Goal: Task Accomplishment & Management: Use online tool/utility

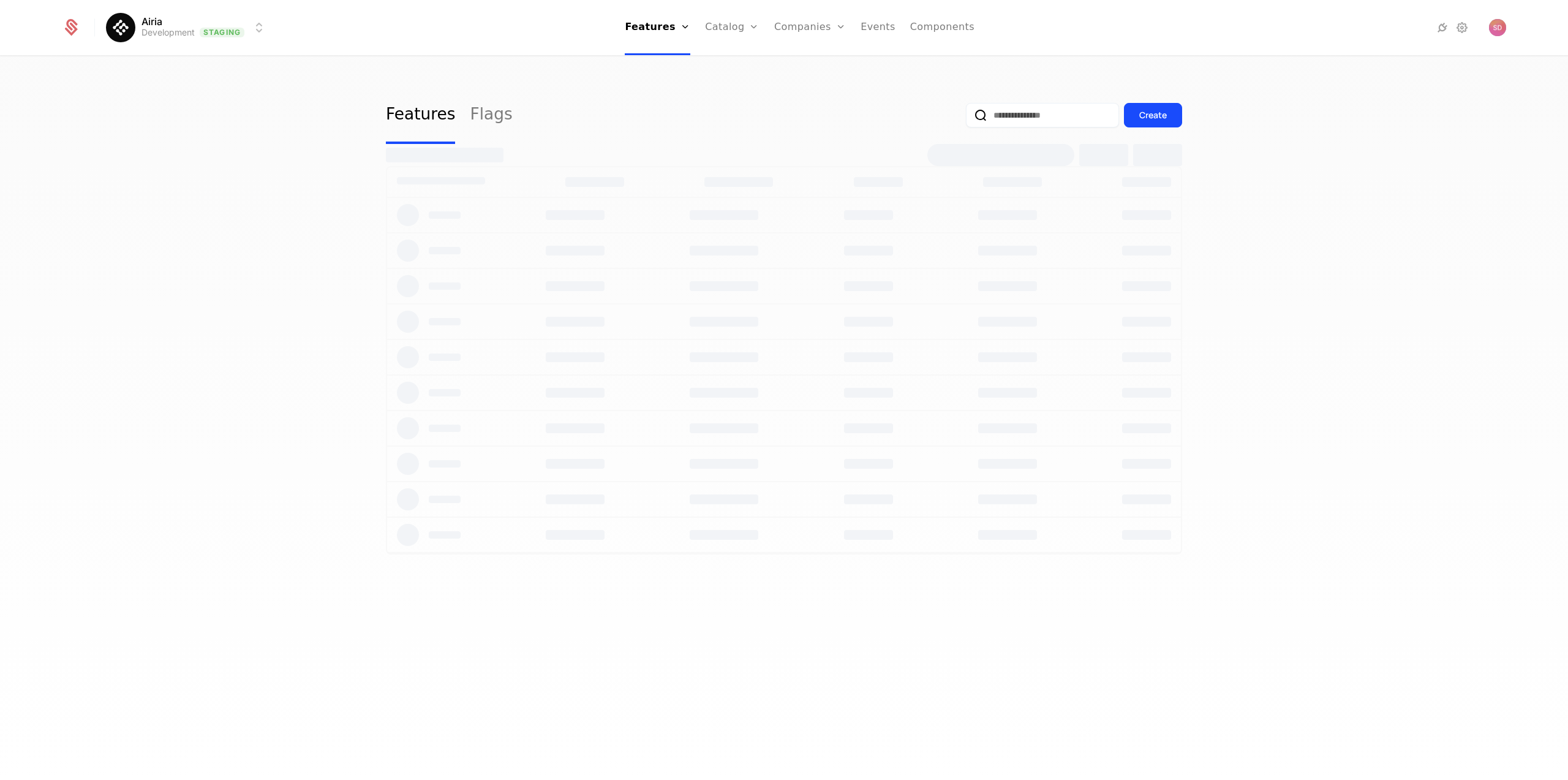
select select "***"
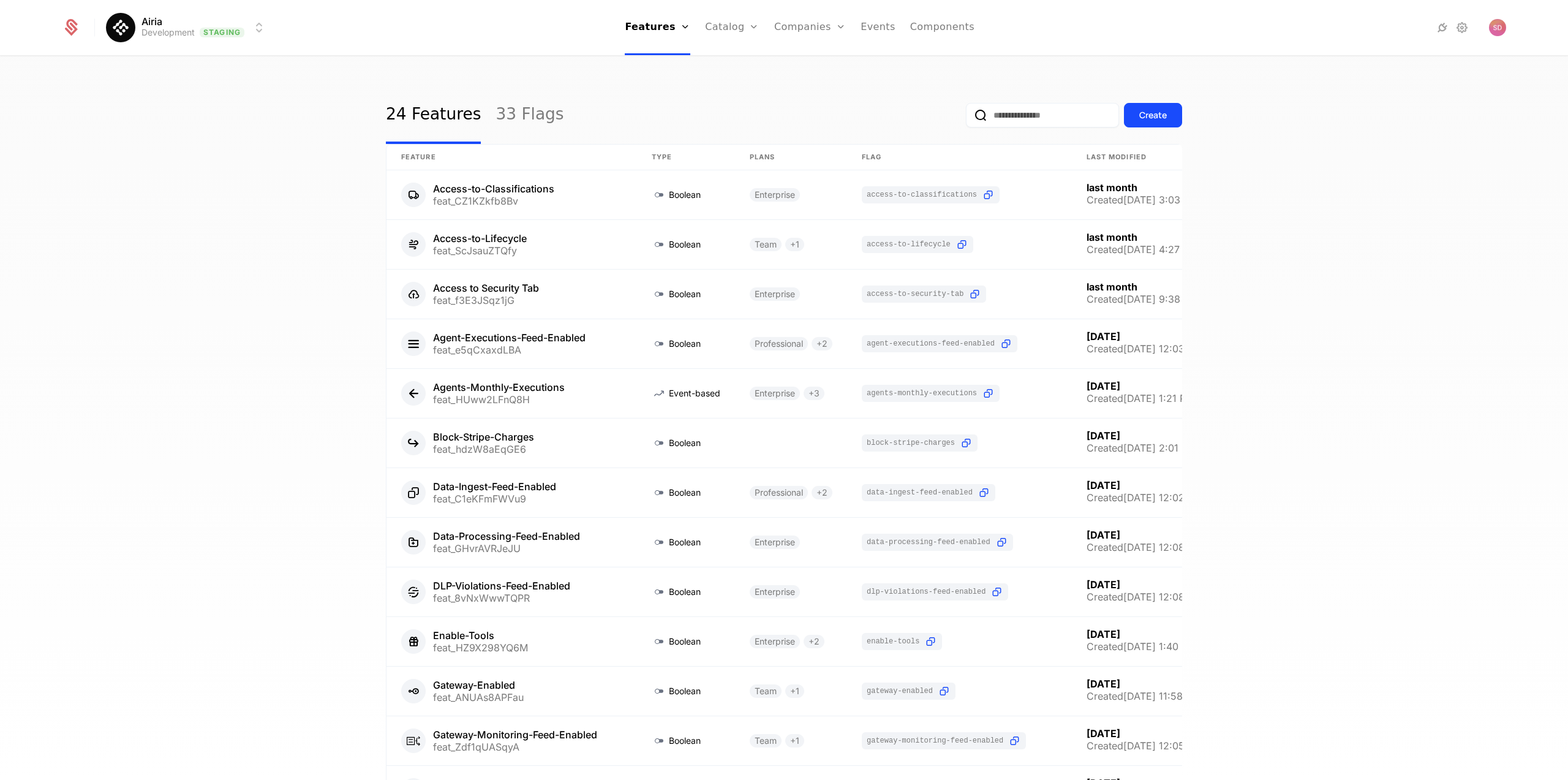
click at [235, 252] on div "24 Features 33 Flags Create Feature Type Plans Flag Last Modified Access-to-Cla…" at bounding box center [784, 422] width 1568 height 730
click at [528, 394] on link at bounding box center [512, 393] width 251 height 49
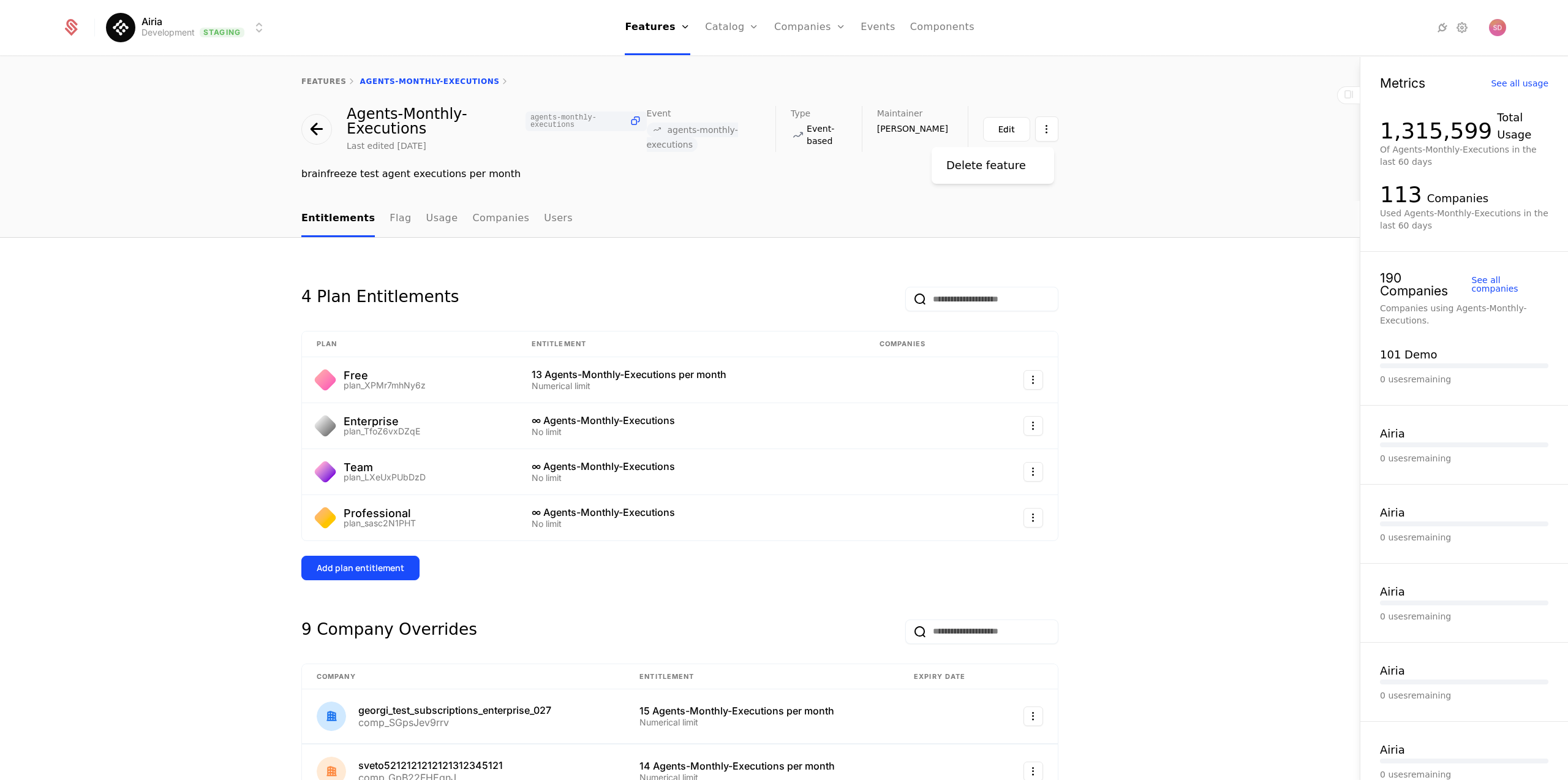
click at [1051, 130] on html "Airia Development Staging Features Features Flags Catalog Plans Add Ons Credits…" at bounding box center [784, 390] width 1568 height 780
click at [1167, 155] on html "Airia Development Staging Features Features Flags Catalog Plans Add Ons Credits…" at bounding box center [784, 390] width 1568 height 780
click at [1033, 379] on html "Airia Development Staging Features Features Flags Catalog Plans Add Ons Credits…" at bounding box center [784, 390] width 1568 height 780
click at [1089, 240] on html "Airia Development Staging Features Features Flags Catalog Plans Add Ons Credits…" at bounding box center [784, 390] width 1568 height 780
click at [1002, 118] on button "Edit" at bounding box center [1006, 129] width 47 height 25
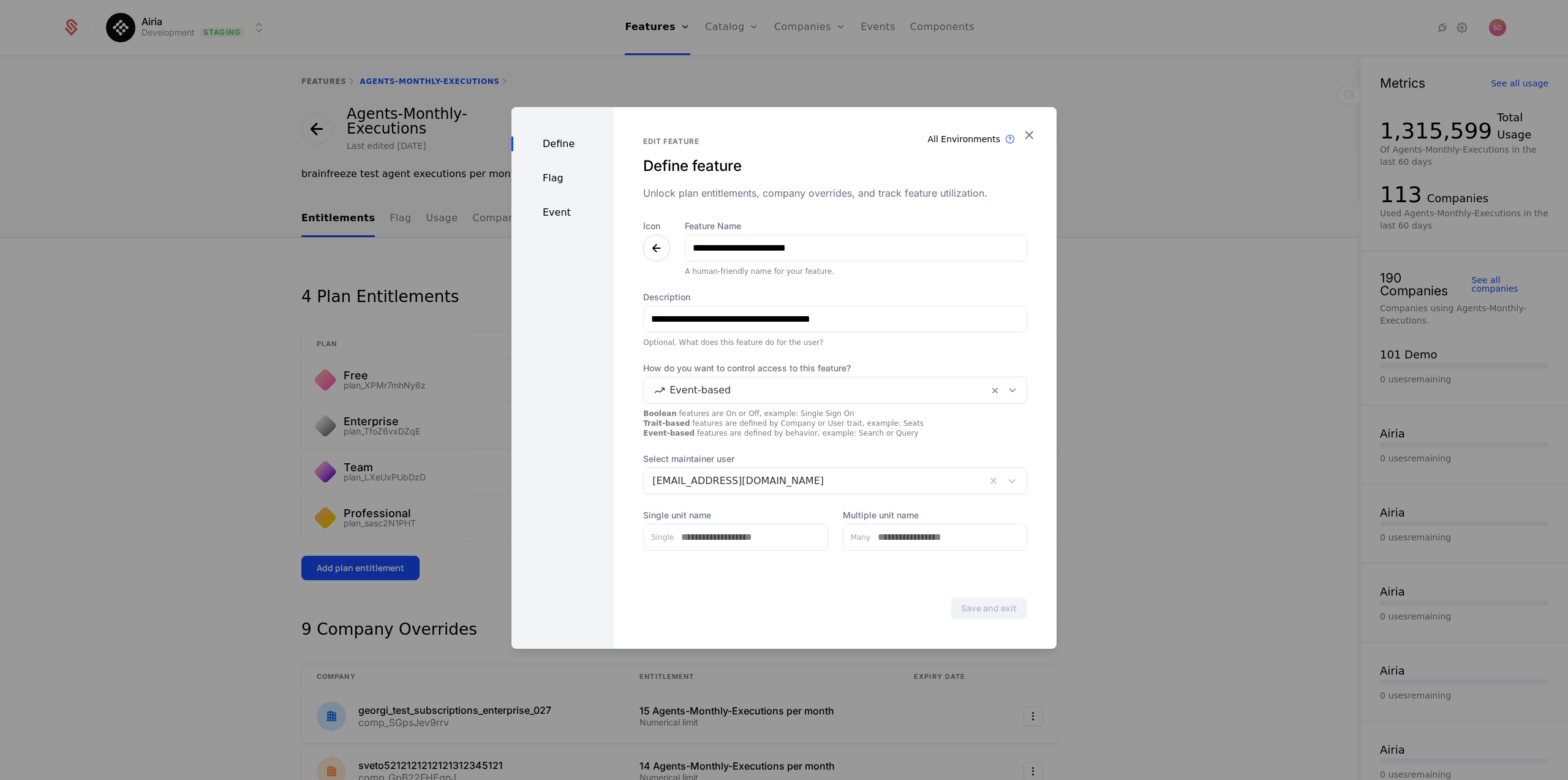
click at [548, 171] on div "Flag" at bounding box center [562, 178] width 102 height 15
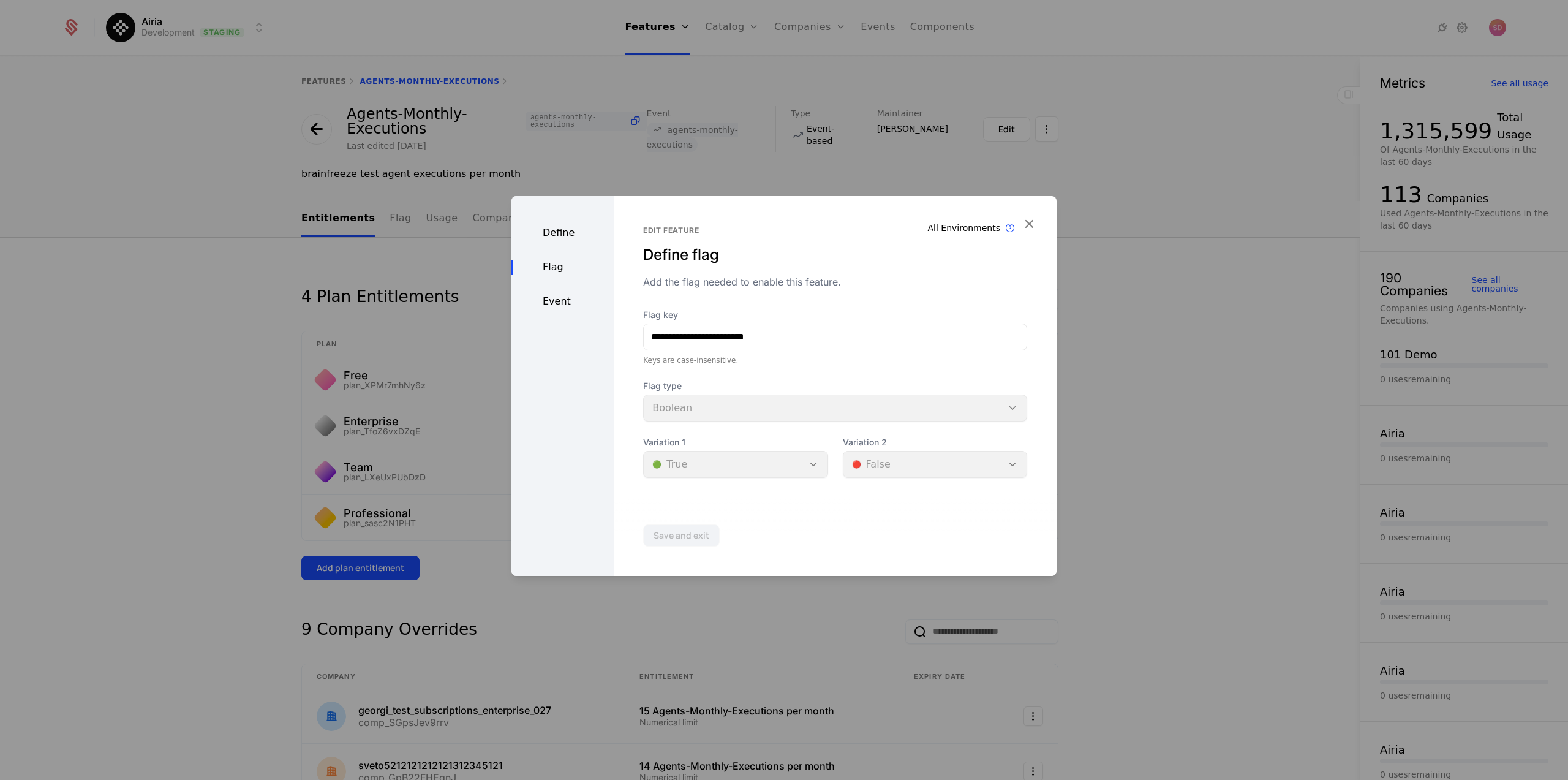
click at [559, 303] on div "Event" at bounding box center [562, 301] width 102 height 15
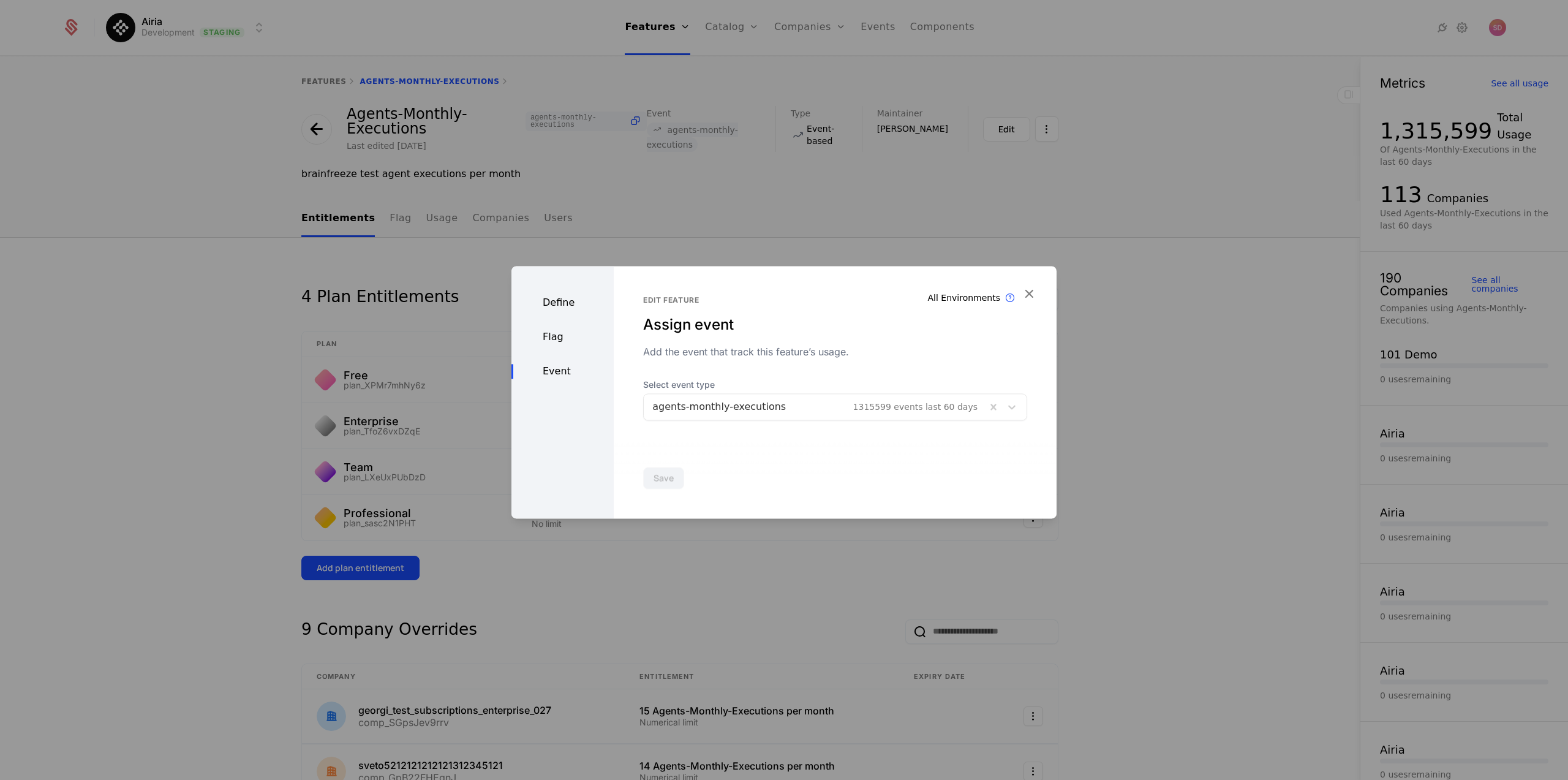
click at [1028, 293] on icon "button" at bounding box center [1029, 293] width 16 height 16
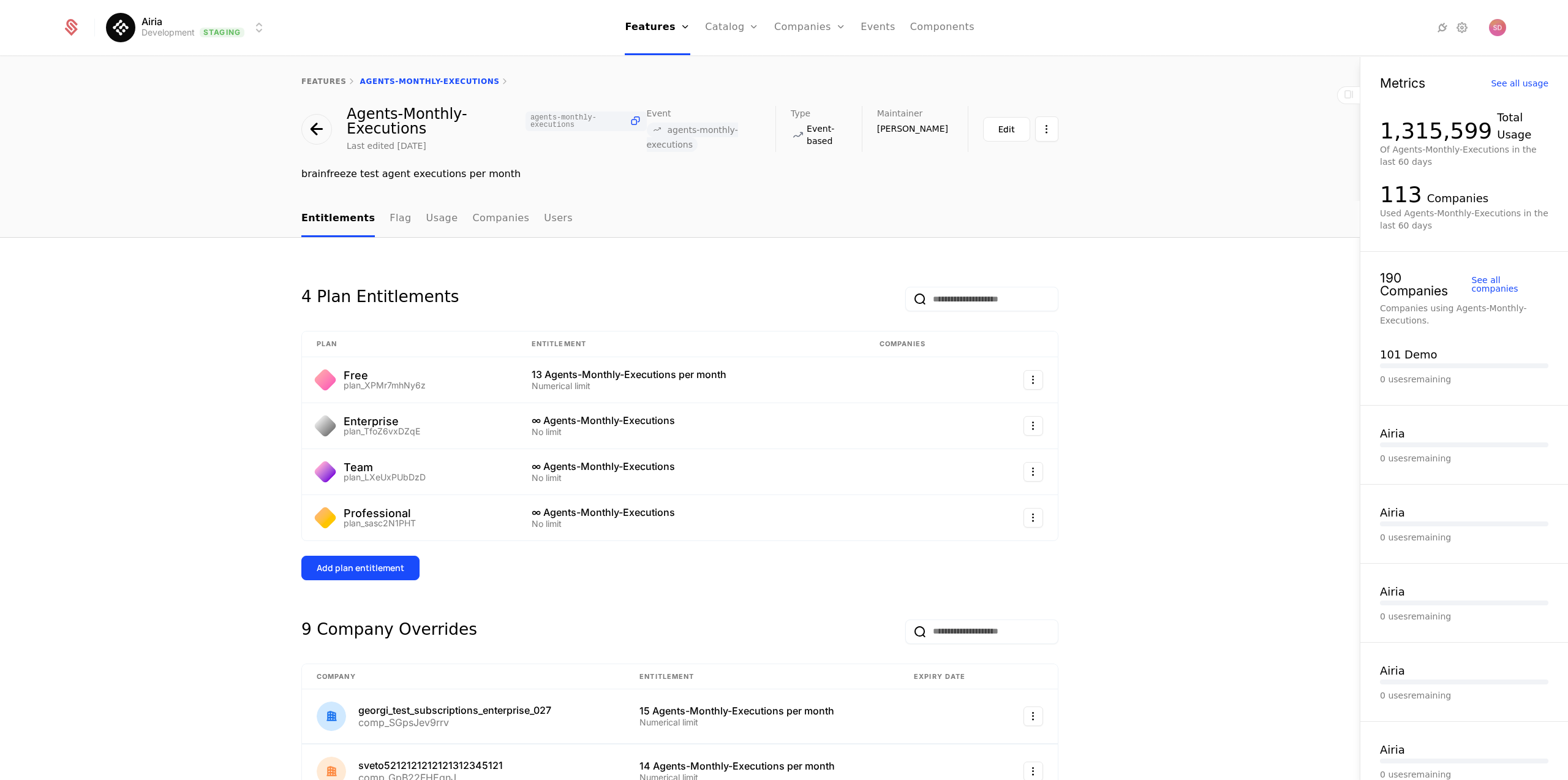
click at [744, 63] on link "Plans" at bounding box center [751, 60] width 63 height 10
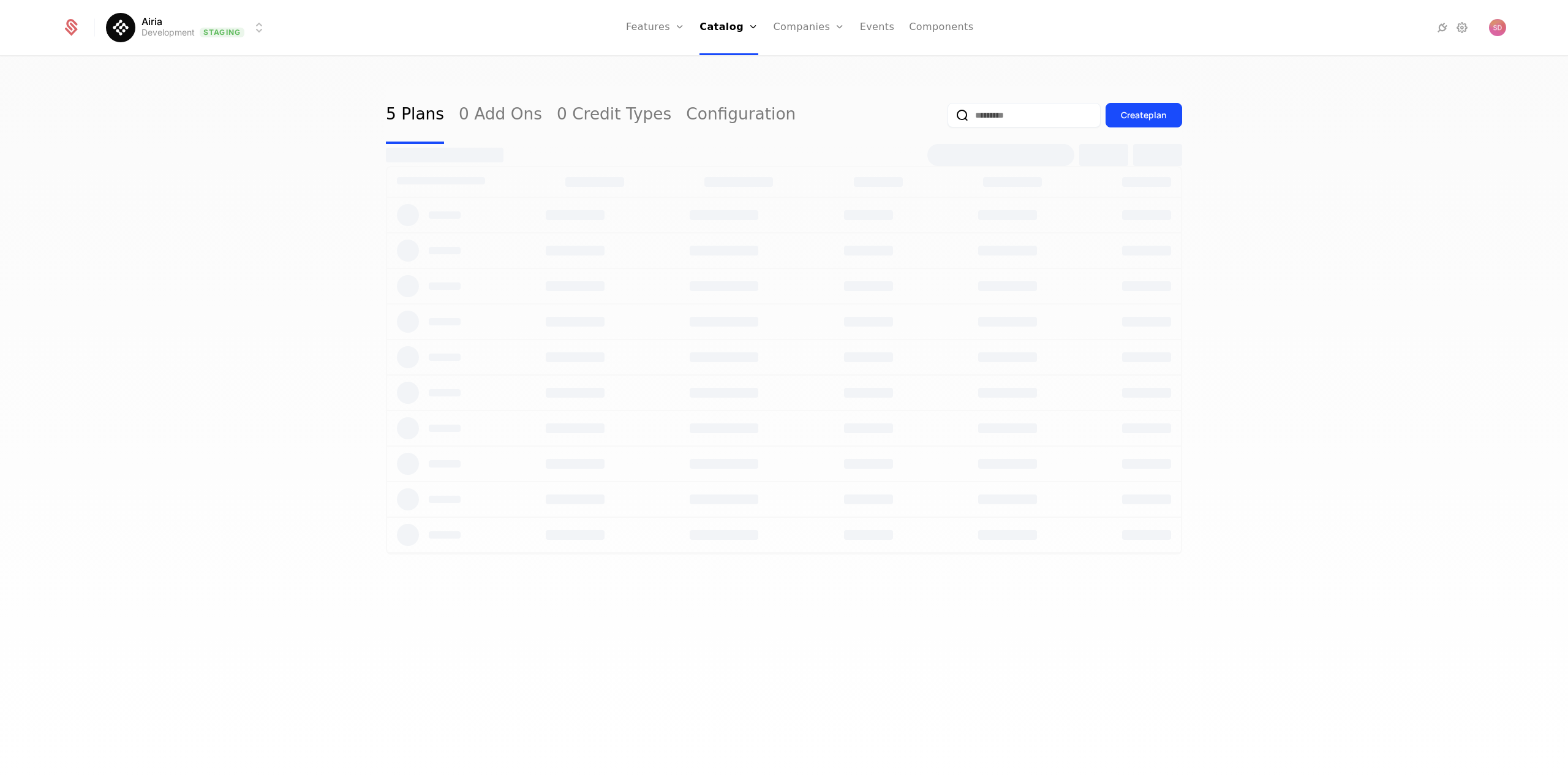
select select "***"
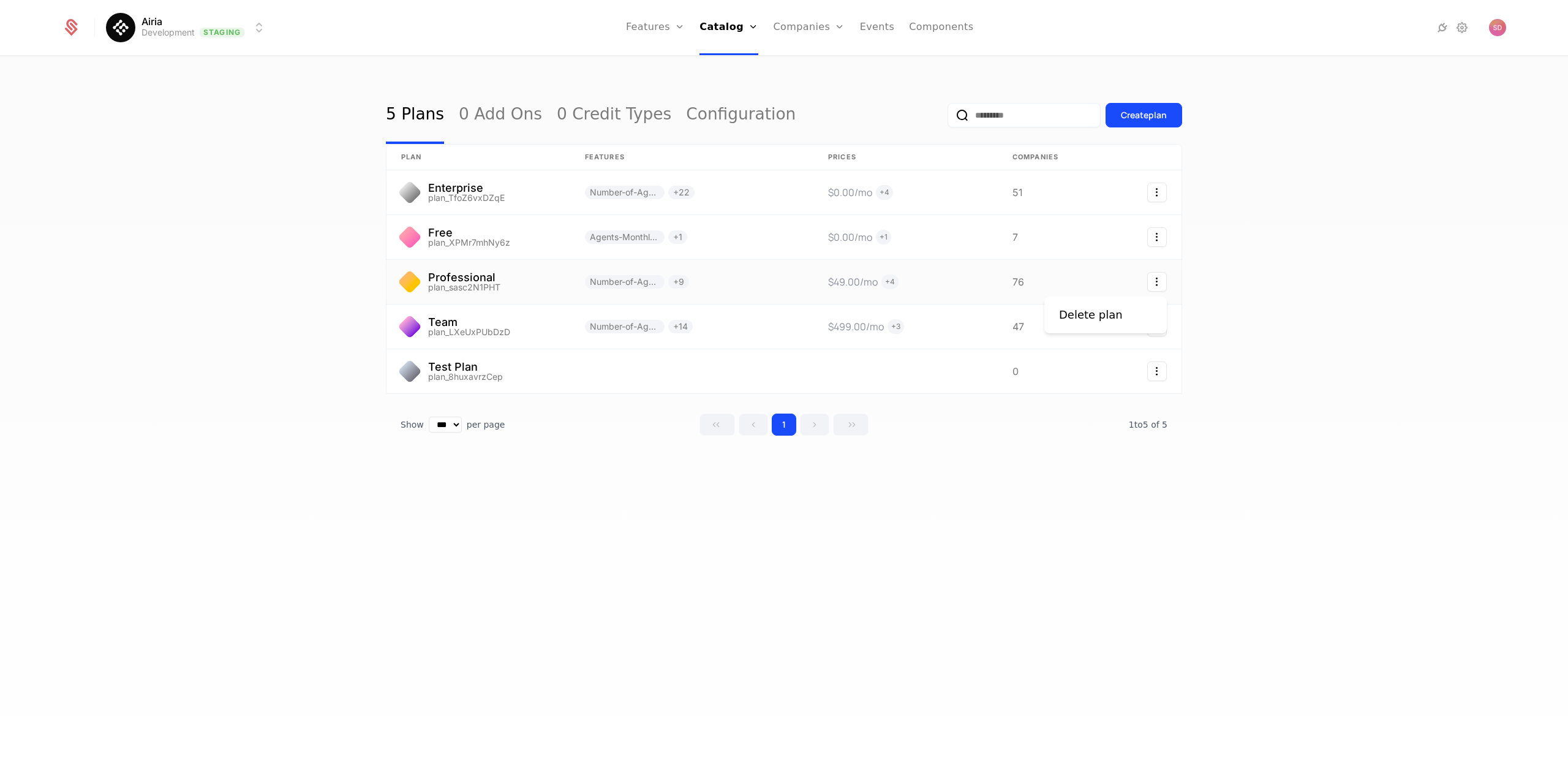
click at [1153, 279] on icon "Select action" at bounding box center [1156, 282] width 20 height 20
drag, startPoint x: 1042, startPoint y: 586, endPoint x: 994, endPoint y: 555, distance: 57.1
click at [1032, 580] on html "Airia Development Staging Features Features Flags Catalog Plans Add Ons Credits…" at bounding box center [784, 390] width 1568 height 780
click at [476, 278] on link at bounding box center [478, 281] width 184 height 44
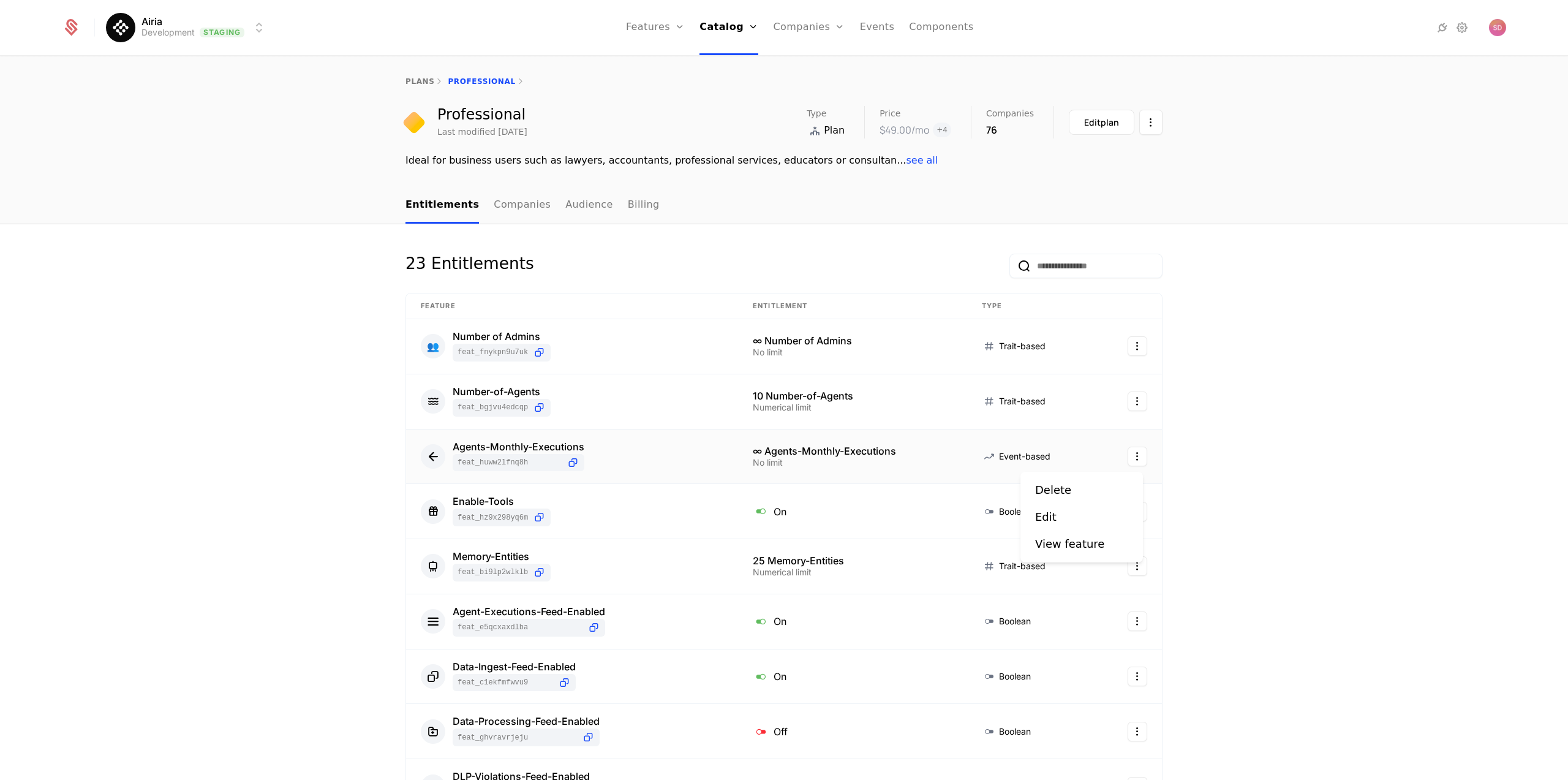
click at [1138, 454] on html "Airia Development Staging Features Features Flags Catalog Plans Add Ons Credits…" at bounding box center [784, 390] width 1568 height 780
click at [1078, 513] on div "Edit" at bounding box center [1081, 517] width 93 height 17
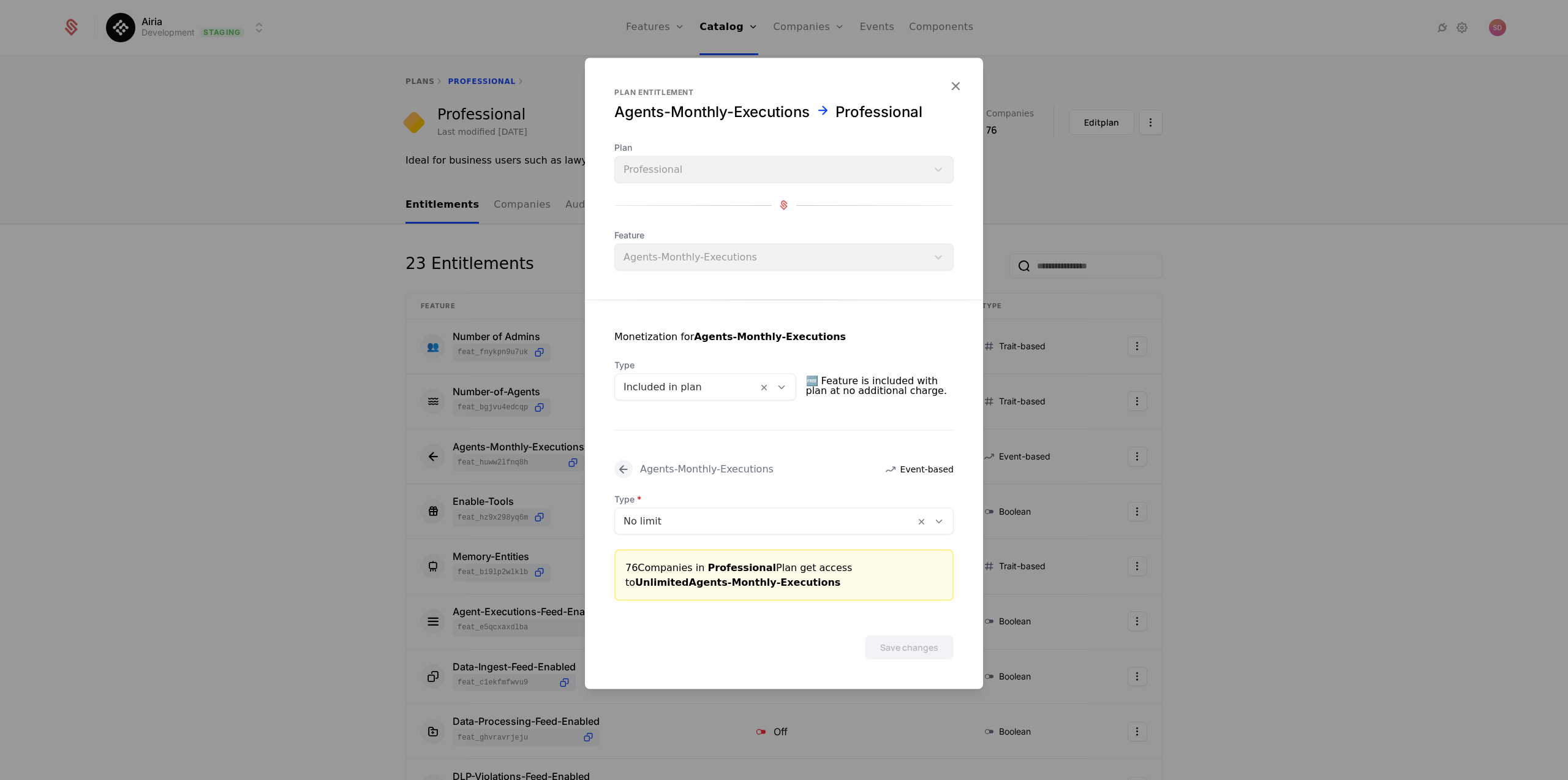
click at [959, 84] on icon "button" at bounding box center [955, 85] width 16 height 16
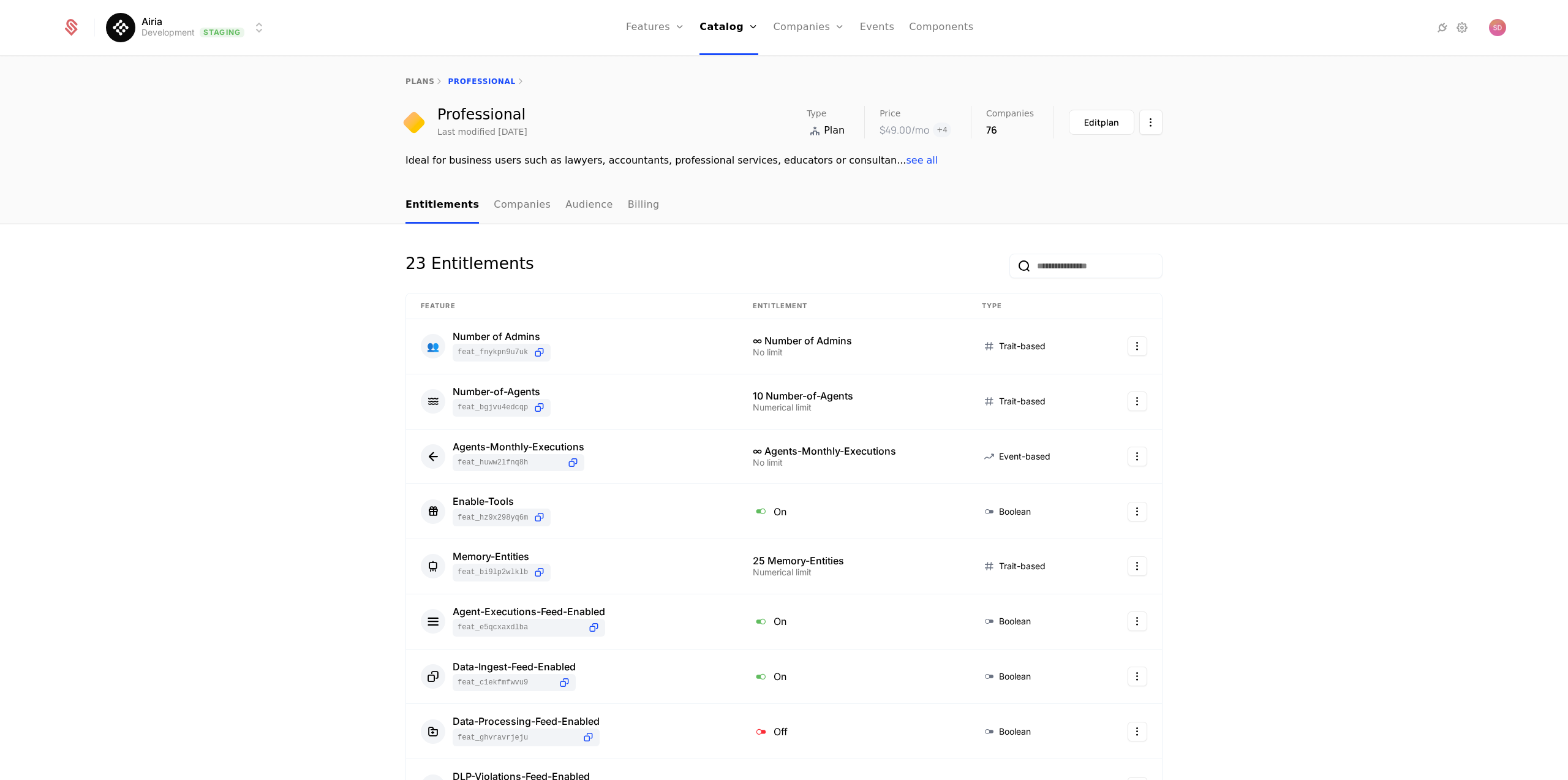
click at [561, 450] on div "Agents-Monthly-Executions" at bounding box center [518, 446] width 132 height 10
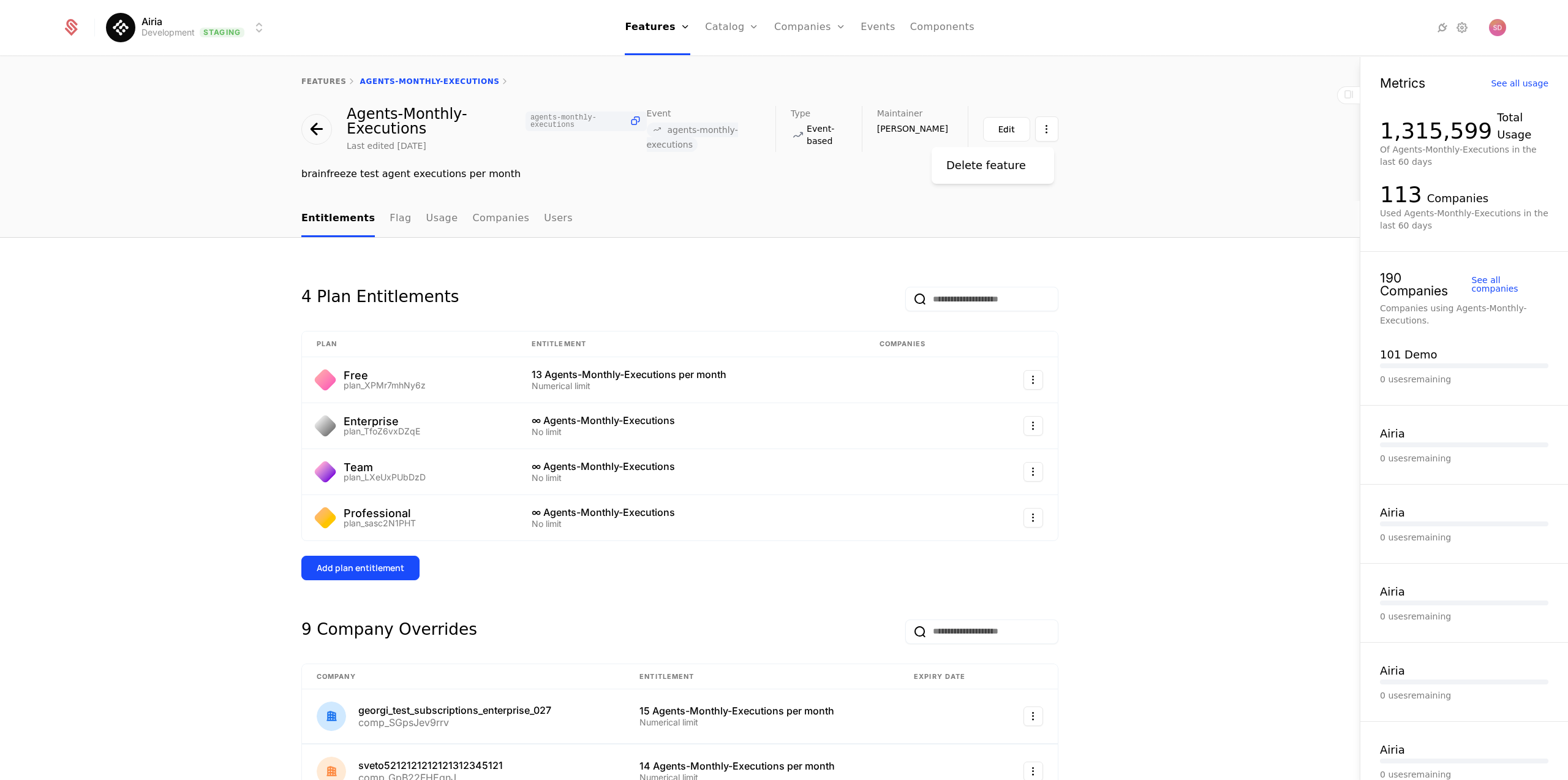
click at [1044, 130] on html "Airia Development Staging Features Features Flags Catalog Plans Add Ons Credits…" at bounding box center [784, 390] width 1568 height 780
click at [1159, 126] on html "Airia Development Staging Features Features Flags Catalog Plans Add Ons Credits…" at bounding box center [784, 390] width 1568 height 780
click at [1015, 129] on button "Edit" at bounding box center [1006, 129] width 47 height 25
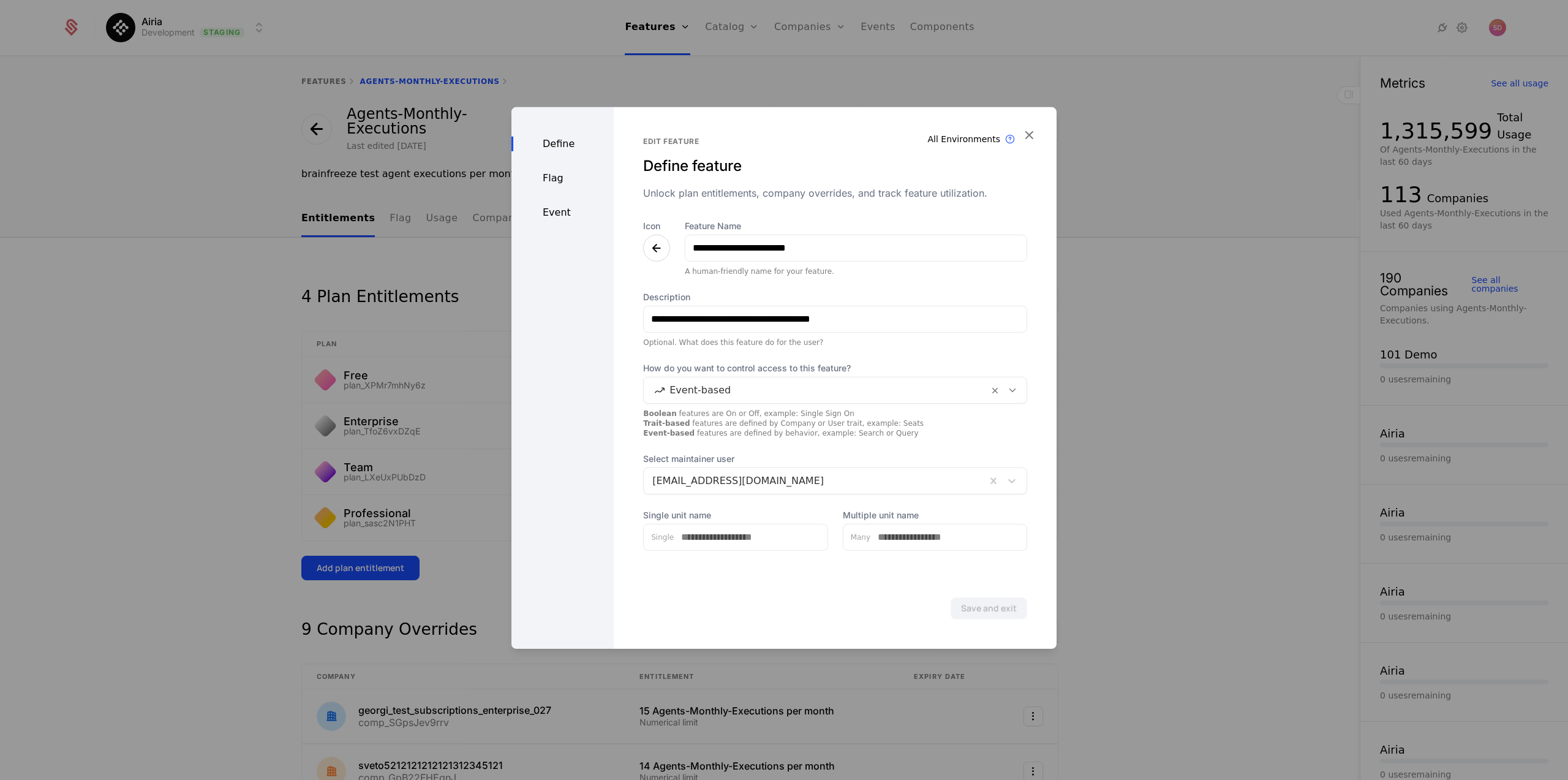
click at [553, 180] on div "Flag" at bounding box center [562, 178] width 102 height 15
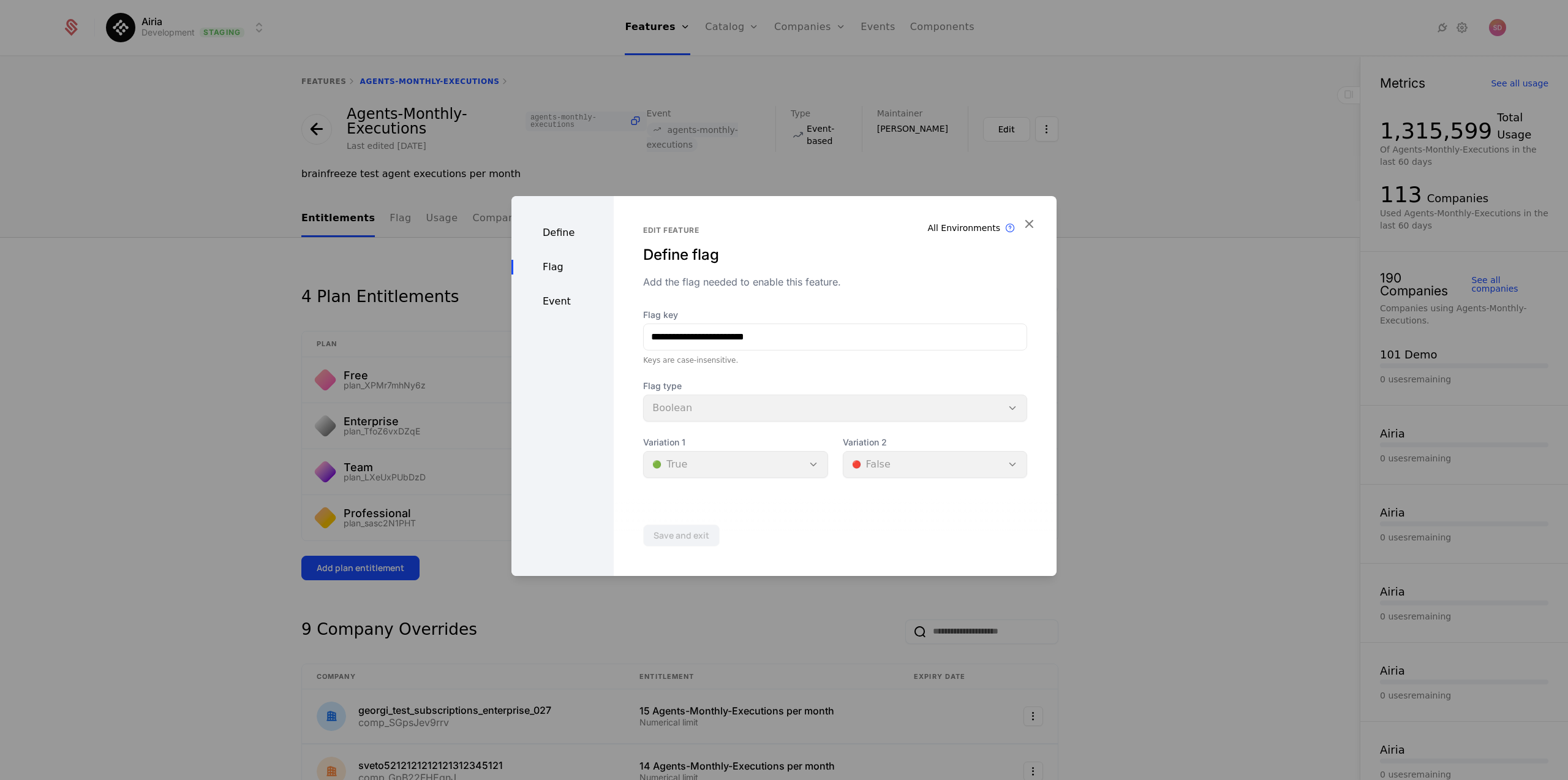
click at [557, 301] on div "Event" at bounding box center [562, 301] width 102 height 15
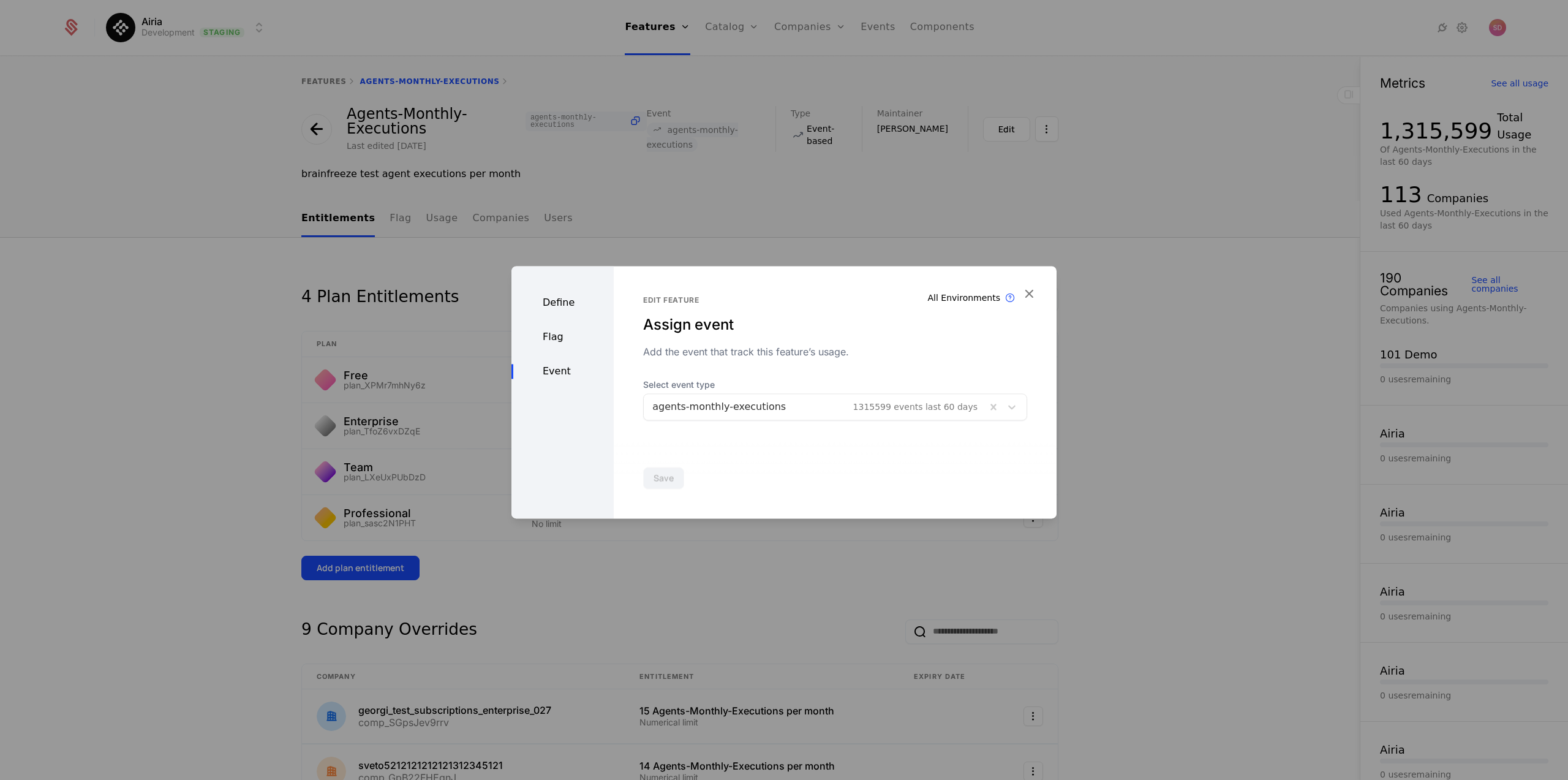
click at [1028, 293] on icon "button" at bounding box center [1029, 293] width 16 height 16
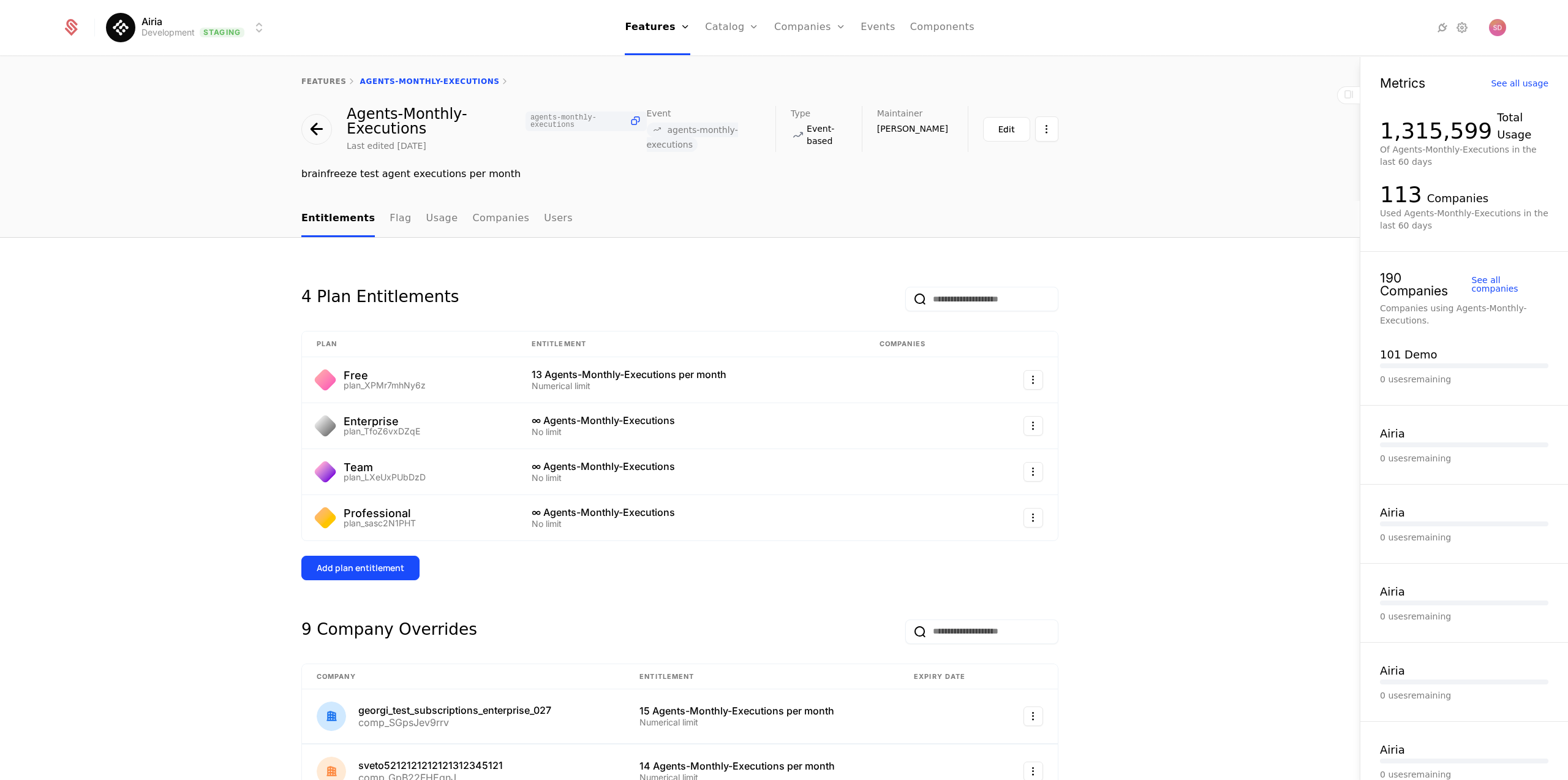
click at [681, 63] on link "Features" at bounding box center [667, 60] width 57 height 10
select select "***"
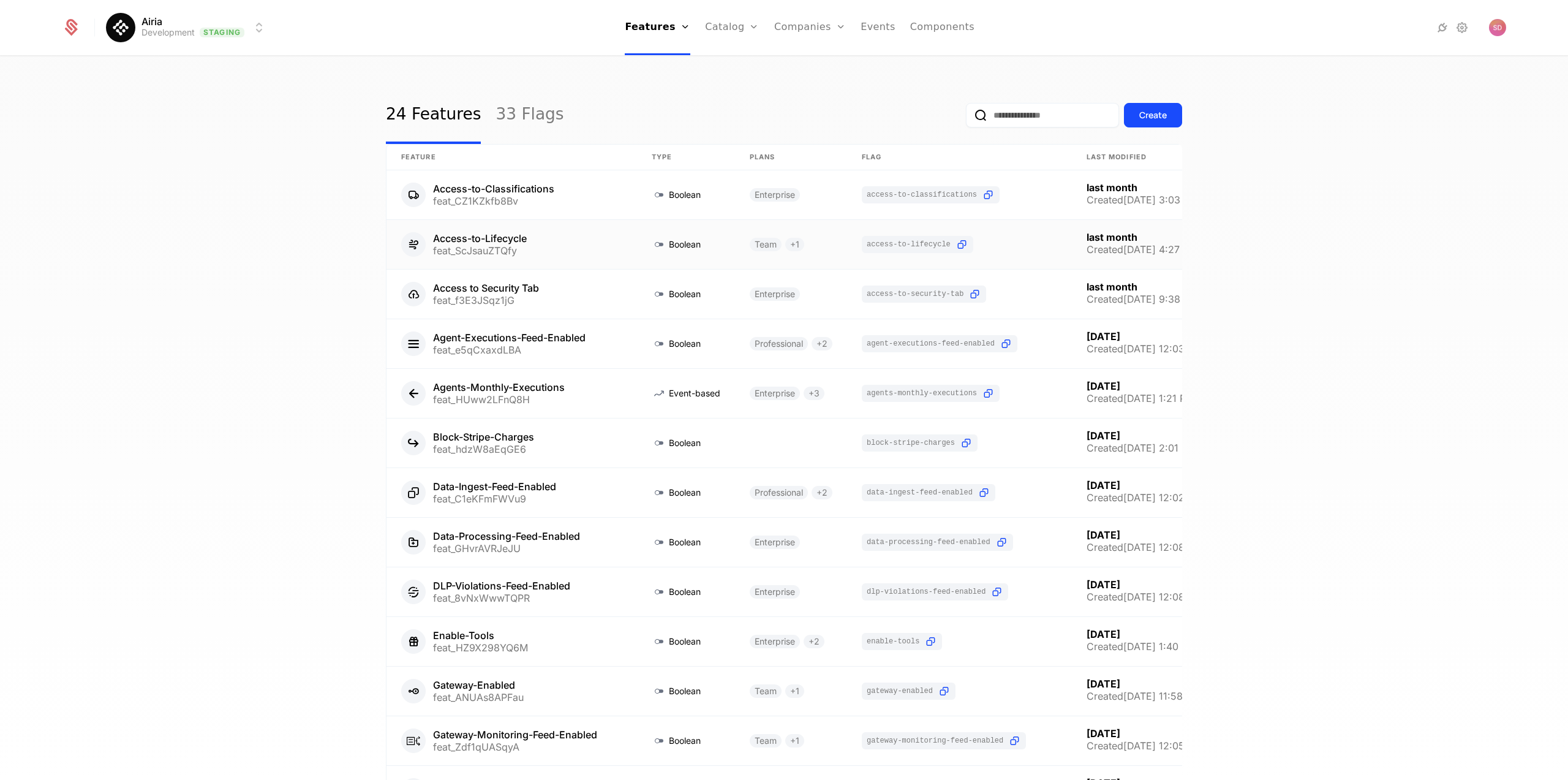
click at [525, 240] on link at bounding box center [512, 244] width 251 height 49
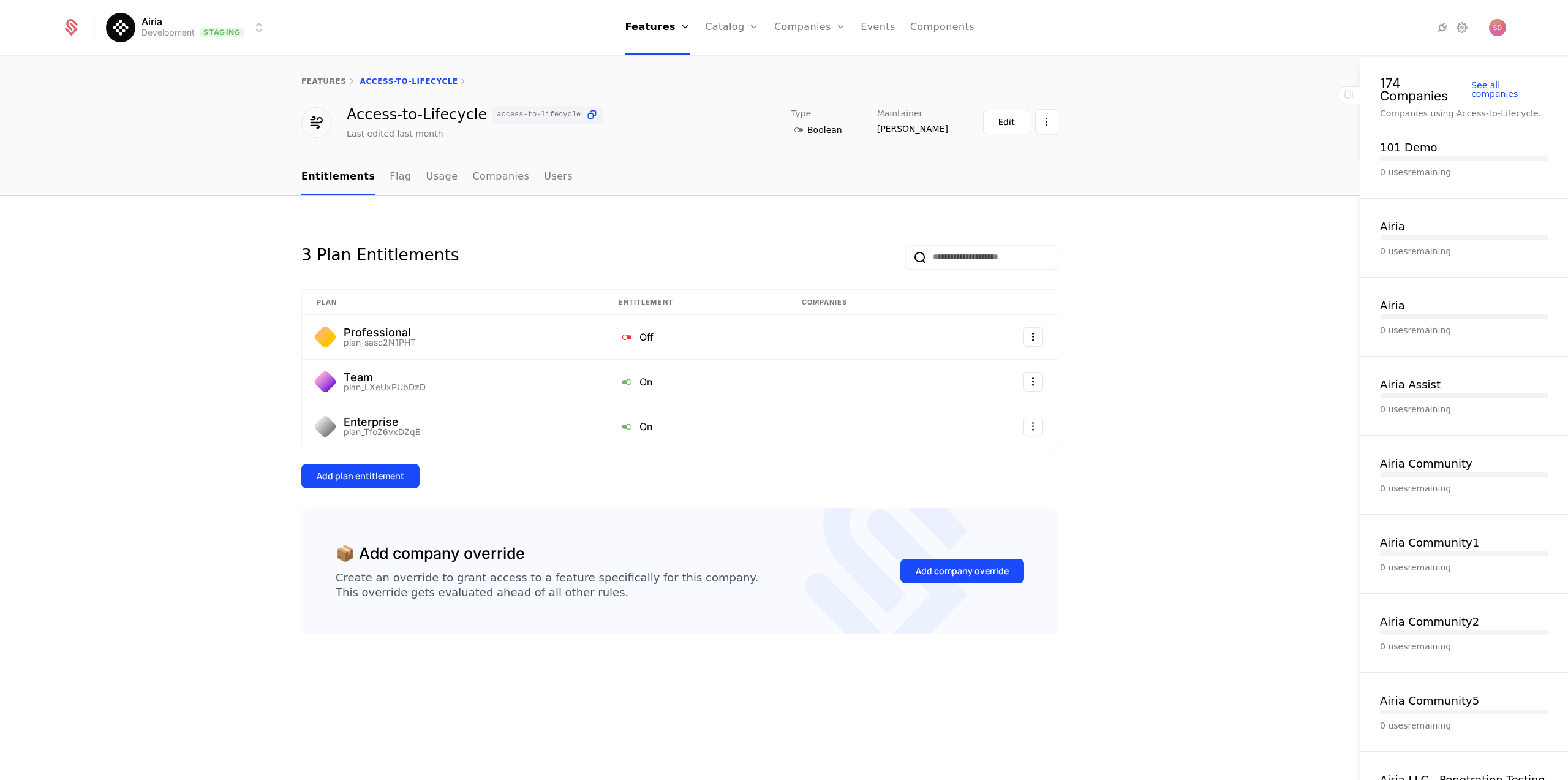
click at [1022, 124] on button "Edit" at bounding box center [1006, 122] width 47 height 25
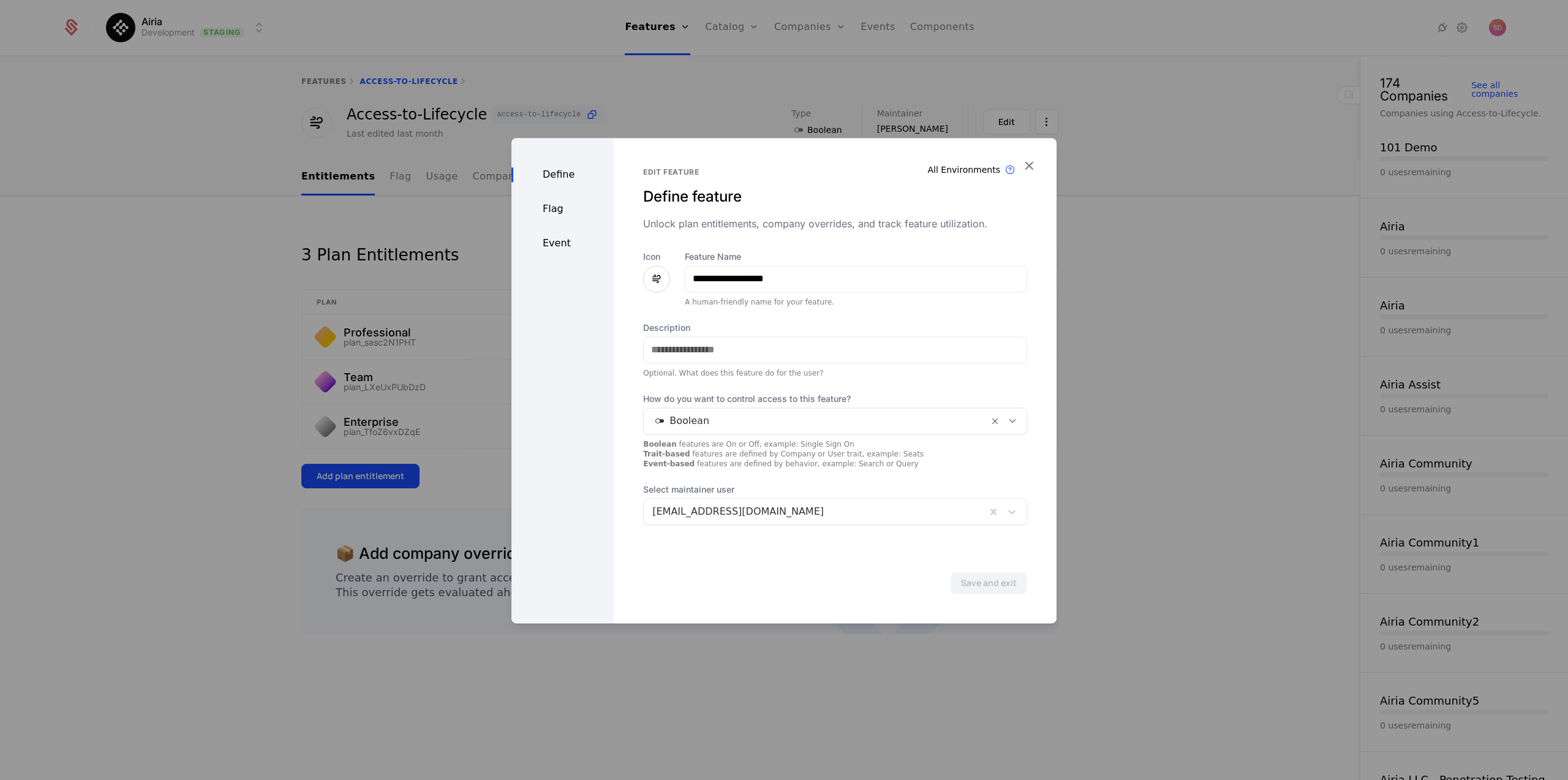
click at [553, 211] on div "Flag" at bounding box center [562, 209] width 102 height 15
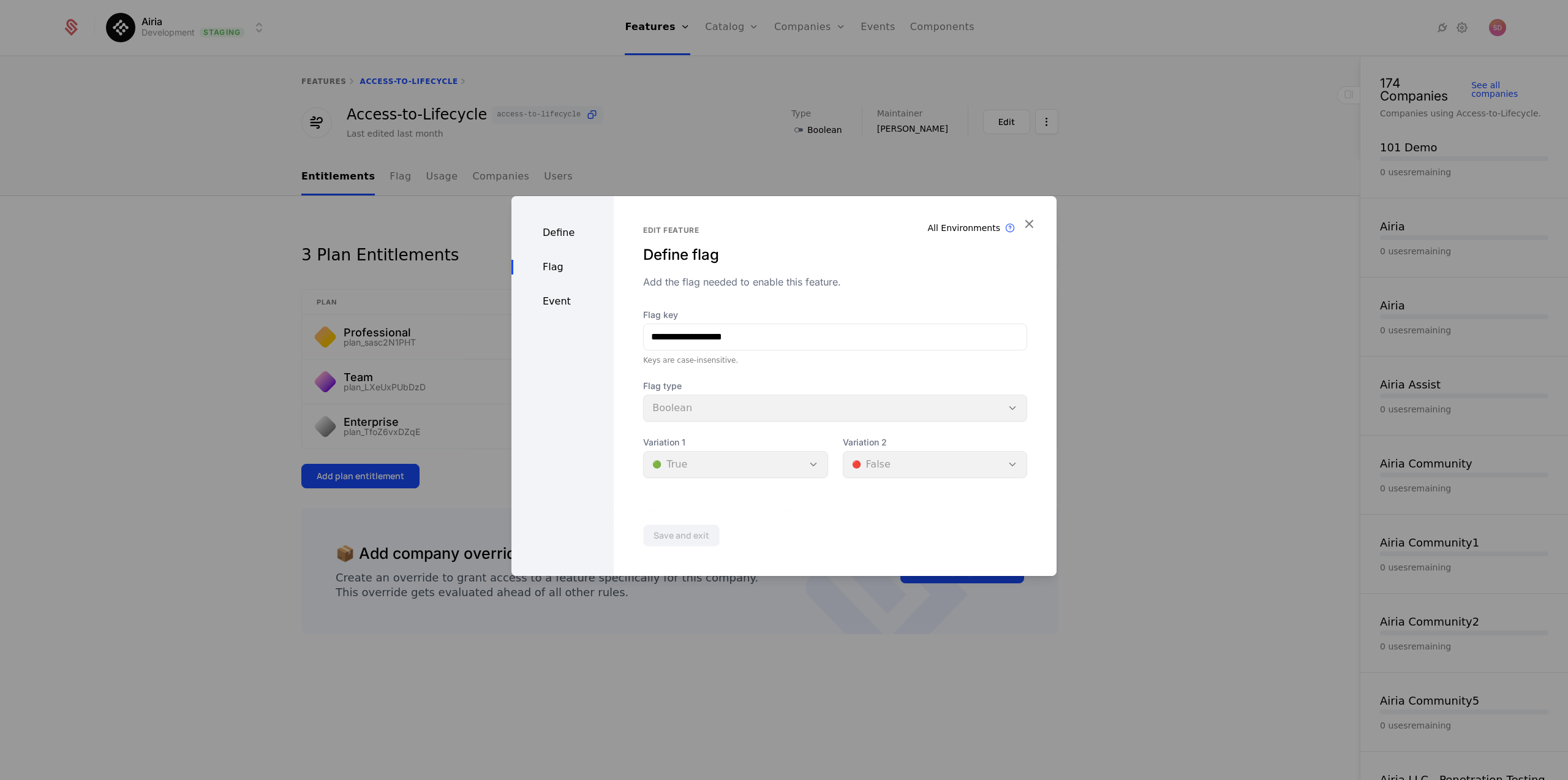
click at [873, 496] on div "Save and exit" at bounding box center [835, 535] width 443 height 81
click at [809, 467] on div "Variation 1 🟢 True" at bounding box center [735, 457] width 184 height 41
click at [808, 463] on div "Variation 1 🟢 True" at bounding box center [735, 457] width 184 height 41
click at [558, 303] on div "Event" at bounding box center [562, 301] width 102 height 15
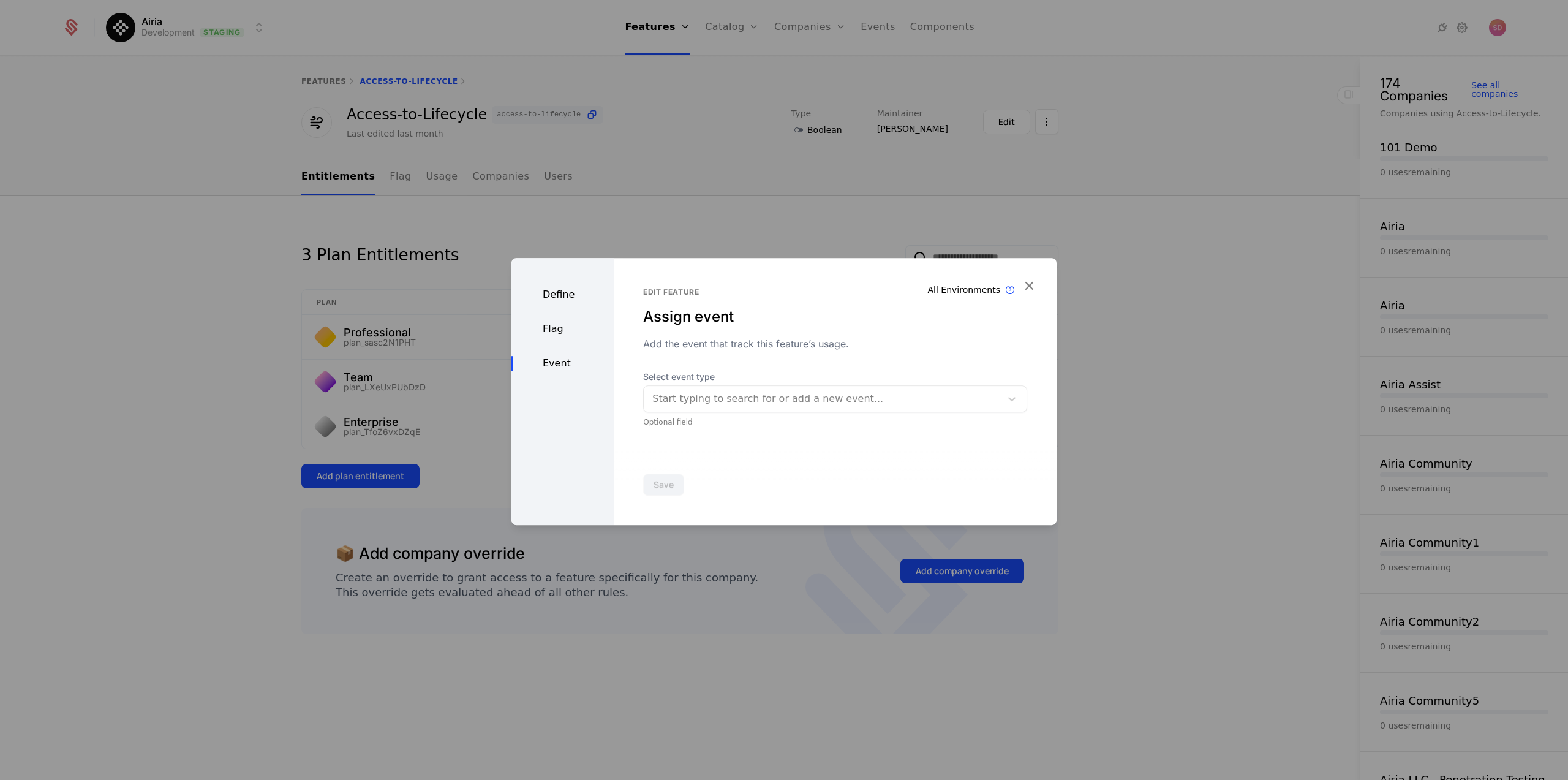
click at [738, 401] on div at bounding box center [822, 398] width 340 height 17
click at [812, 279] on div "Edit feature Assign event Add the event that track this feature’s usage. Select…" at bounding box center [835, 391] width 443 height 267
click at [557, 324] on div "Flag" at bounding box center [562, 329] width 102 height 15
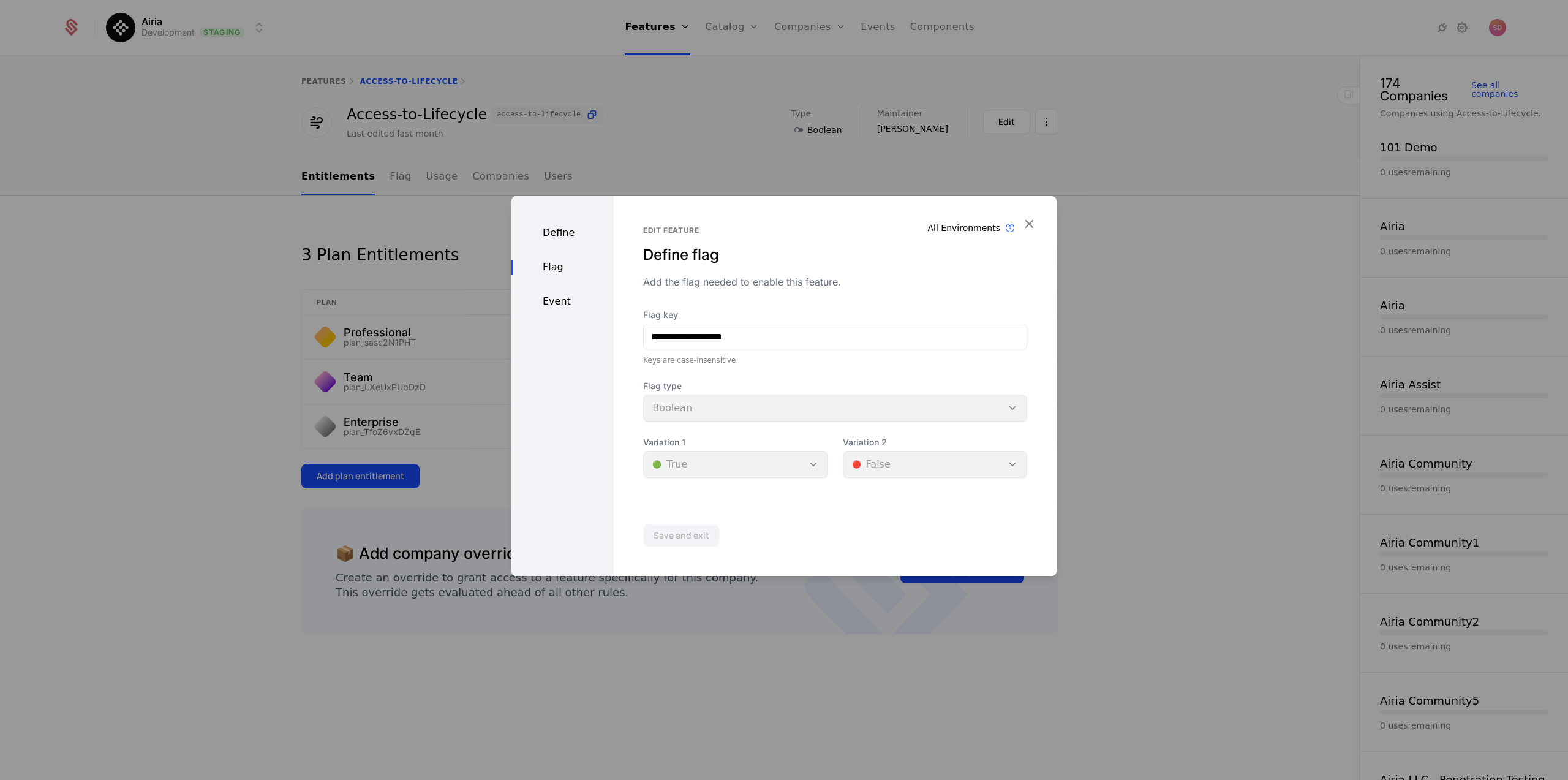
click at [1028, 225] on icon "button" at bounding box center [1029, 223] width 16 height 16
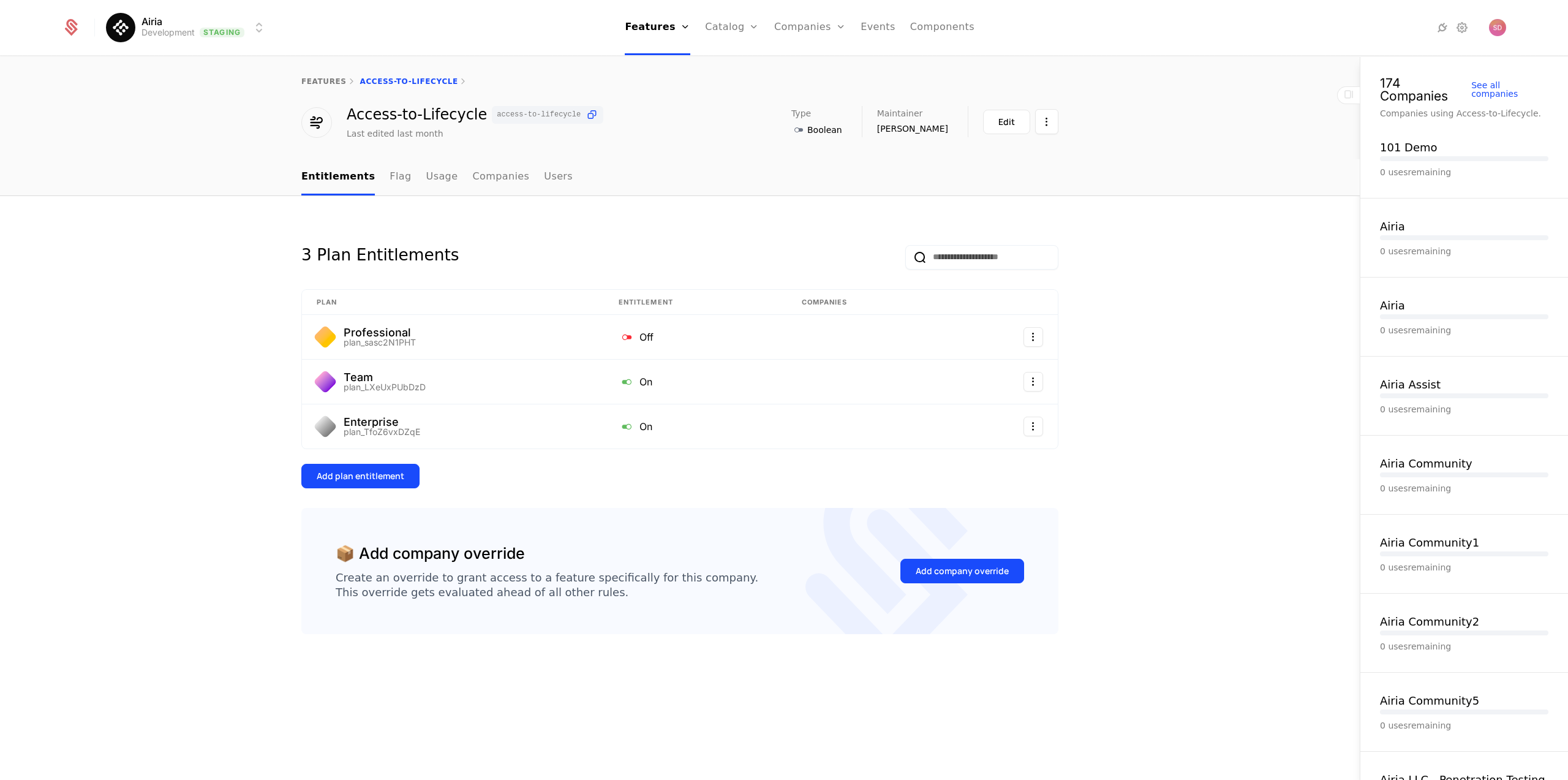
click at [960, 209] on div "3 Plan Entitlements Plan Entitlement Companies Professional plan_sasc2N1PHT Off…" at bounding box center [680, 488] width 1360 height 585
click at [684, 83] on link "Flags" at bounding box center [667, 79] width 57 height 10
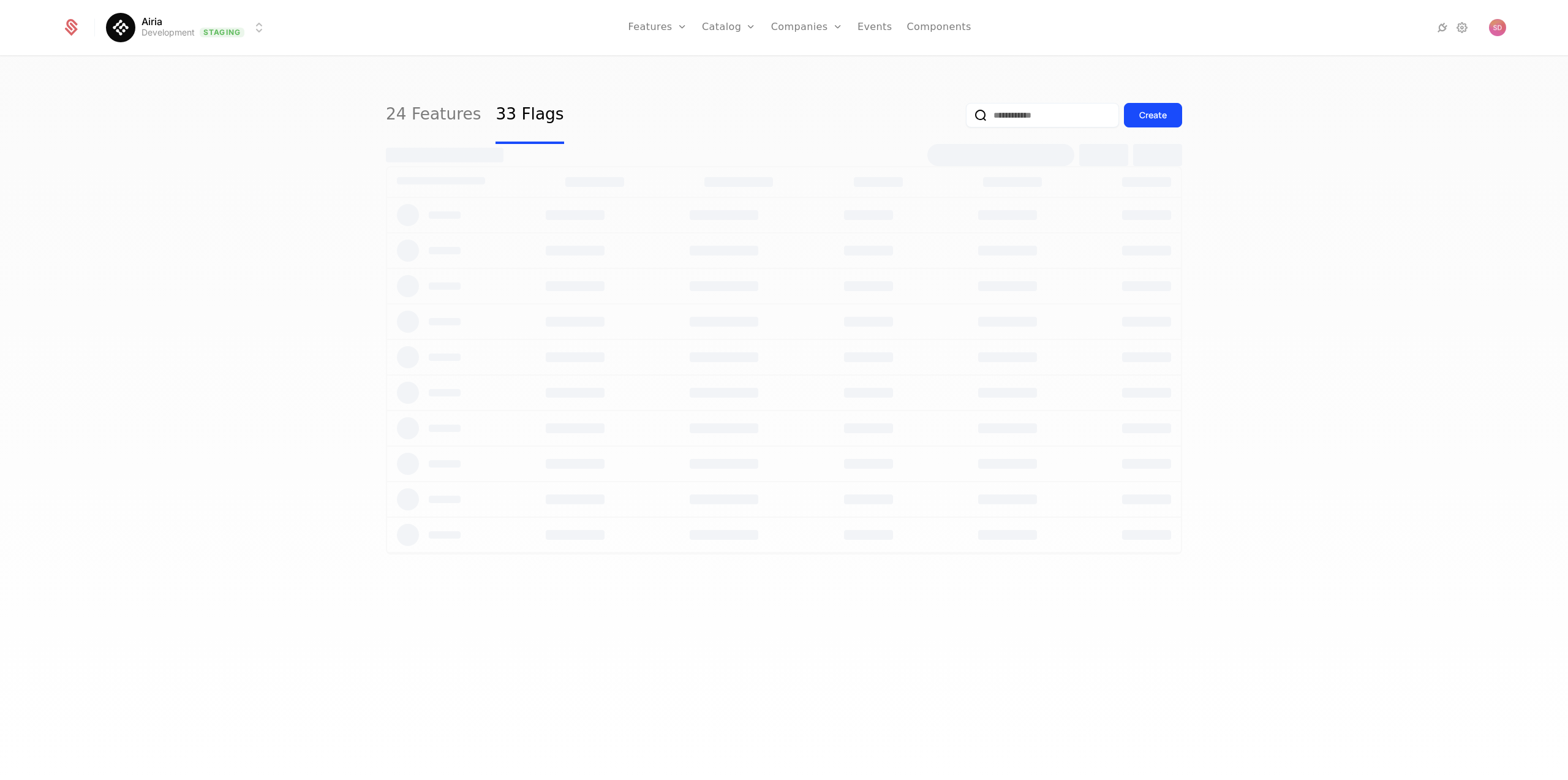
select select "***"
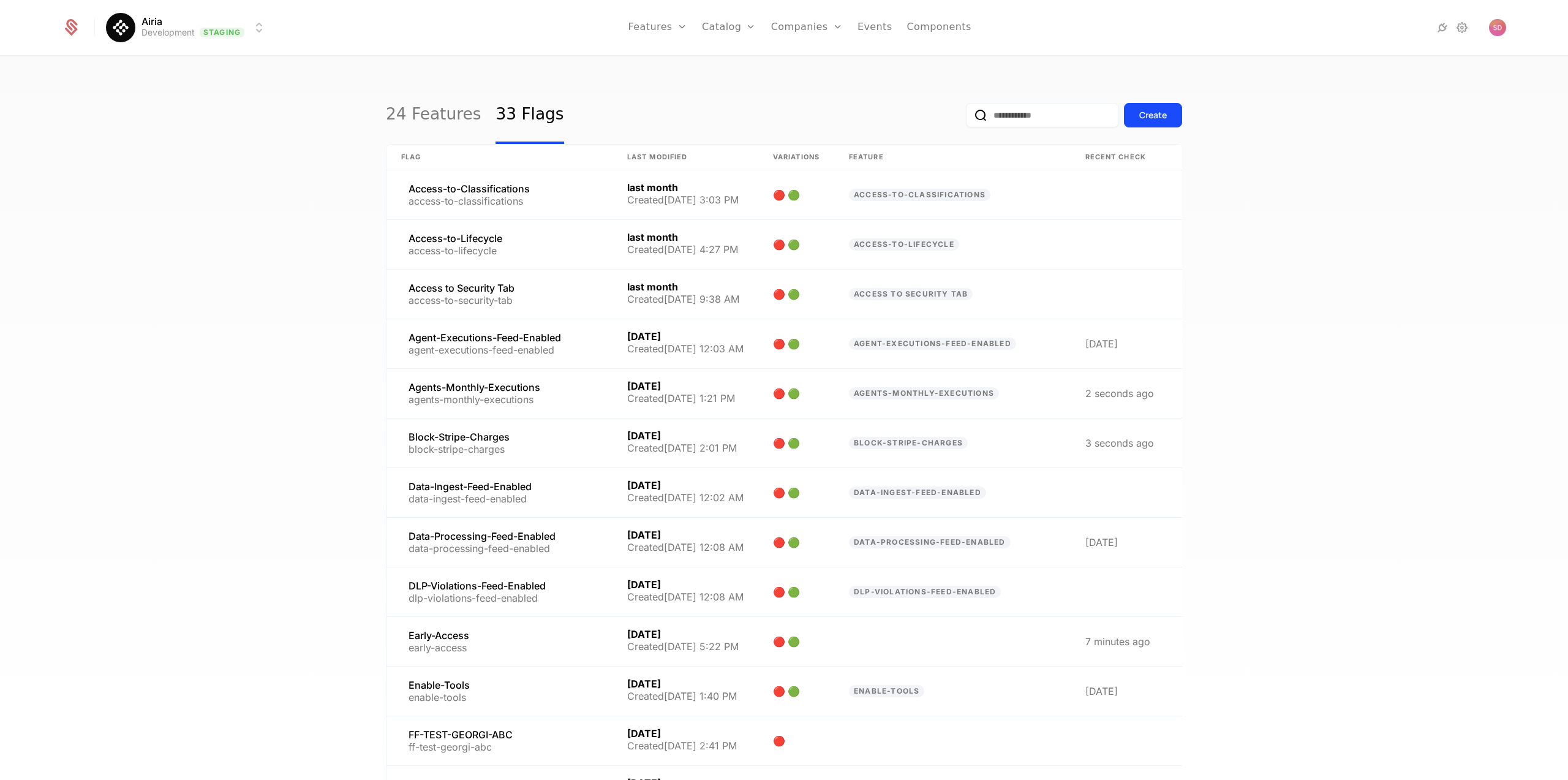
click at [212, 391] on div "24 Features 33 Flags Create Flag Last Modified Variations Feature Recent check …" at bounding box center [784, 422] width 1568 height 730
click at [1092, 192] on link at bounding box center [1120, 195] width 98 height 49
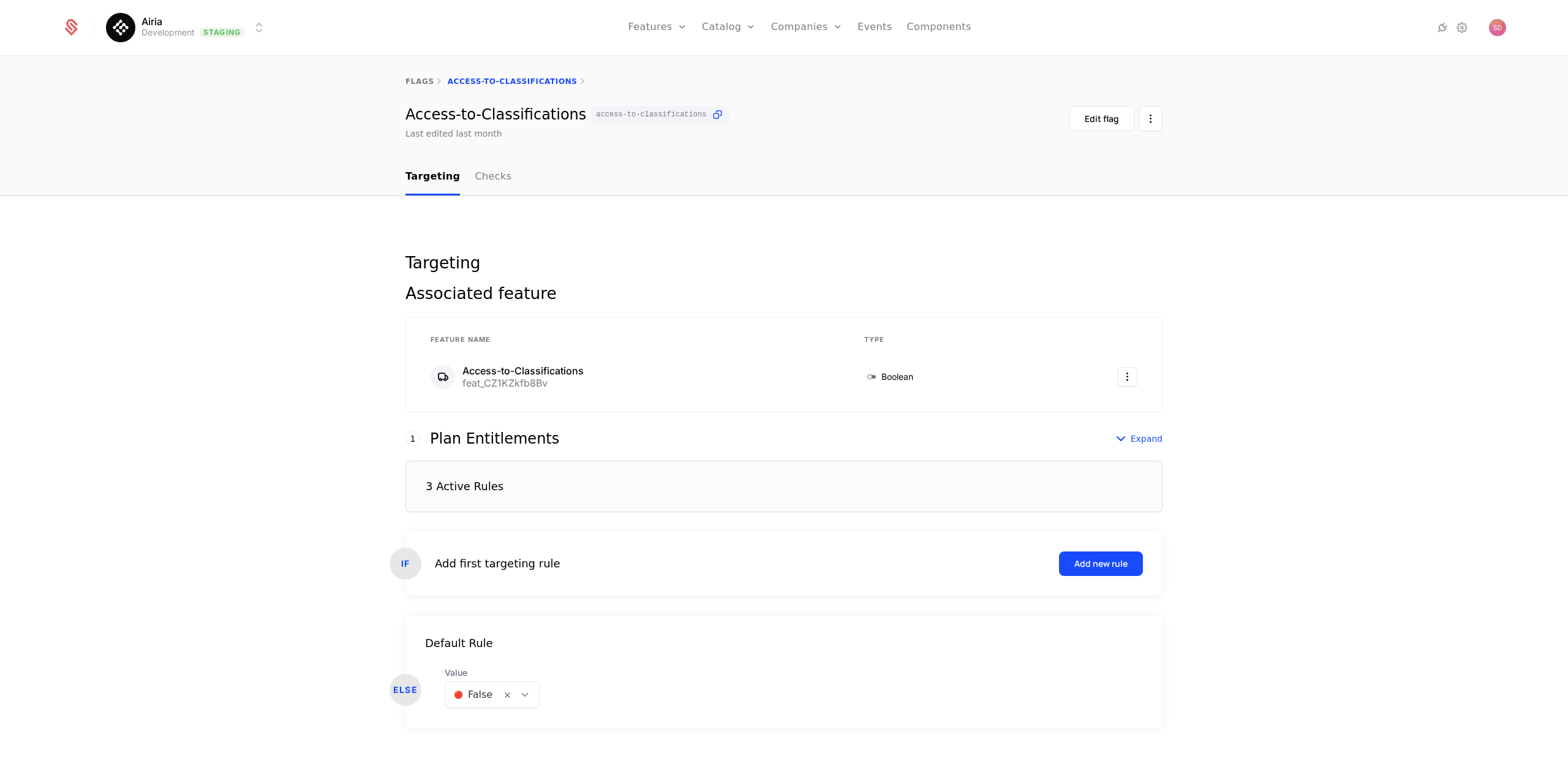
click at [1300, 379] on div "Targeting Associated feature Feature Name Type Access-to-Classifications feat_C…" at bounding box center [784, 491] width 1568 height 590
click at [1127, 375] on html "Airia Development Staging Features Features Flags Catalog Plans Add Ons Credits…" at bounding box center [784, 390] width 1568 height 780
click at [1280, 328] on html "Airia Development Staging Features Features Flags Catalog Plans Add Ons Credits…" at bounding box center [784, 390] width 1568 height 780
click at [1090, 115] on div "Edit flag" at bounding box center [1102, 118] width 34 height 12
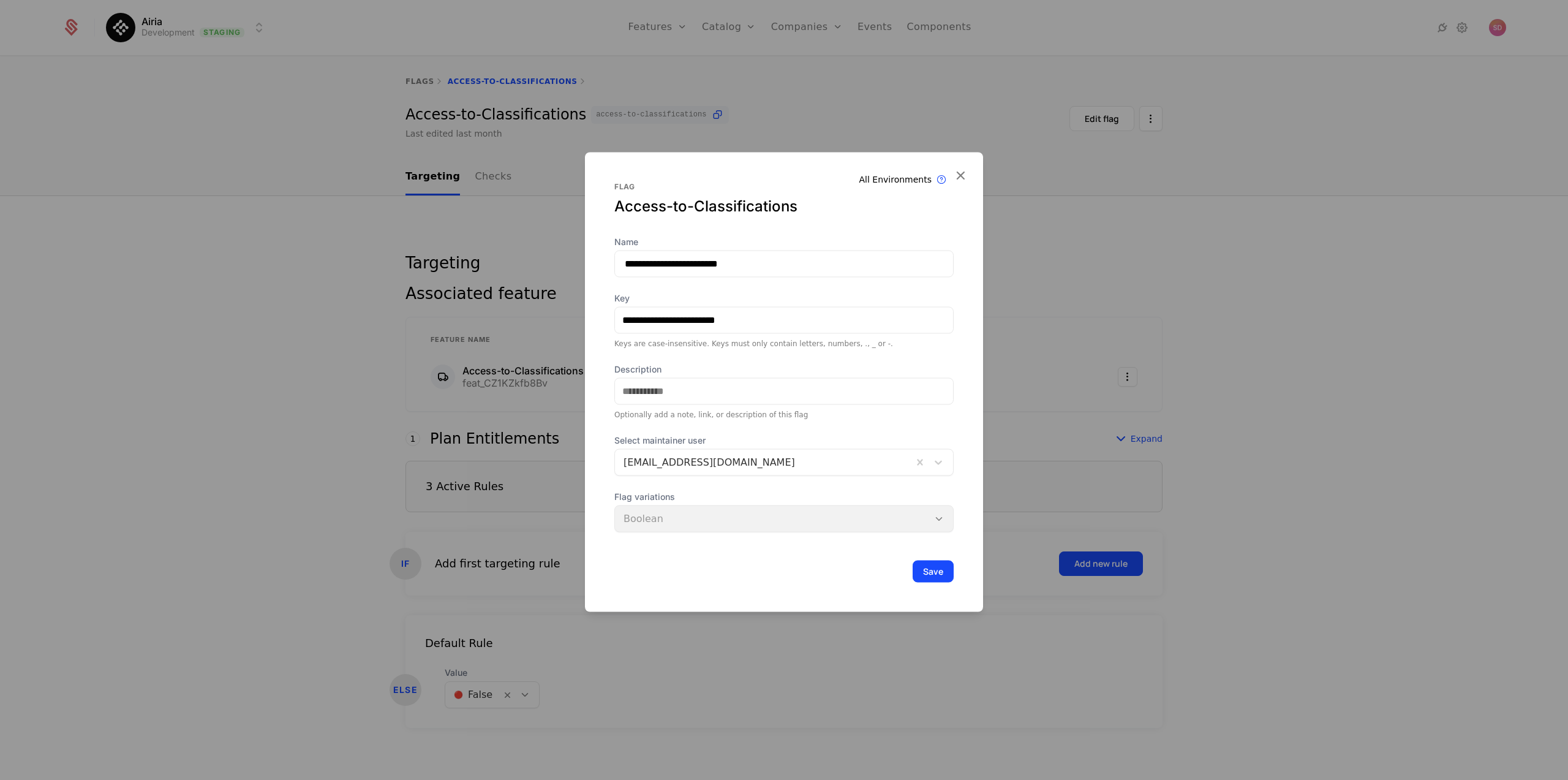
scroll to position [43, 0]
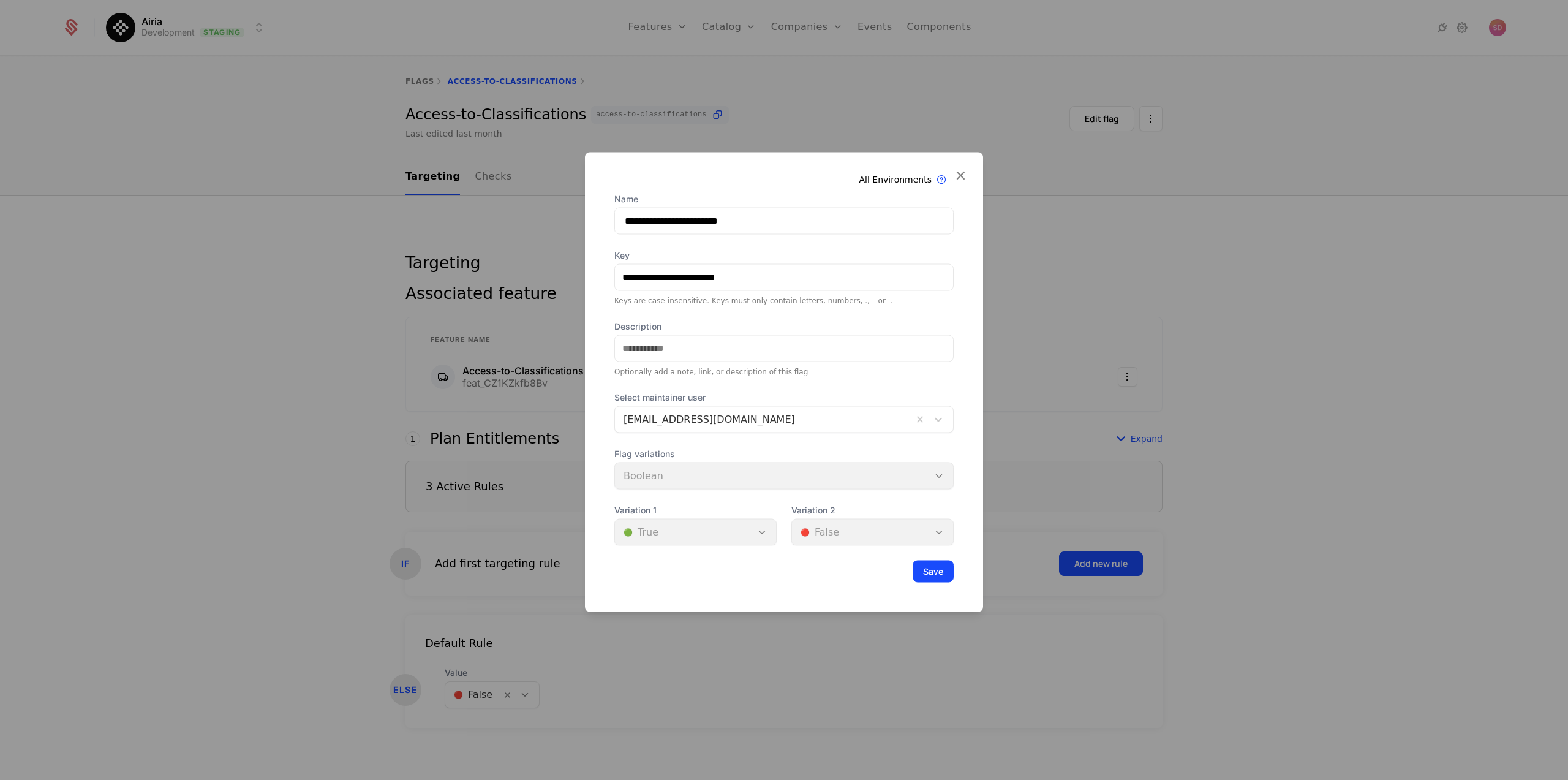
click at [763, 473] on div "Flag variations Boolean" at bounding box center [784, 468] width 339 height 41
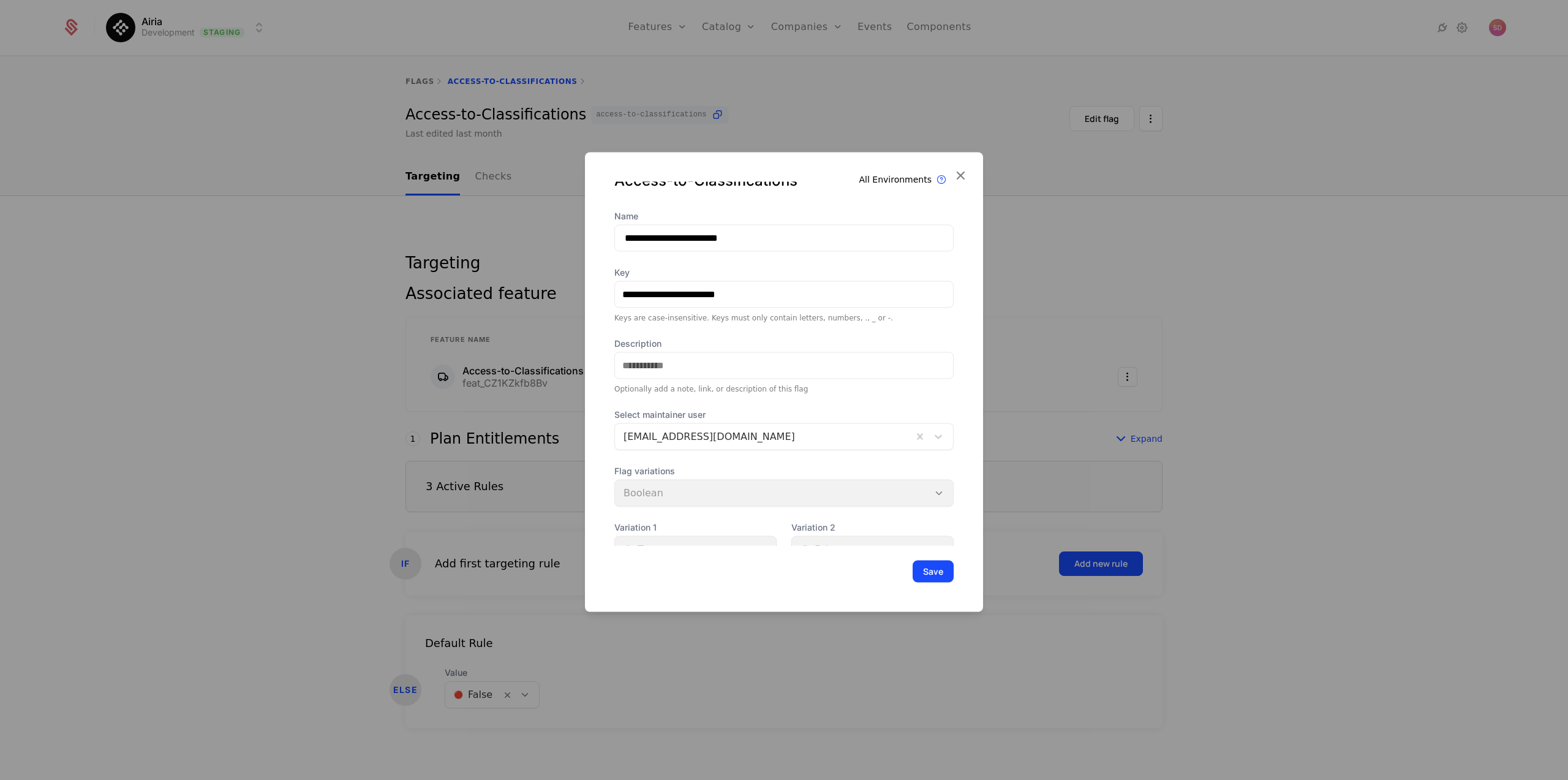
scroll to position [0, 0]
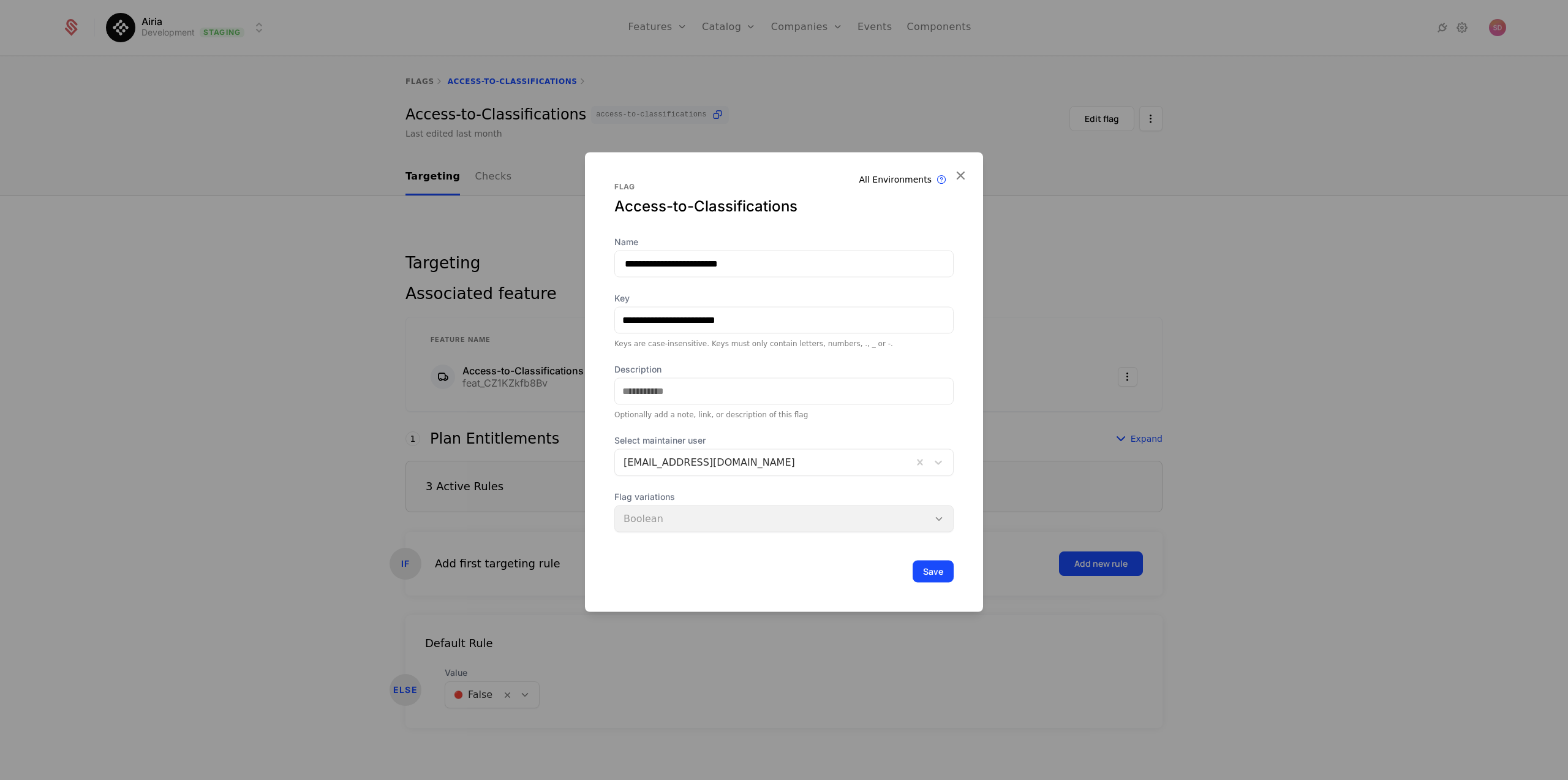
click at [963, 173] on icon at bounding box center [960, 174] width 16 height 16
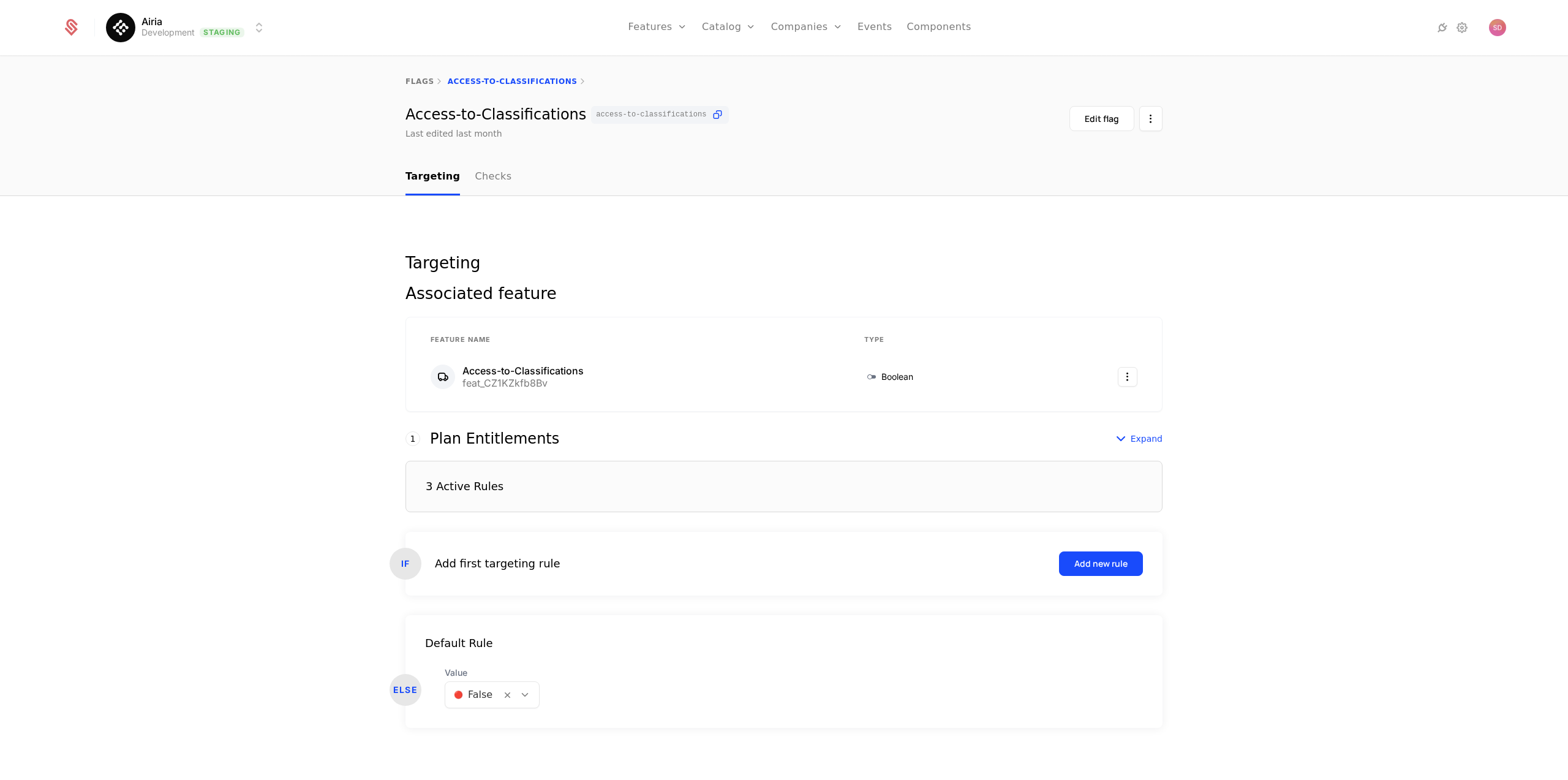
click at [659, 63] on link "Features" at bounding box center [671, 60] width 57 height 10
select select "***"
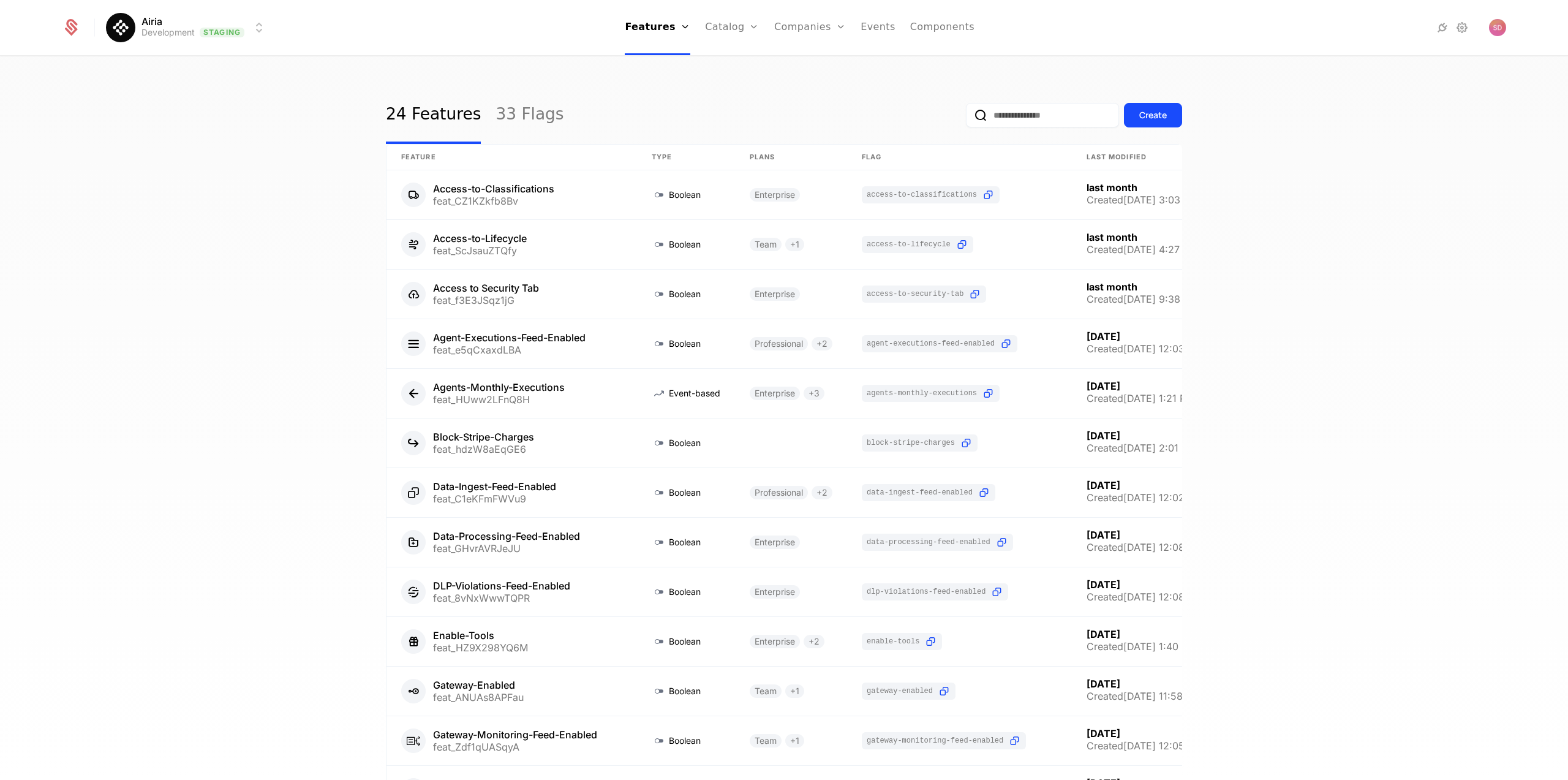
click at [260, 230] on div "24 Features 33 Flags Create Feature Type Plans Flag Last Modified Access-to-Cla…" at bounding box center [784, 422] width 1568 height 730
click at [569, 398] on link at bounding box center [512, 393] width 251 height 49
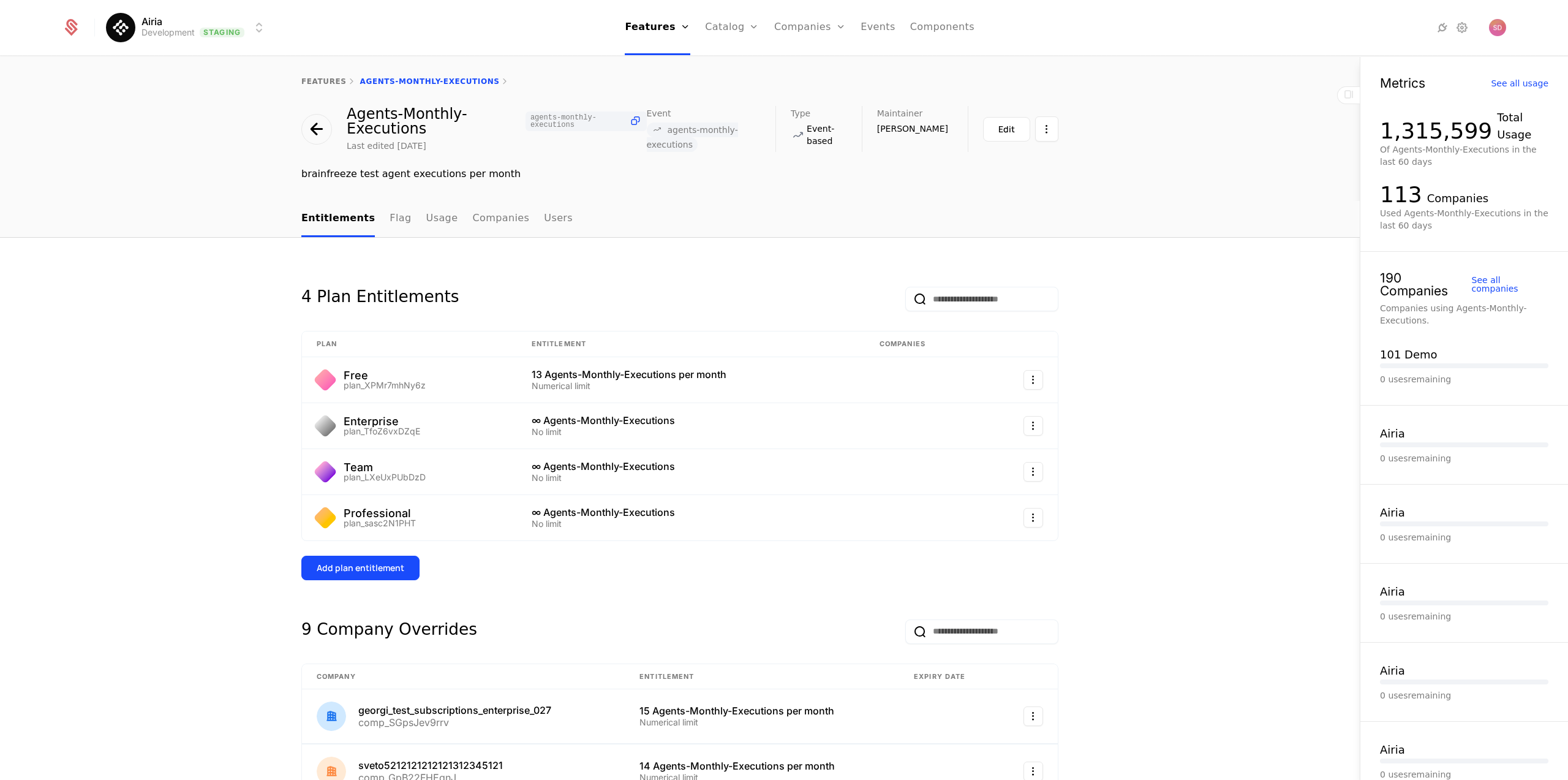
click at [1058, 132] on div "Agents-Monthly-Executions agents-monthly-executions Last edited [DATE] Event ag…" at bounding box center [680, 144] width 796 height 75
click at [1047, 130] on html "Airia Development Staging Features Features Flags Catalog Plans Add Ons Credits…" at bounding box center [784, 390] width 1568 height 780
click at [1149, 107] on html "Airia Development Staging Features Features Flags Catalog Plans Add Ons Credits…" at bounding box center [784, 390] width 1568 height 780
click at [1006, 129] on div "Edit" at bounding box center [1007, 129] width 17 height 12
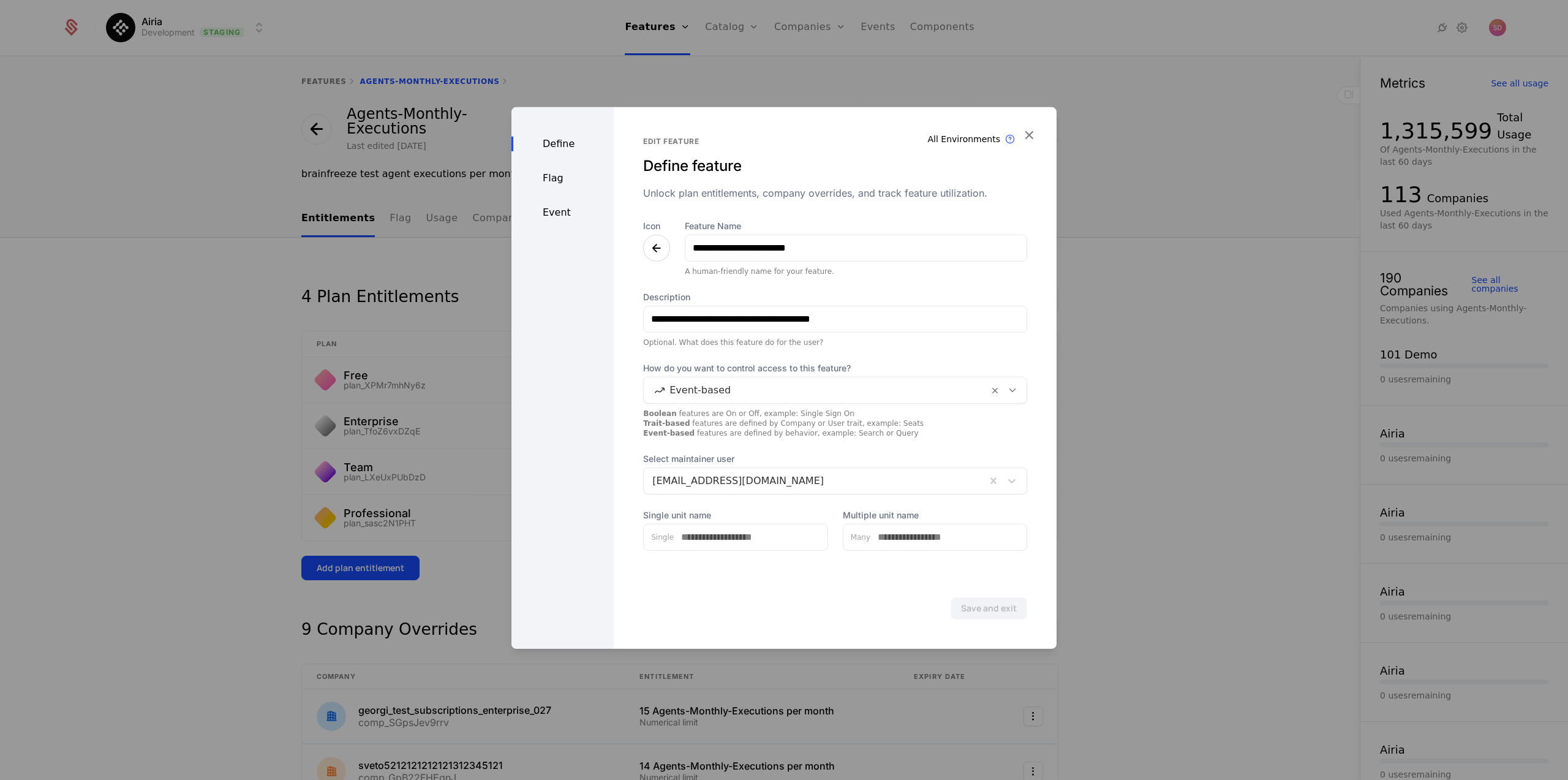
click at [572, 240] on div "Define Flag Event" at bounding box center [562, 377] width 102 height 541
click at [552, 181] on div "Flag" at bounding box center [562, 178] width 102 height 15
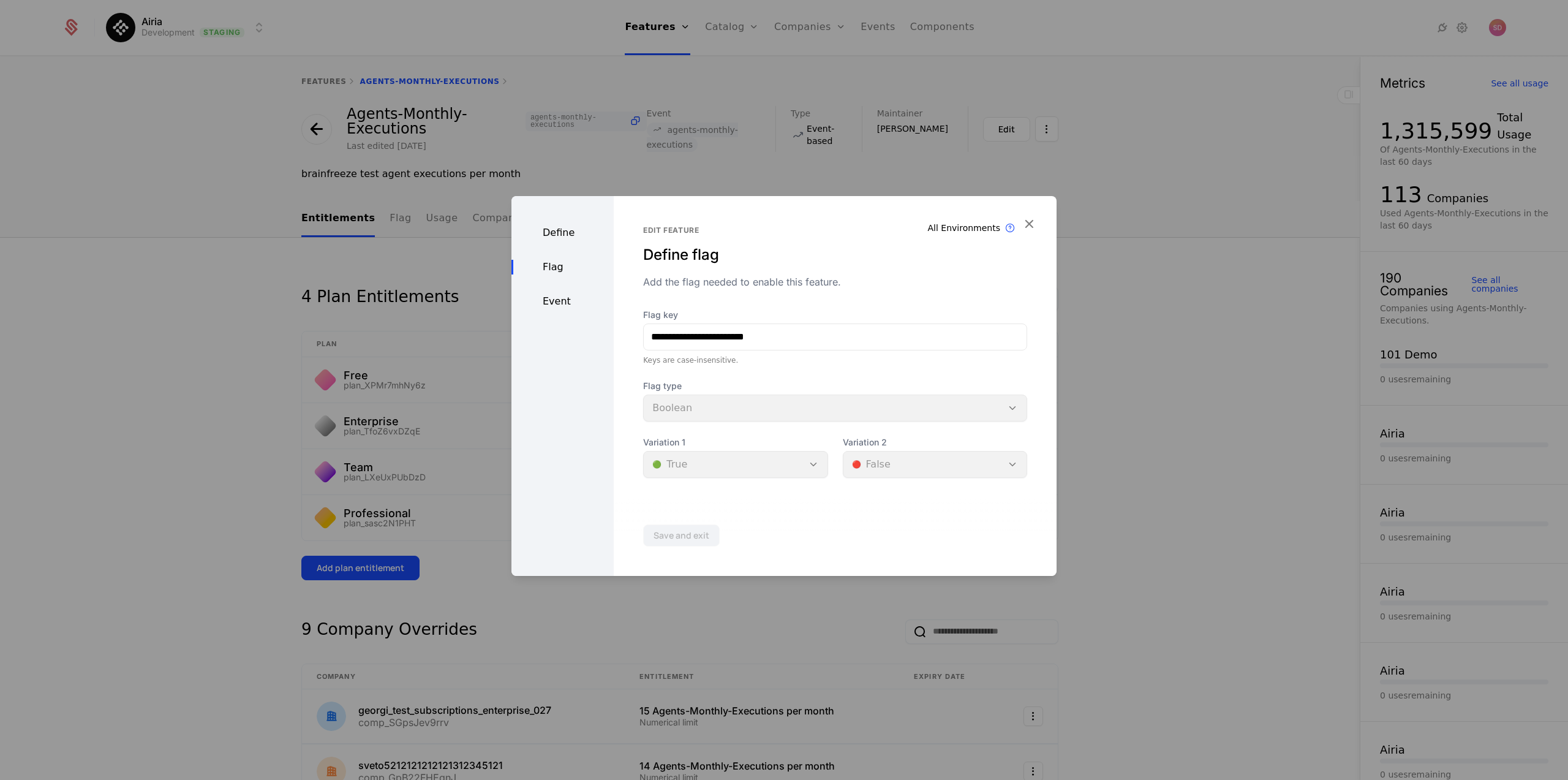
click at [988, 407] on div "Flag type Boolean" at bounding box center [835, 400] width 384 height 41
click at [999, 408] on div "Flag type Boolean" at bounding box center [835, 400] width 384 height 41
click at [862, 377] on div "**********" at bounding box center [835, 393] width 384 height 169
click at [763, 412] on div "Flag type Boolean" at bounding box center [835, 400] width 384 height 41
click at [1034, 219] on icon "button" at bounding box center [1029, 223] width 16 height 16
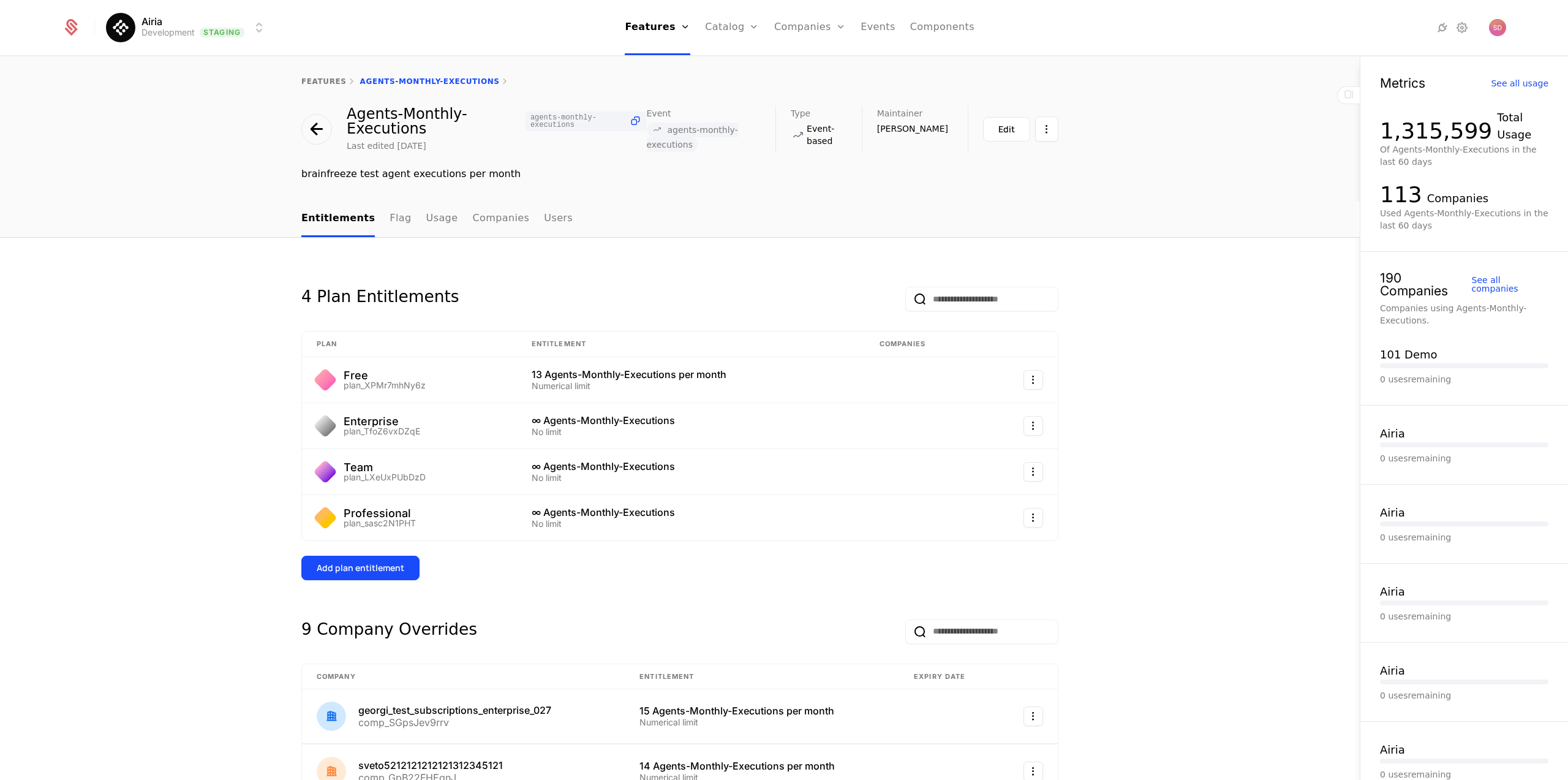
click at [148, 282] on div "4 Plan Entitlements Plan Entitlement Companies Free plan_XPMr7mhNy6z 13 Agents-…" at bounding box center [680, 768] width 1360 height 1061
click at [733, 64] on link "Plans" at bounding box center [751, 60] width 63 height 10
select select "***"
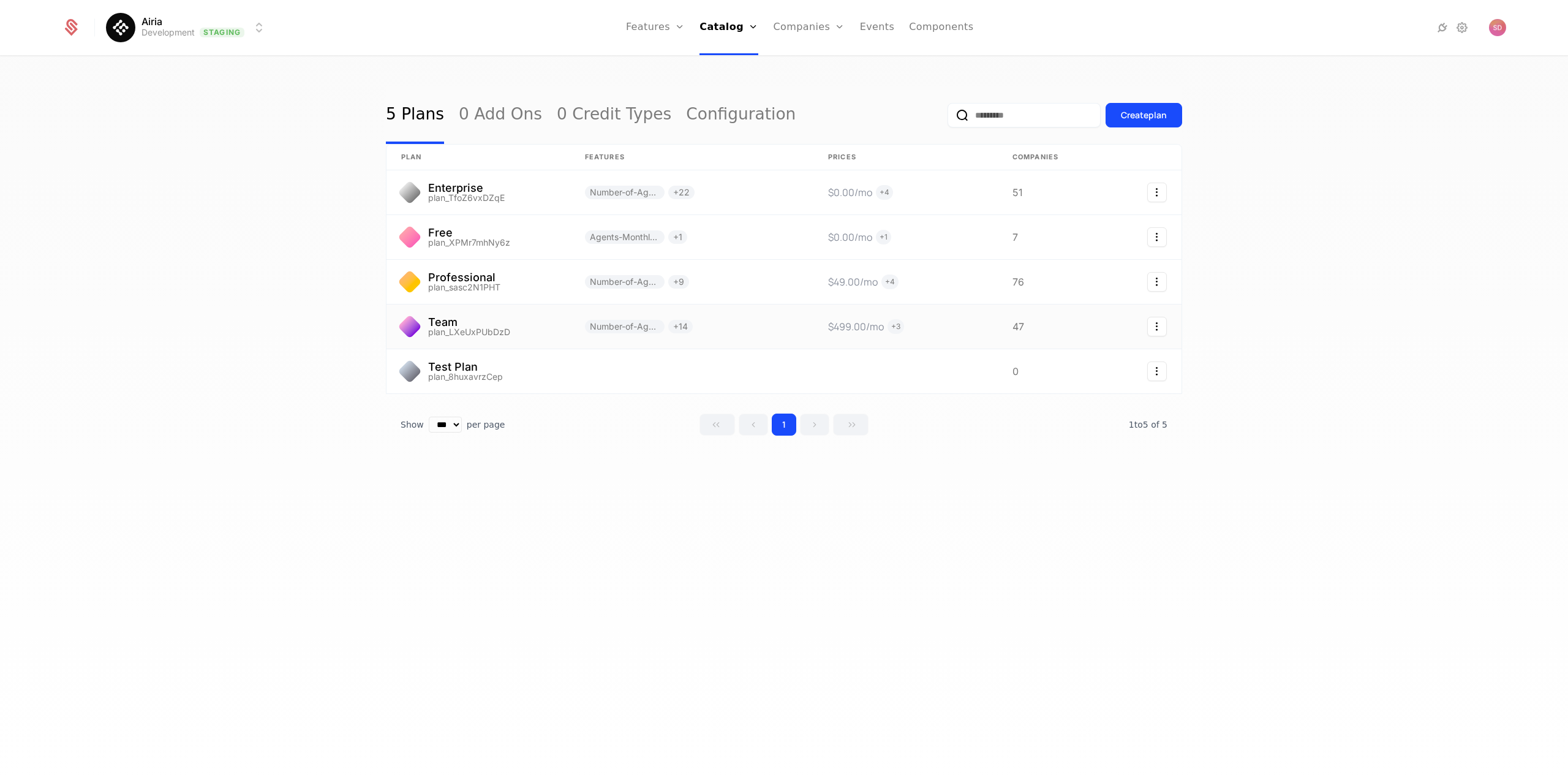
click at [517, 323] on link at bounding box center [478, 326] width 184 height 44
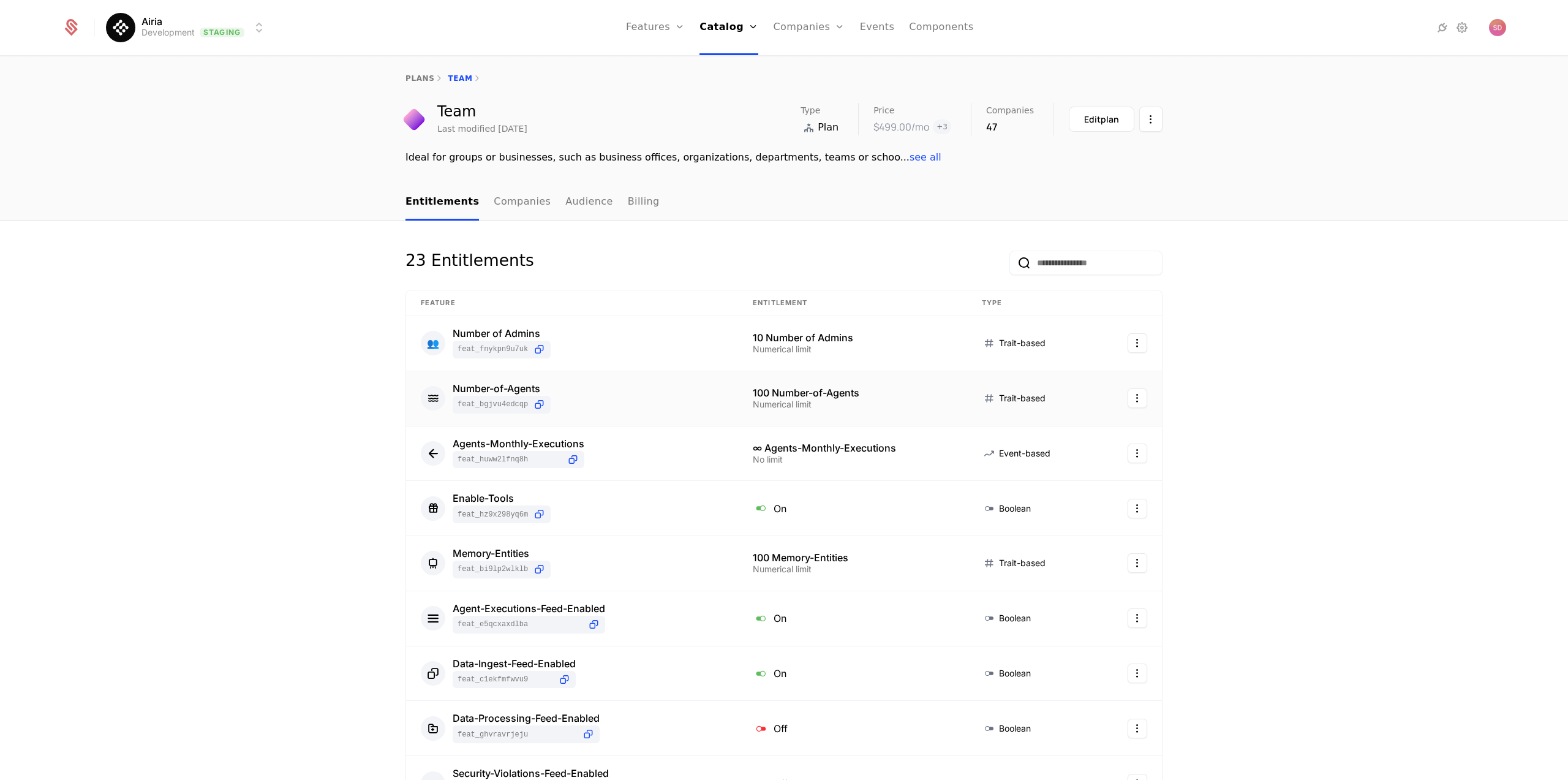
scroll to position [31, 0]
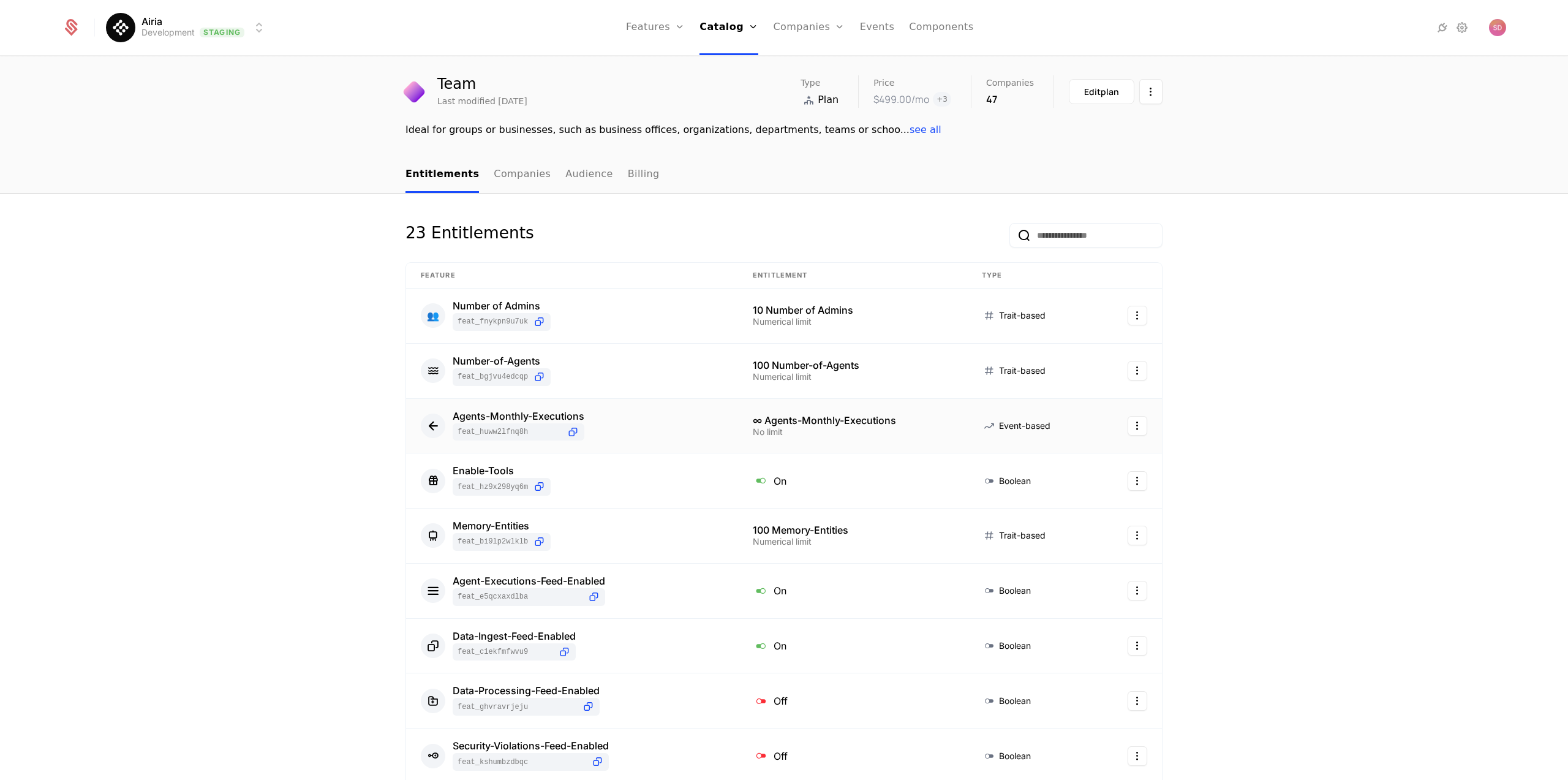
click at [1129, 421] on html "Airia Development Staging Features Features Flags Catalog Plans Add Ons Credits…" at bounding box center [784, 390] width 1568 height 780
click at [1050, 484] on div "Edit" at bounding box center [1046, 486] width 22 height 17
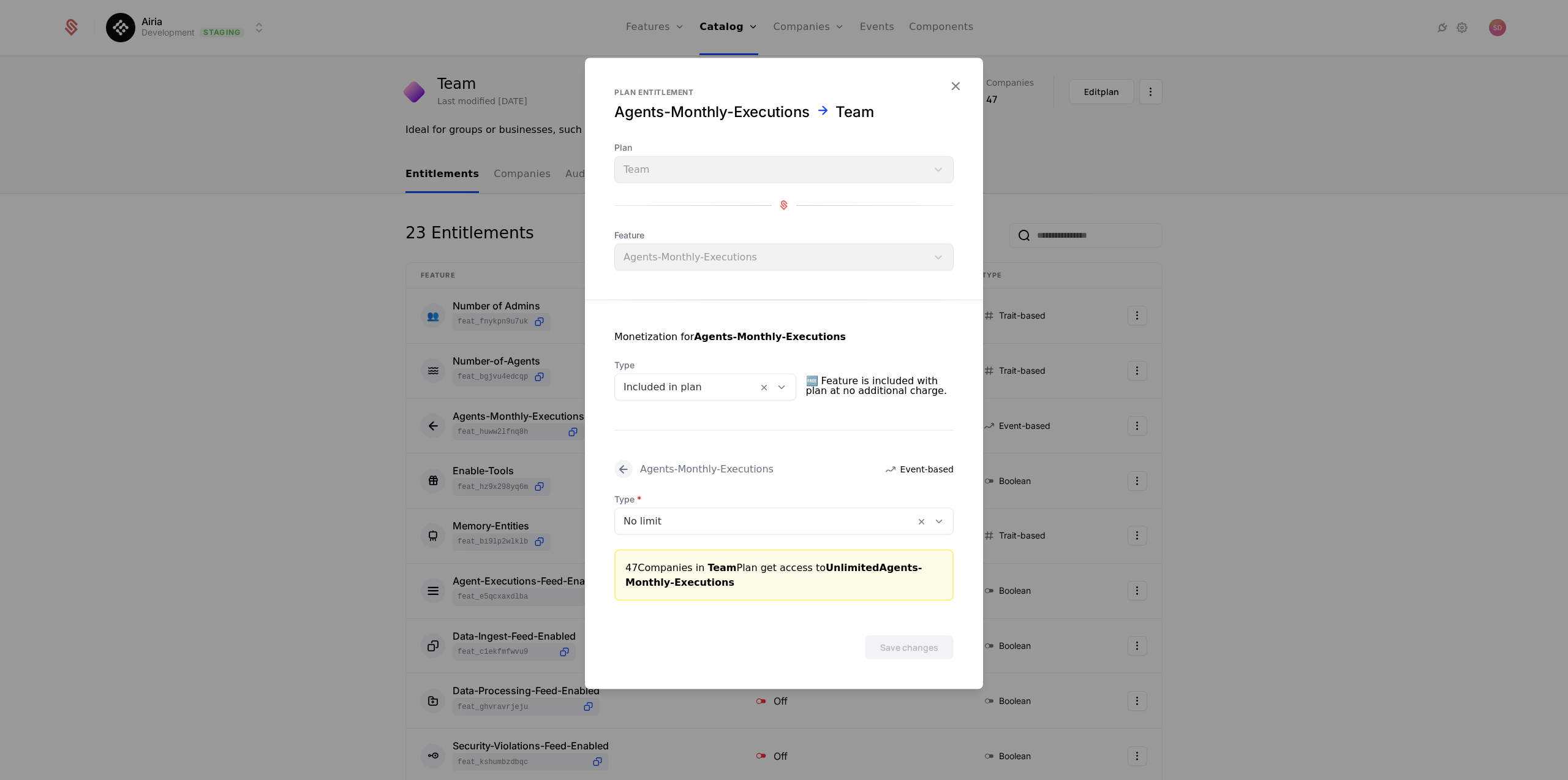
click at [787, 384] on icon at bounding box center [781, 386] width 11 height 11
click at [880, 314] on div "Monetization for Agents-Monthly-Executions Type Included in plan selected, 1 of…" at bounding box center [784, 450] width 398 height 301
click at [942, 519] on icon at bounding box center [938, 520] width 11 height 11
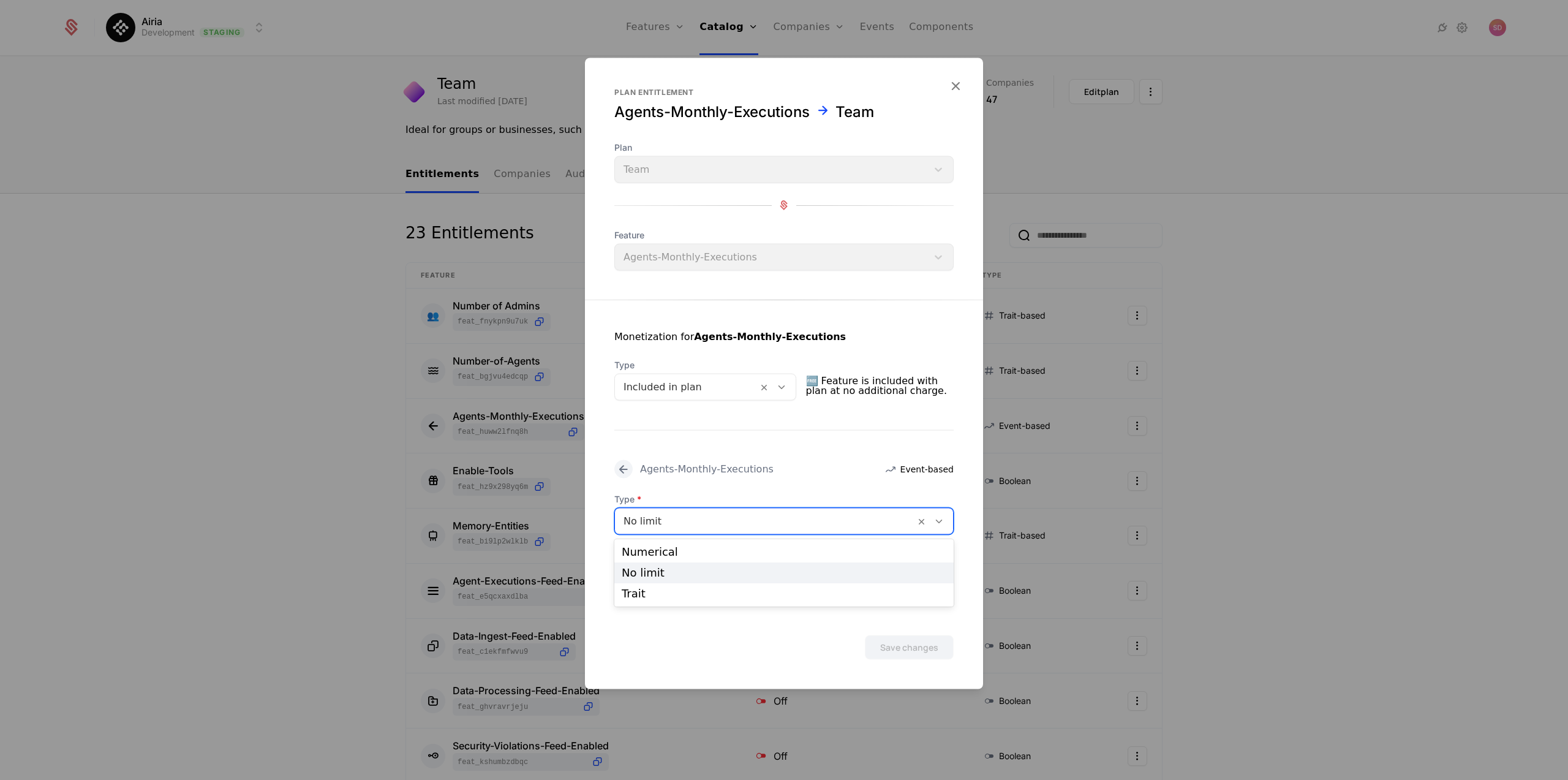
click at [931, 321] on div "Monetization for Agents-Monthly-Executions Type Included in plan 🆓 Feature is i…" at bounding box center [784, 450] width 398 height 301
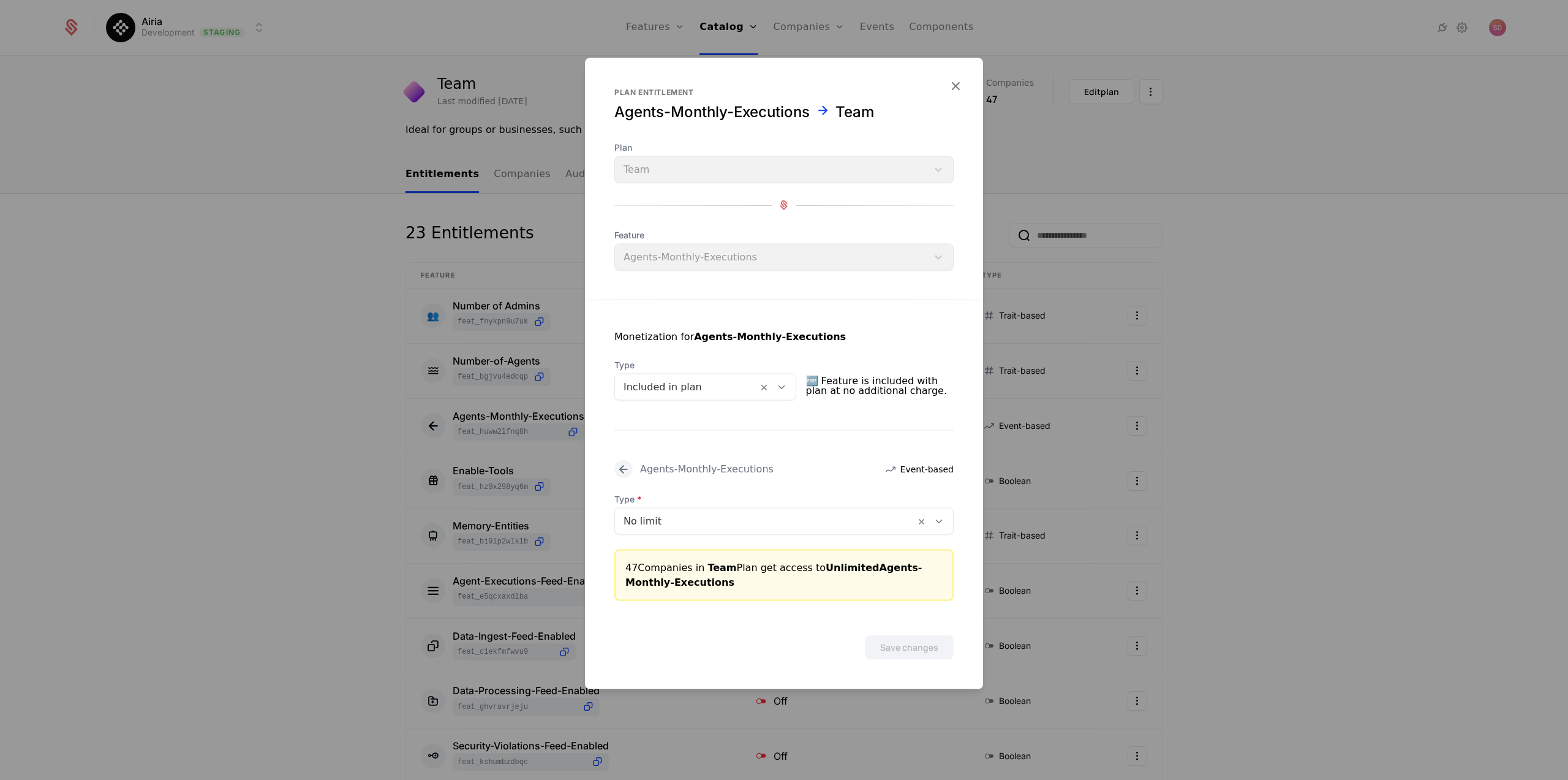
click at [957, 89] on icon "button" at bounding box center [955, 85] width 16 height 16
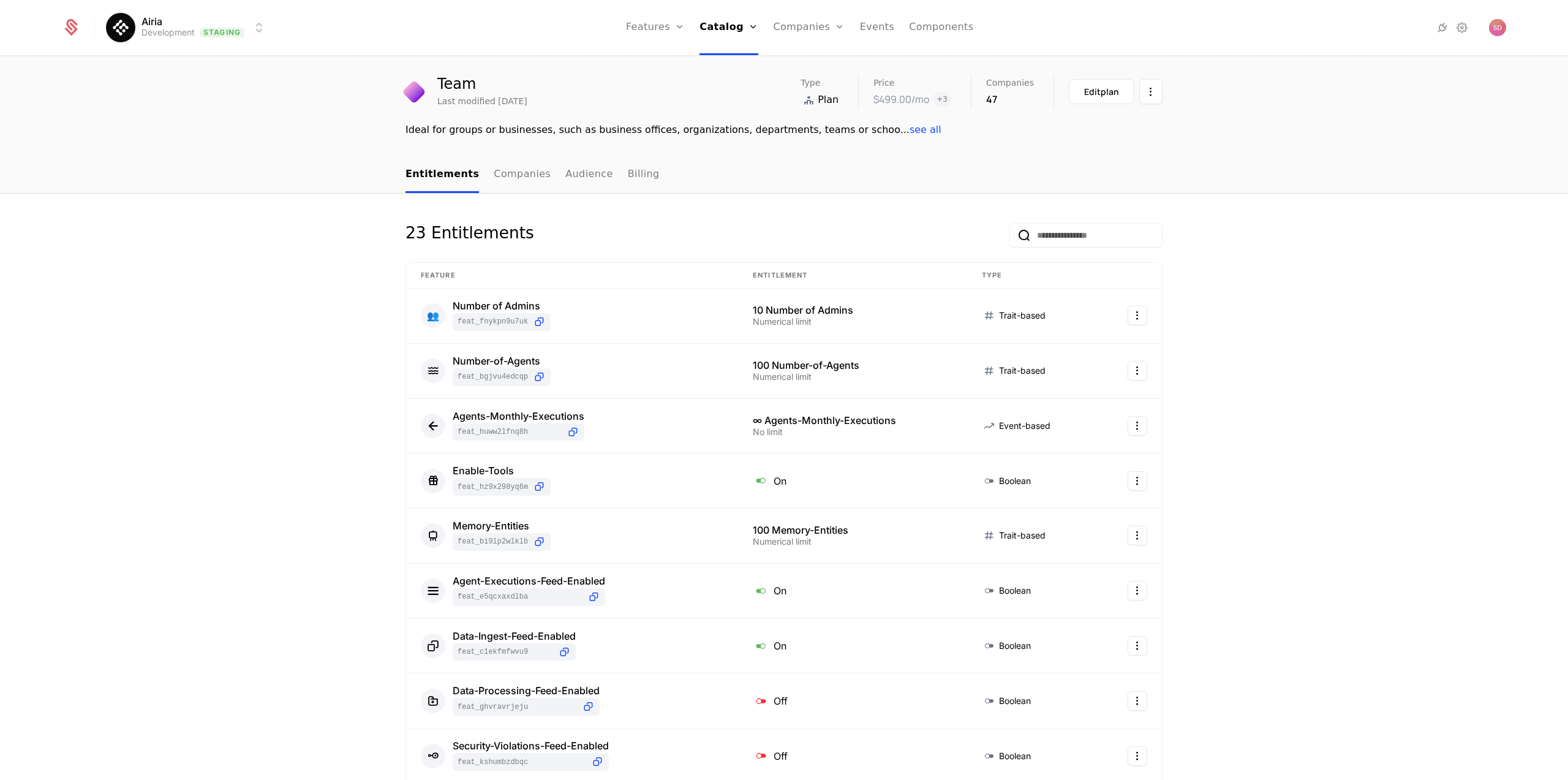
click at [910, 132] on span "see all" at bounding box center [926, 130] width 32 height 11
click at [1132, 319] on html "Airia Development Staging Features Features Flags Catalog Plans Add Ons Credits…" at bounding box center [784, 390] width 1568 height 780
click at [1333, 300] on html "Airia Development Staging Features Features Flags Catalog Plans Add Ons Credits…" at bounding box center [784, 390] width 1568 height 780
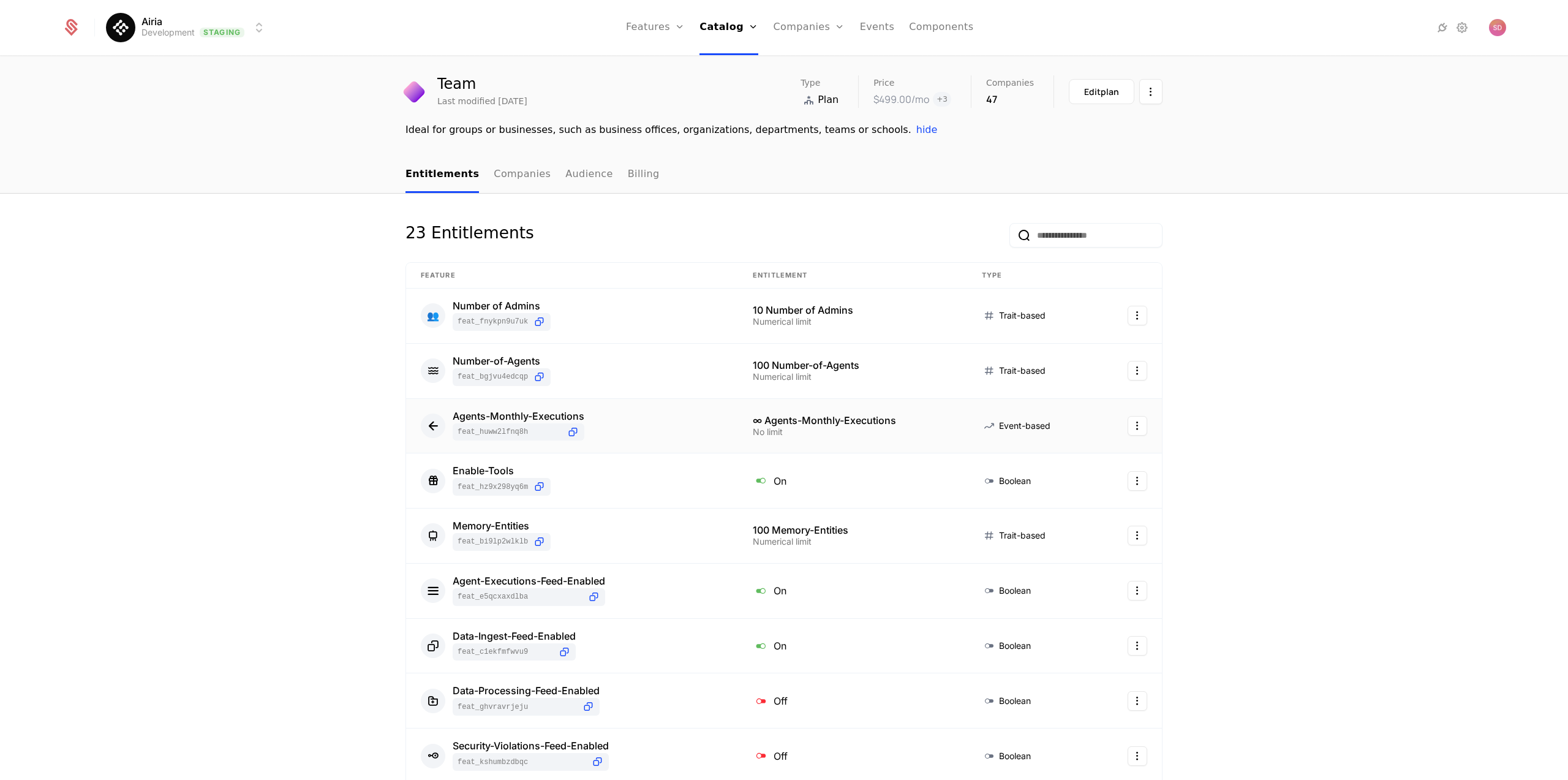
click at [1138, 429] on html "Airia Development Staging Features Features Flags Catalog Plans Add Ons Credits…" at bounding box center [784, 390] width 1568 height 780
click at [1053, 485] on div "Edit" at bounding box center [1046, 486] width 22 height 17
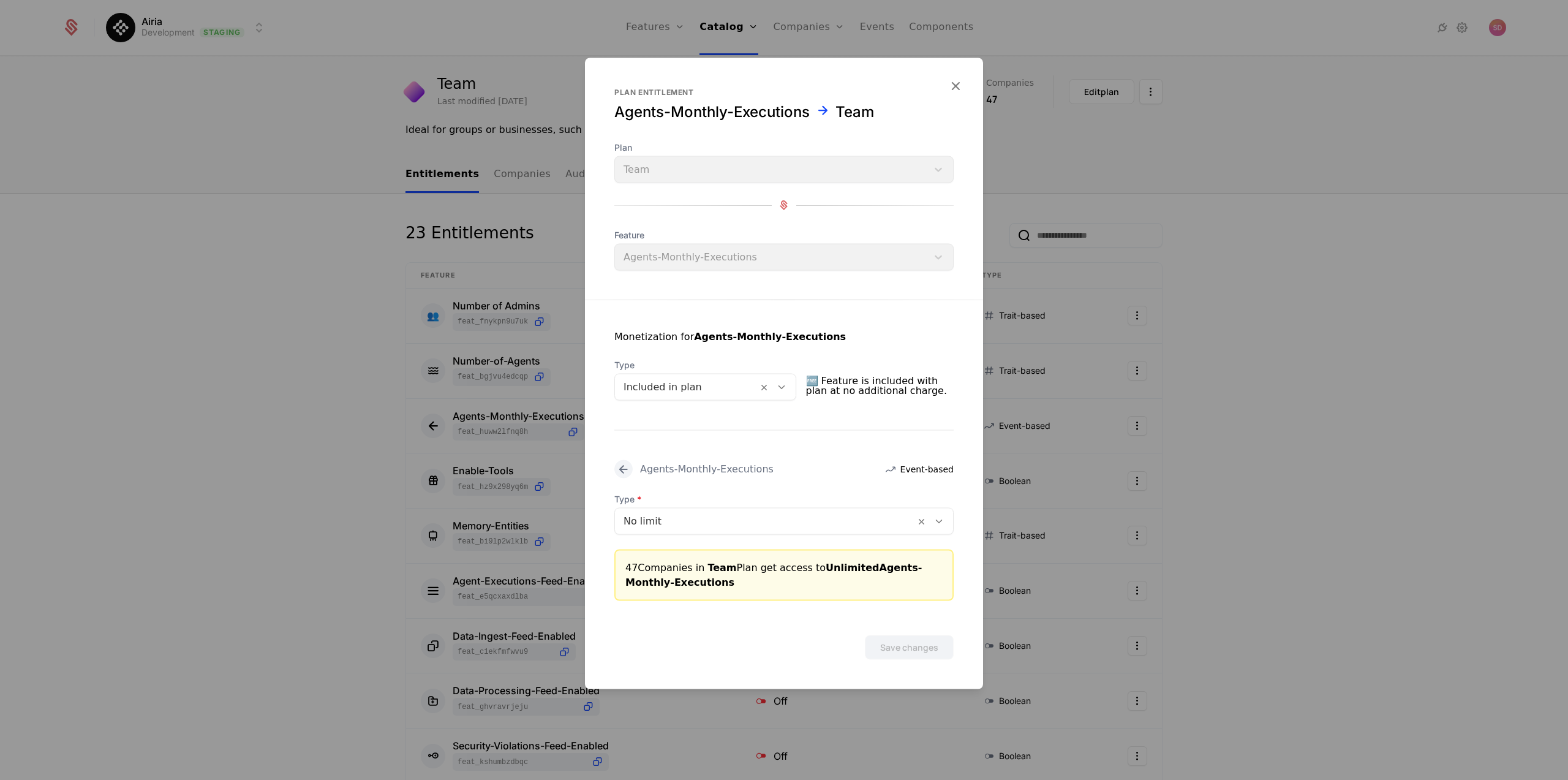
click at [959, 85] on icon "button" at bounding box center [955, 85] width 16 height 16
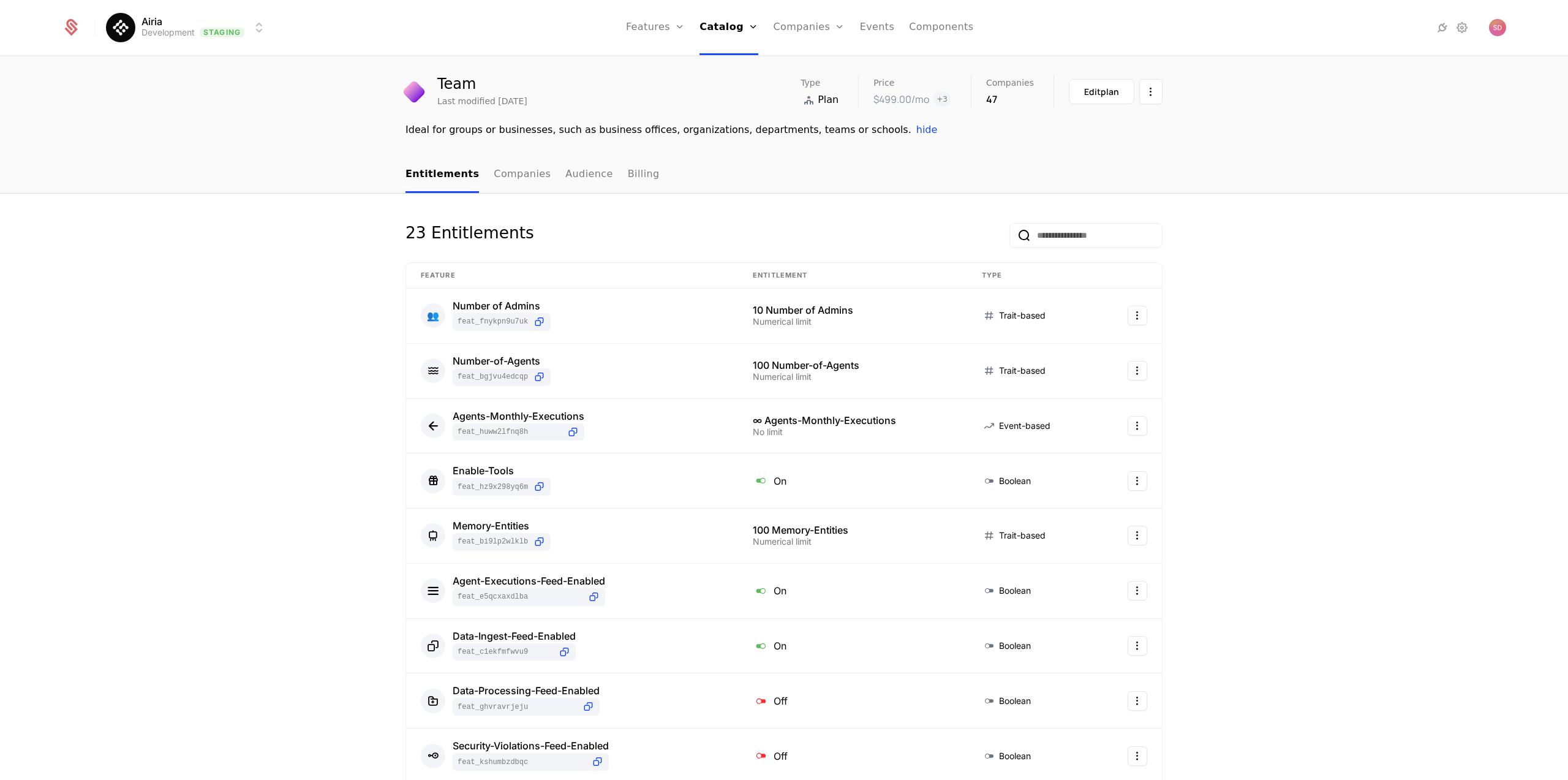
click at [653, 26] on link "Features" at bounding box center [655, 27] width 59 height 55
select select "***"
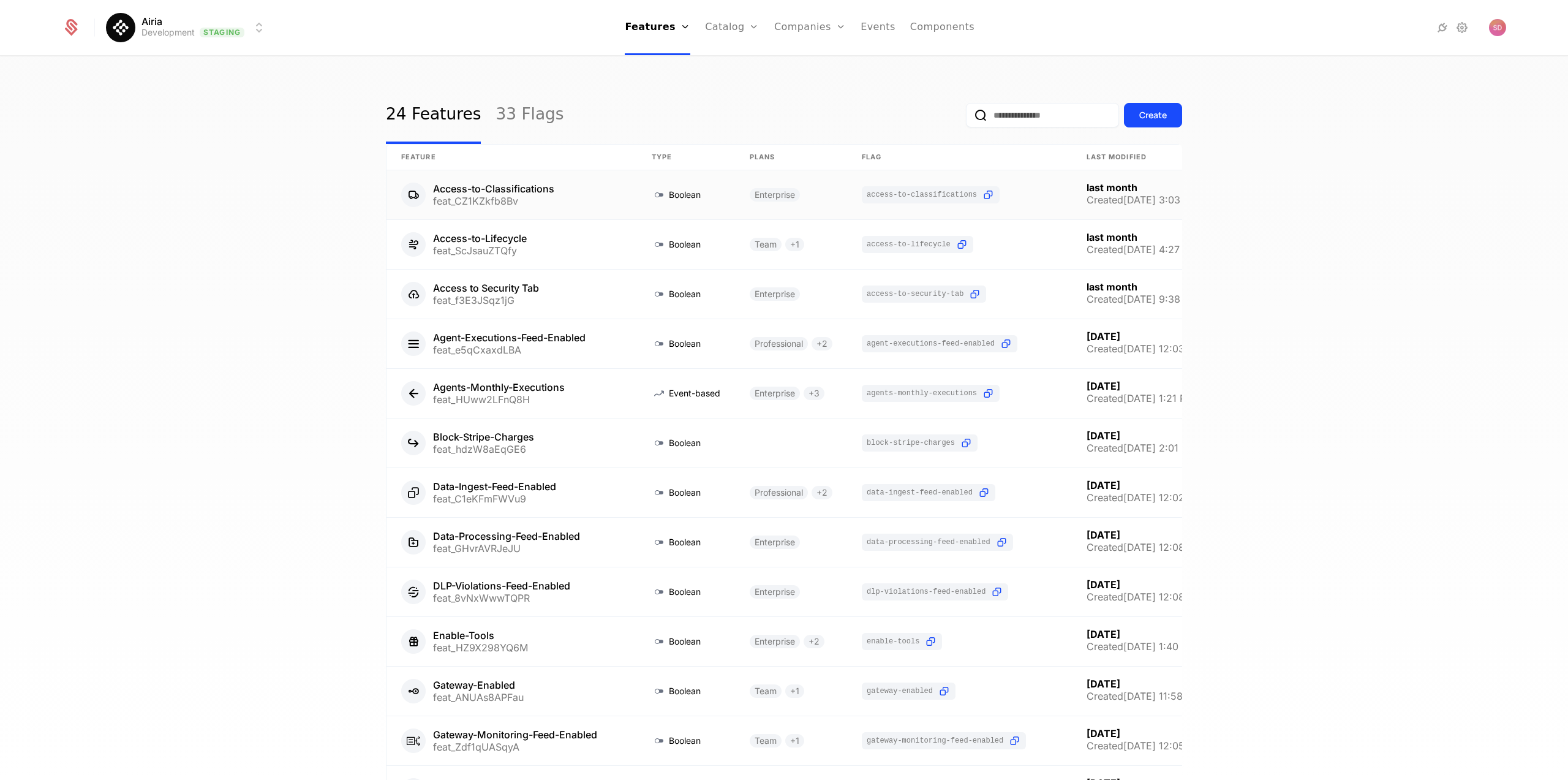
click at [1046, 187] on link at bounding box center [959, 195] width 225 height 49
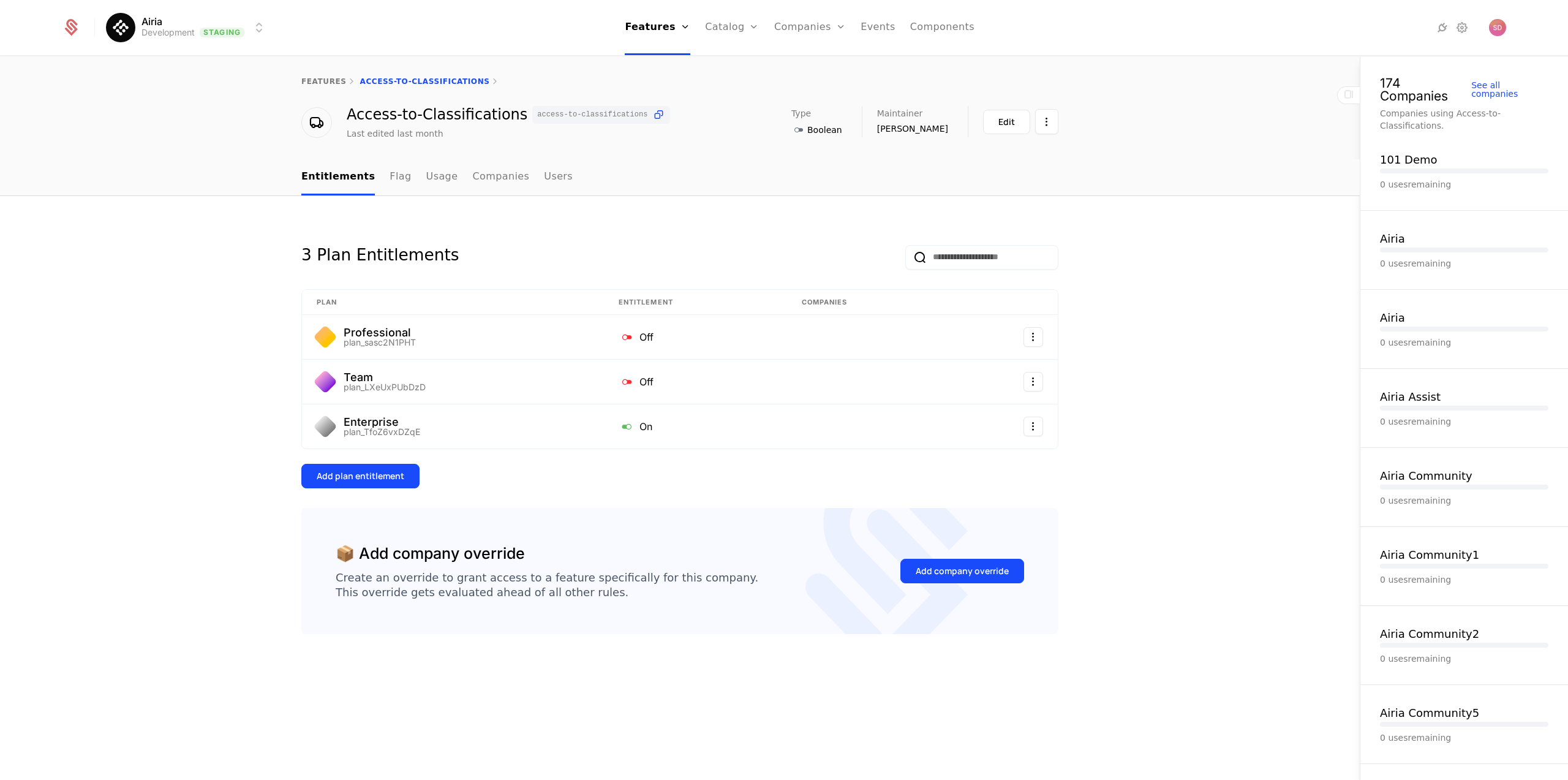
click at [389, 179] on link "Flag" at bounding box center [400, 177] width 22 height 36
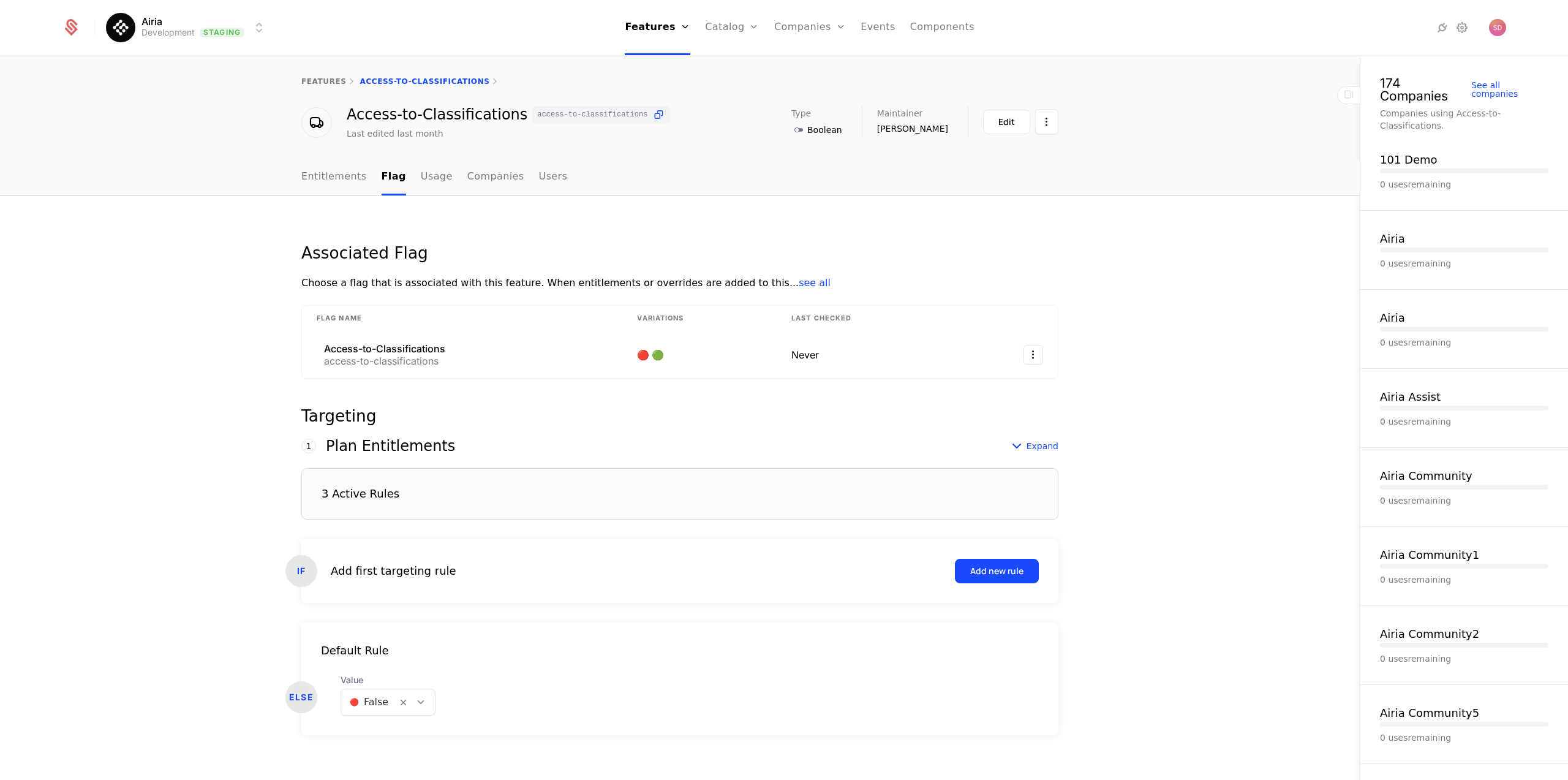
scroll to position [13, 0]
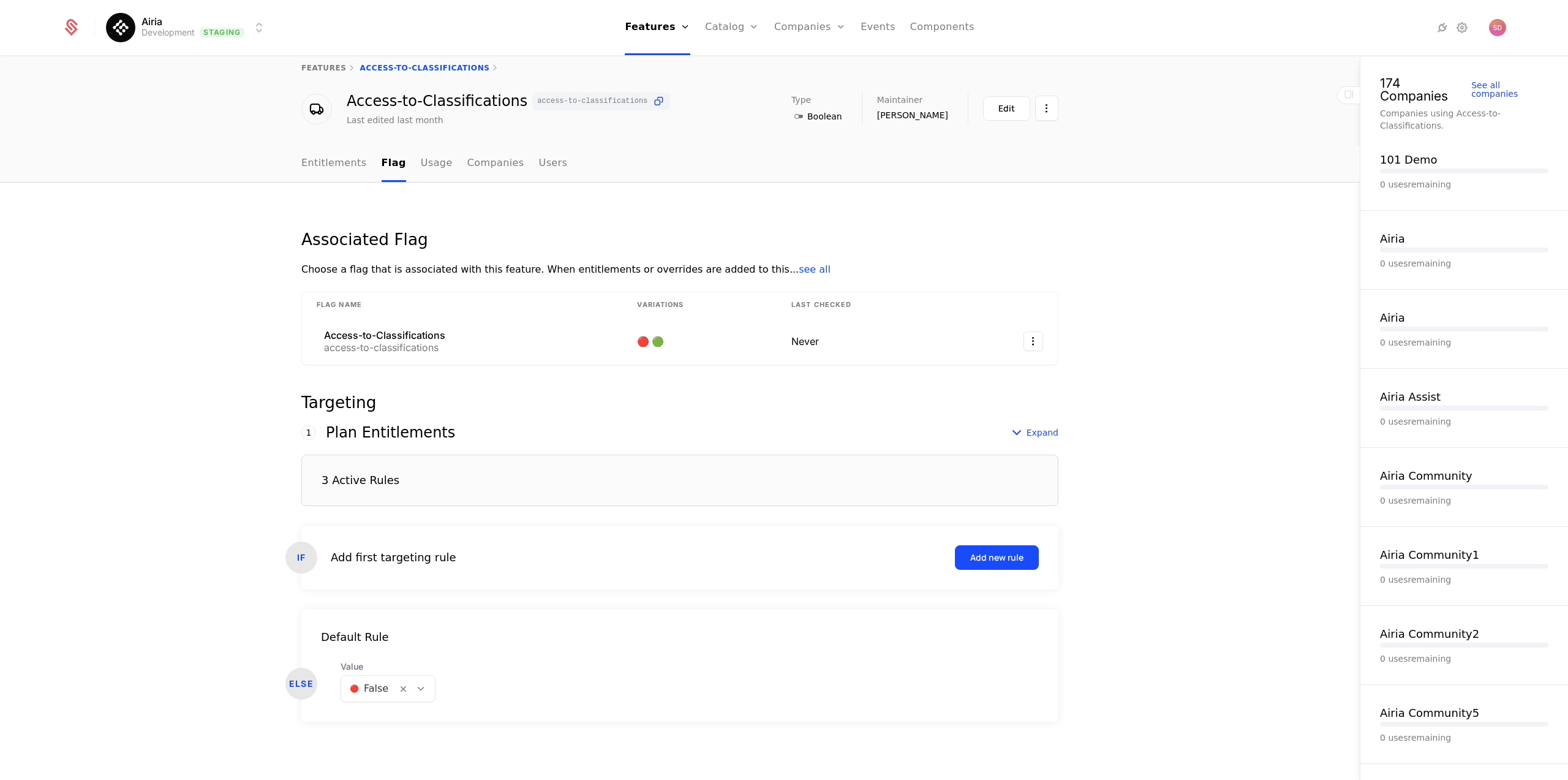
click at [324, 67] on link "features" at bounding box center [324, 67] width 45 height 8
select select "***"
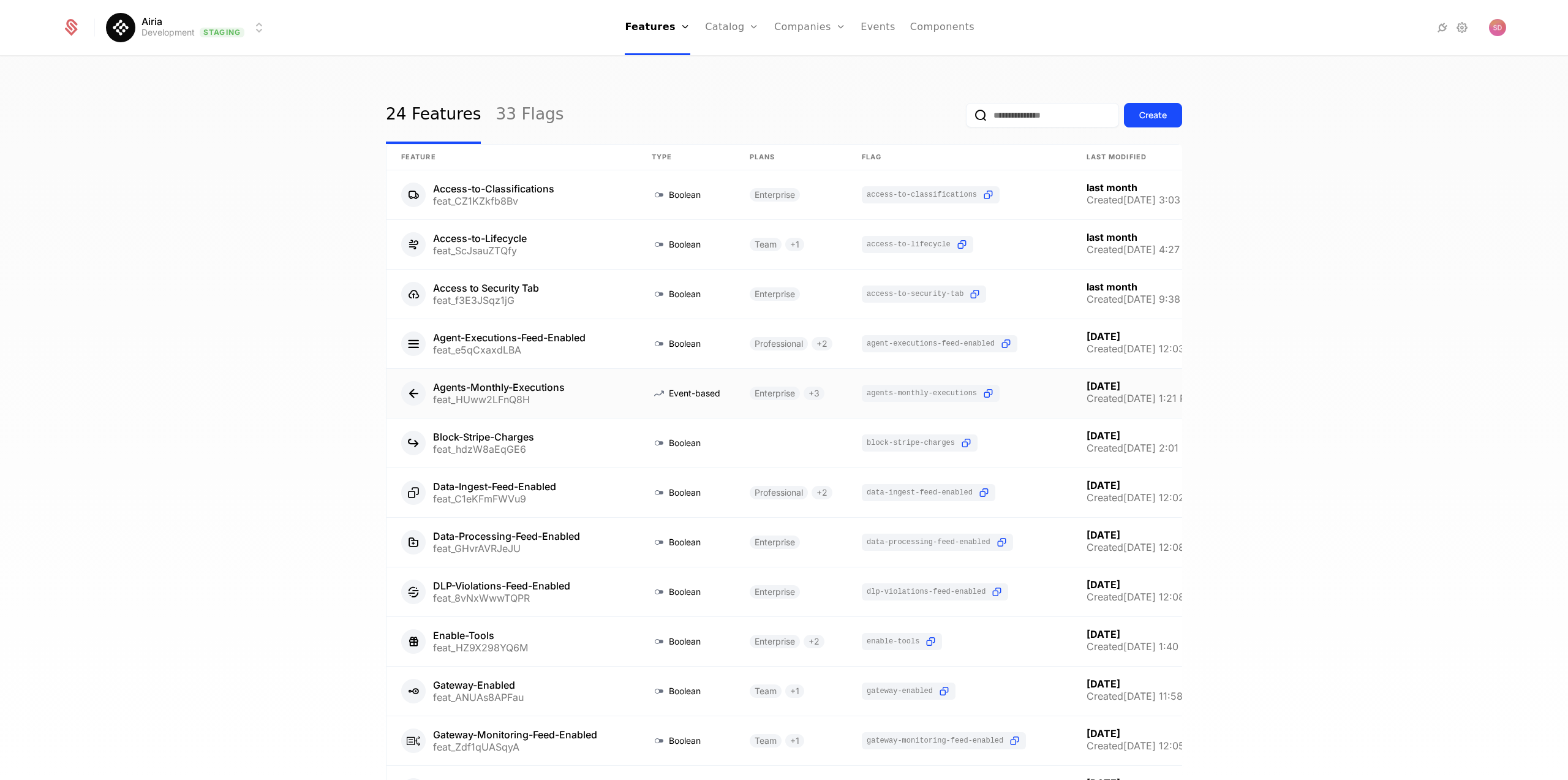
click at [507, 389] on link at bounding box center [512, 393] width 251 height 49
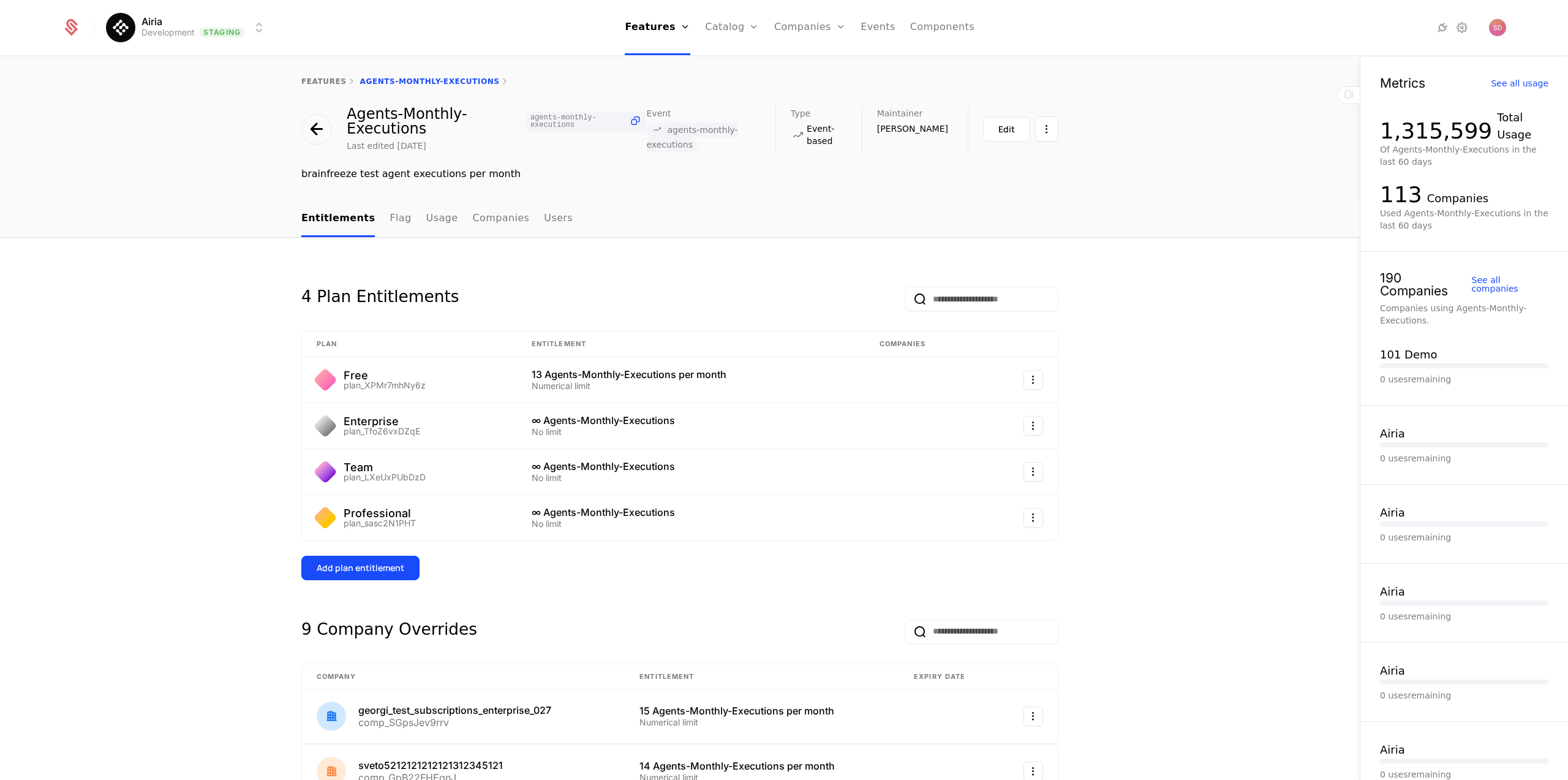
click at [391, 218] on link "Flag" at bounding box center [400, 219] width 22 height 36
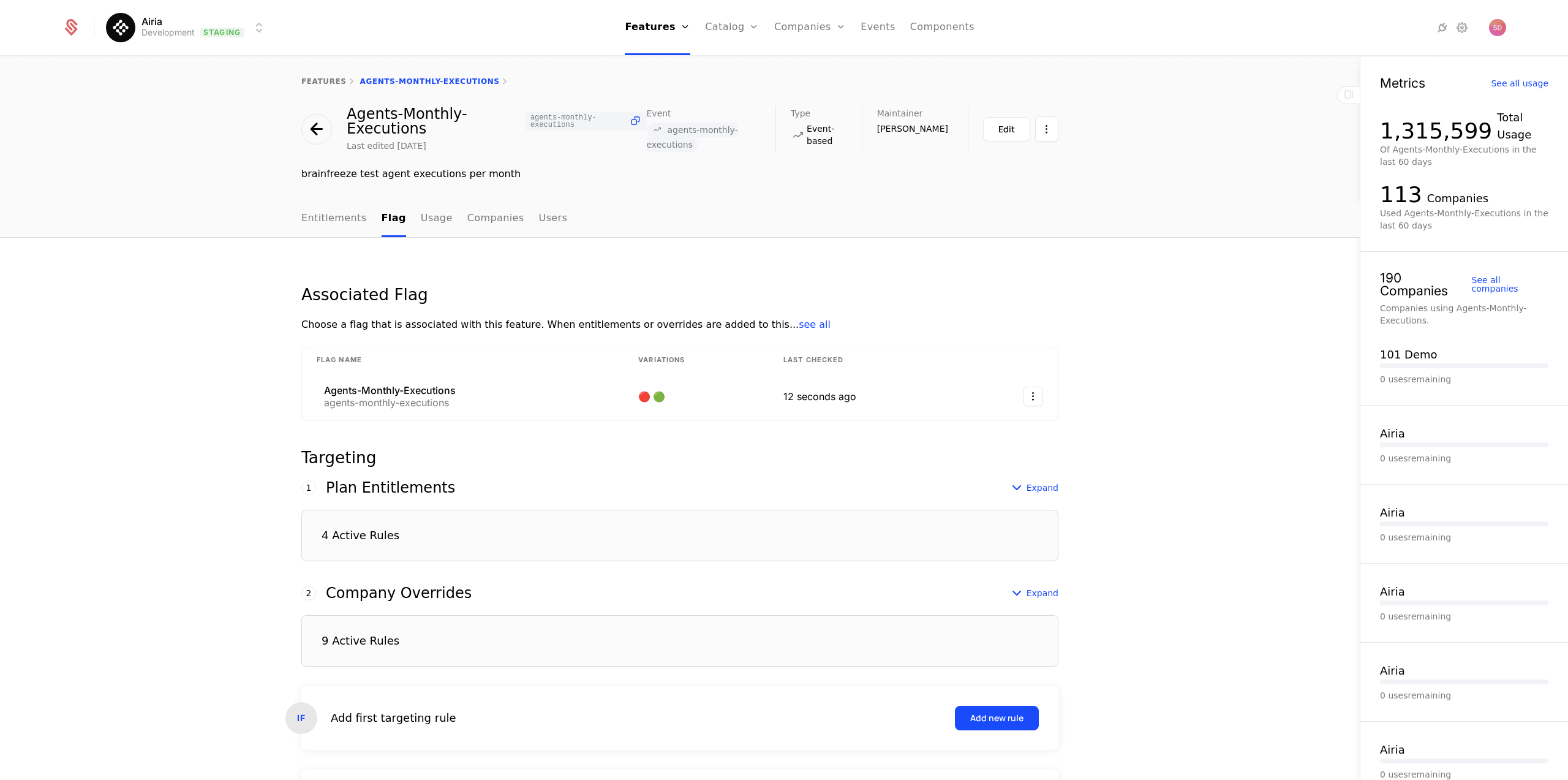
scroll to position [161, 0]
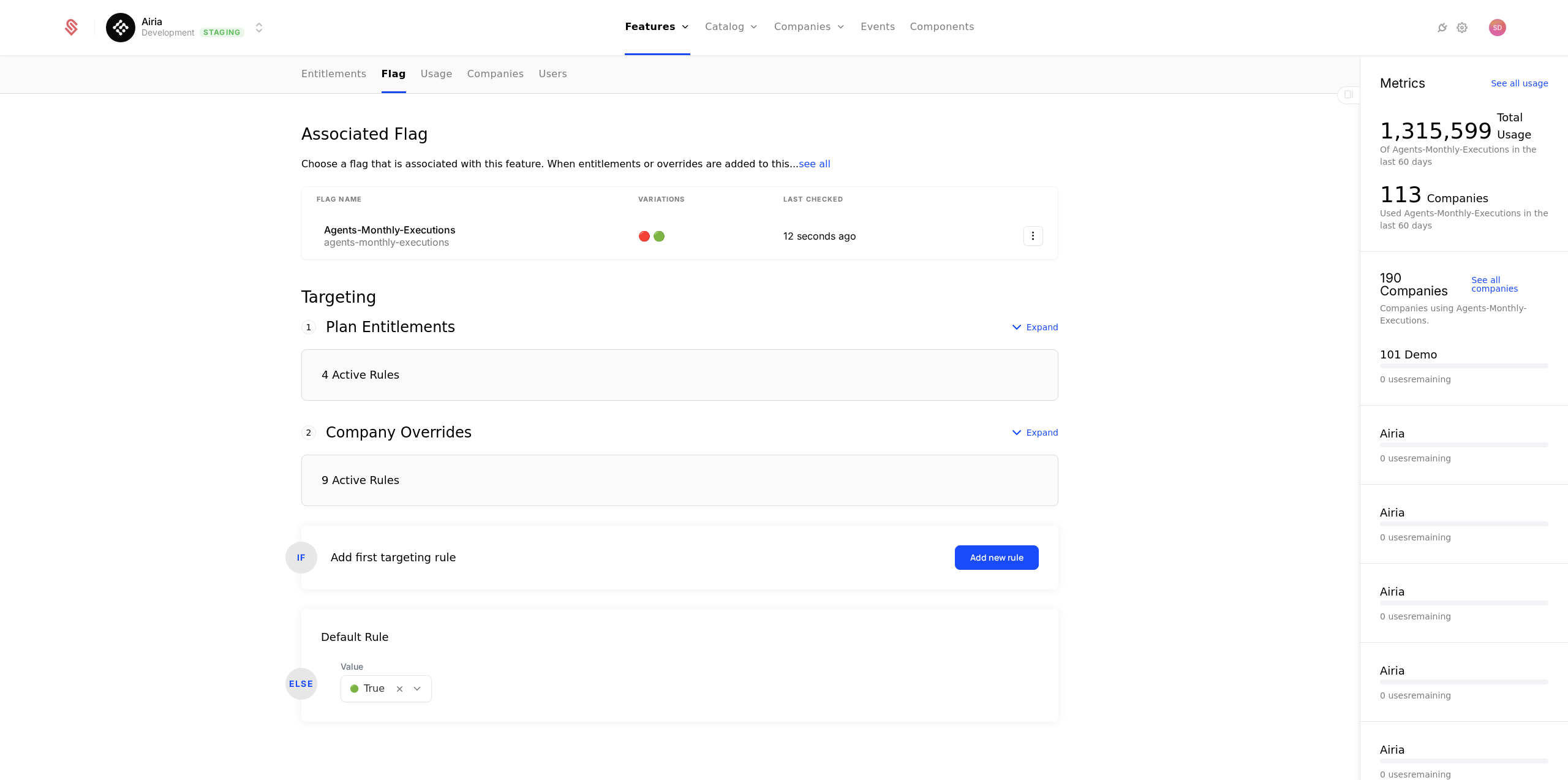
click at [163, 643] on div "Associated Flag Choose a flag that is associated with this feature. When entitl…" at bounding box center [680, 428] width 1360 height 703
click at [137, 419] on div "Associated Flag Choose a flag that is associated with this feature. When entitl…" at bounding box center [680, 428] width 1360 height 703
click at [191, 443] on div "Associated Flag Choose a flag that is associated with this feature. When entitl…" at bounding box center [680, 428] width 1360 height 703
click at [156, 617] on div "Associated Flag Choose a flag that is associated with this feature. When entitl…" at bounding box center [680, 428] width 1360 height 703
drag, startPoint x: 148, startPoint y: 572, endPoint x: 163, endPoint y: 554, distance: 23.4
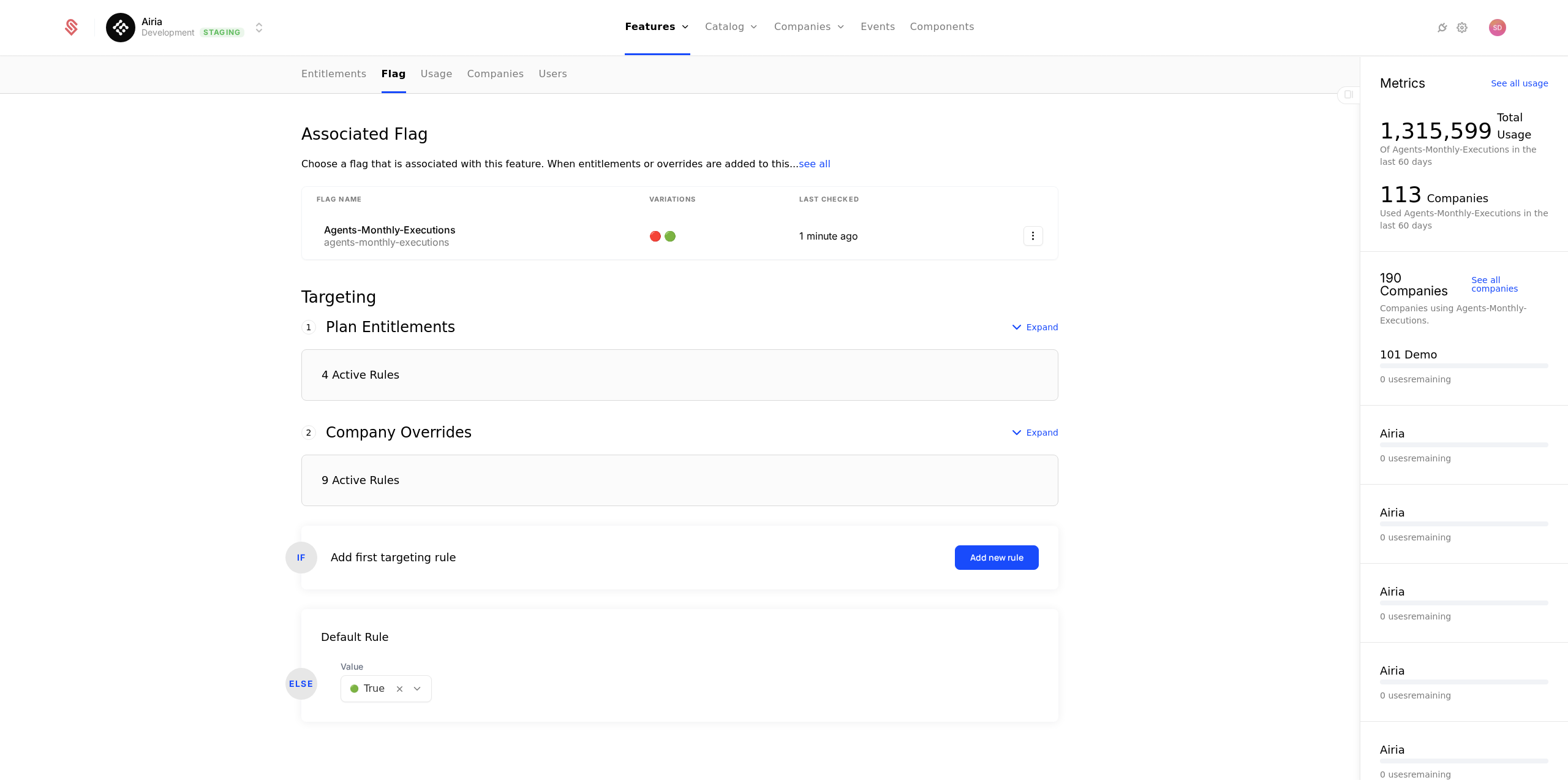
click at [148, 572] on div "Associated Flag Choose a flag that is associated with this feature. When entitl…" at bounding box center [680, 428] width 1360 height 703
click at [155, 446] on div "Associated Flag Choose a flag that is associated with this feature. When entitl…" at bounding box center [680, 428] width 1360 height 703
click at [617, 385] on div "4 Active Rules" at bounding box center [680, 375] width 757 height 52
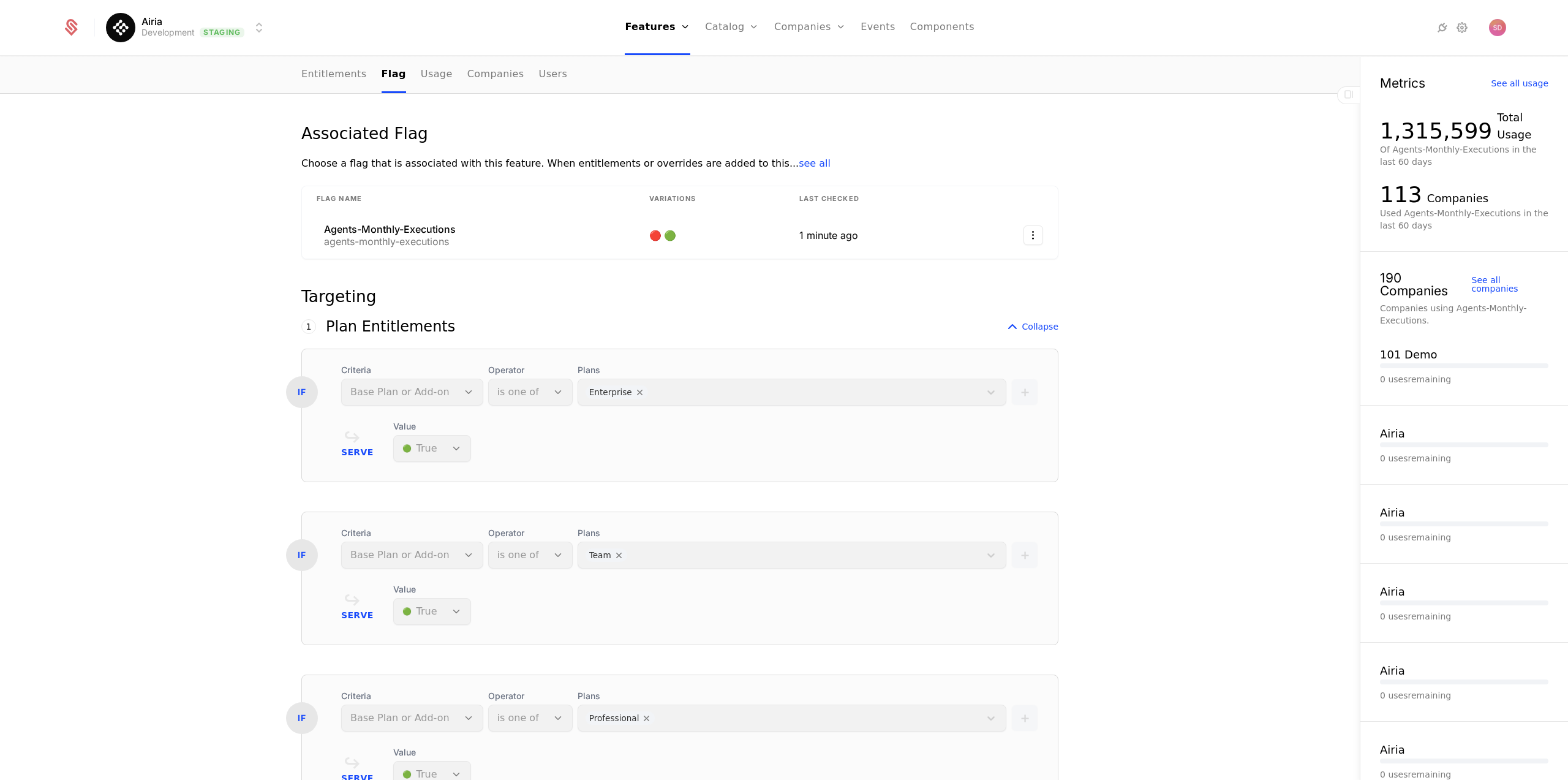
click at [85, 458] on div "Associated Flag Choose a flag that is associated with this feature. When entitl…" at bounding box center [680, 741] width 1360 height 1328
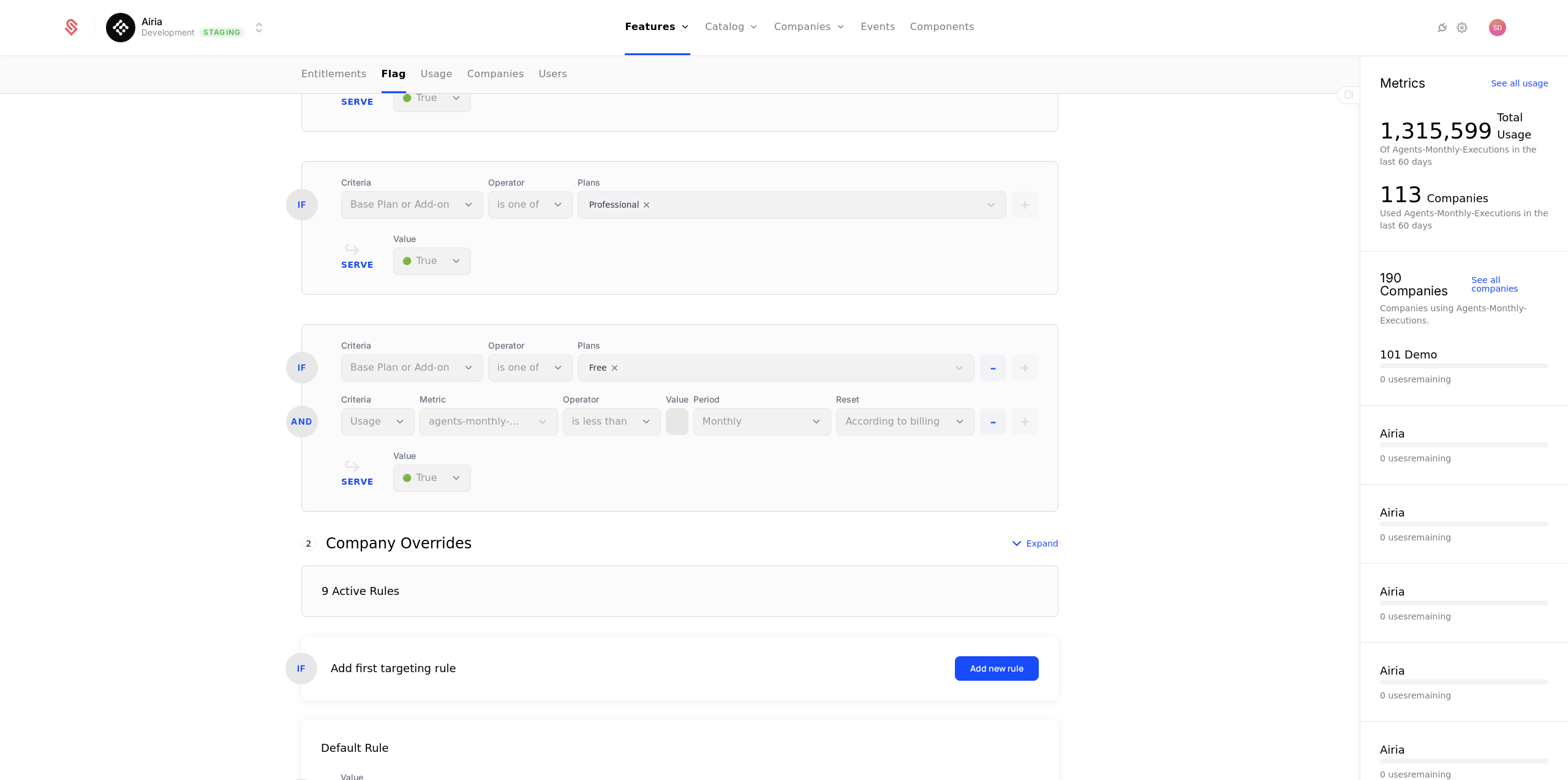
scroll to position [786, 0]
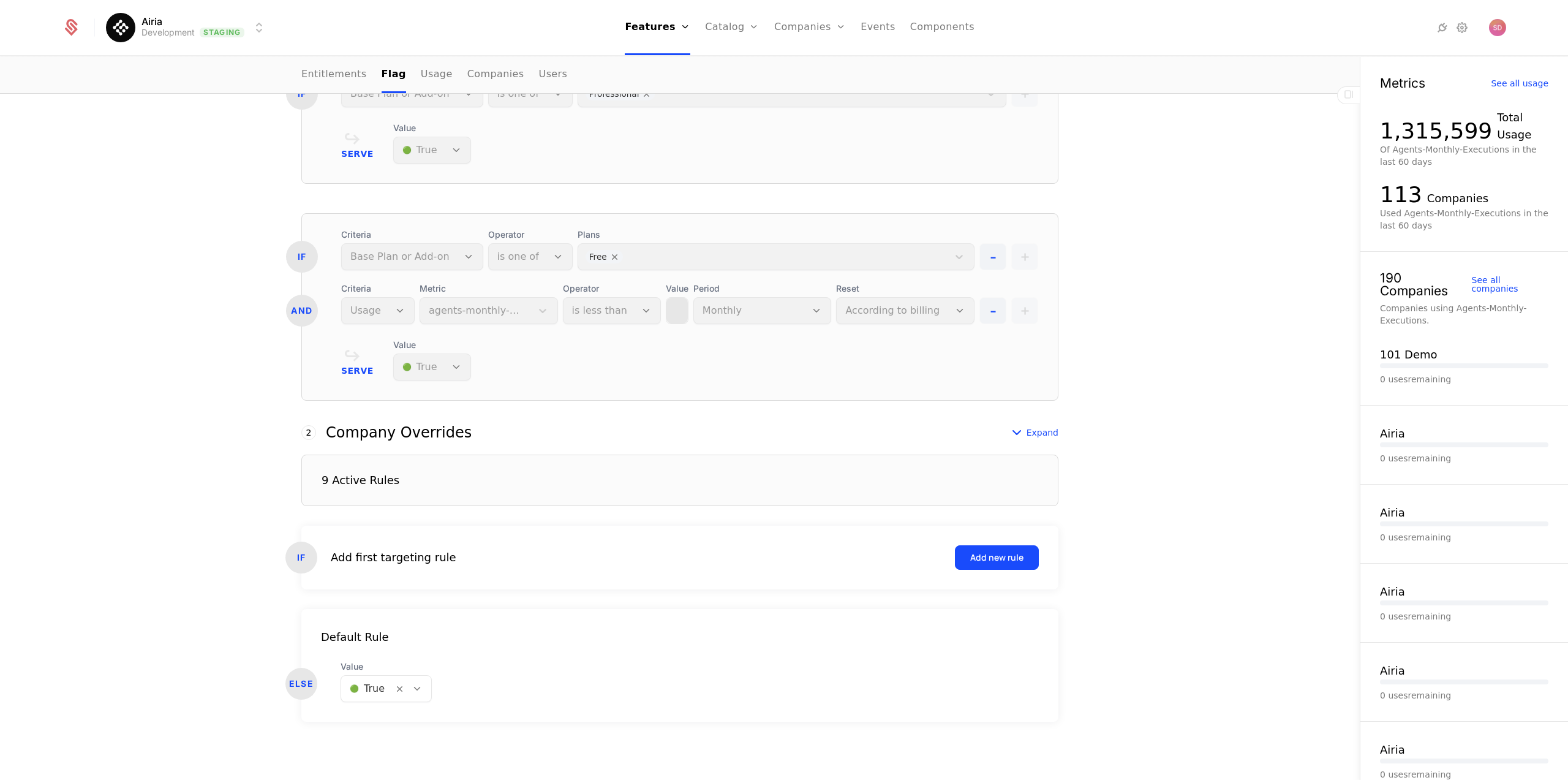
click at [412, 482] on div "9 Active Rules" at bounding box center [680, 480] width 757 height 52
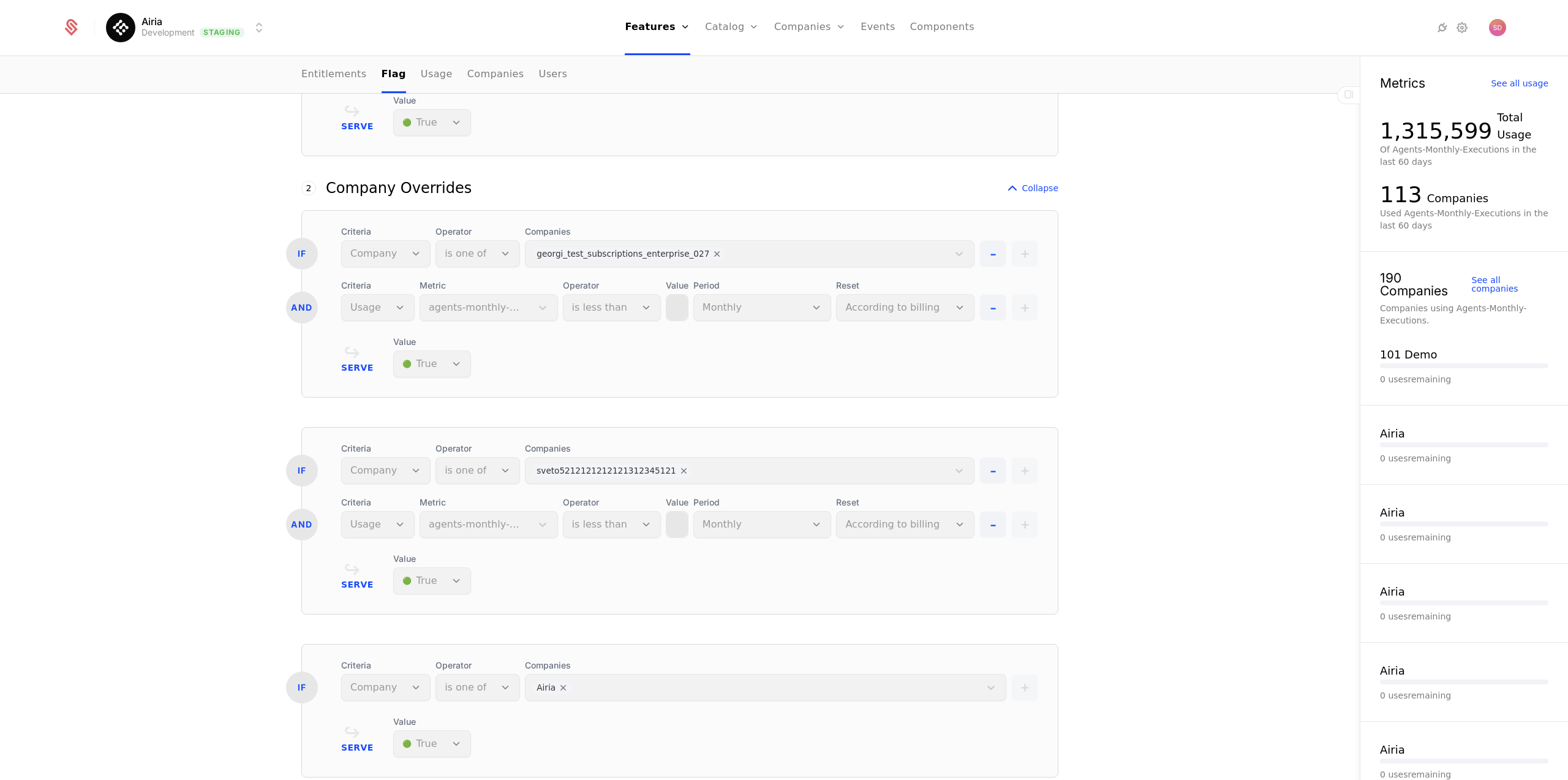
scroll to position [916, 0]
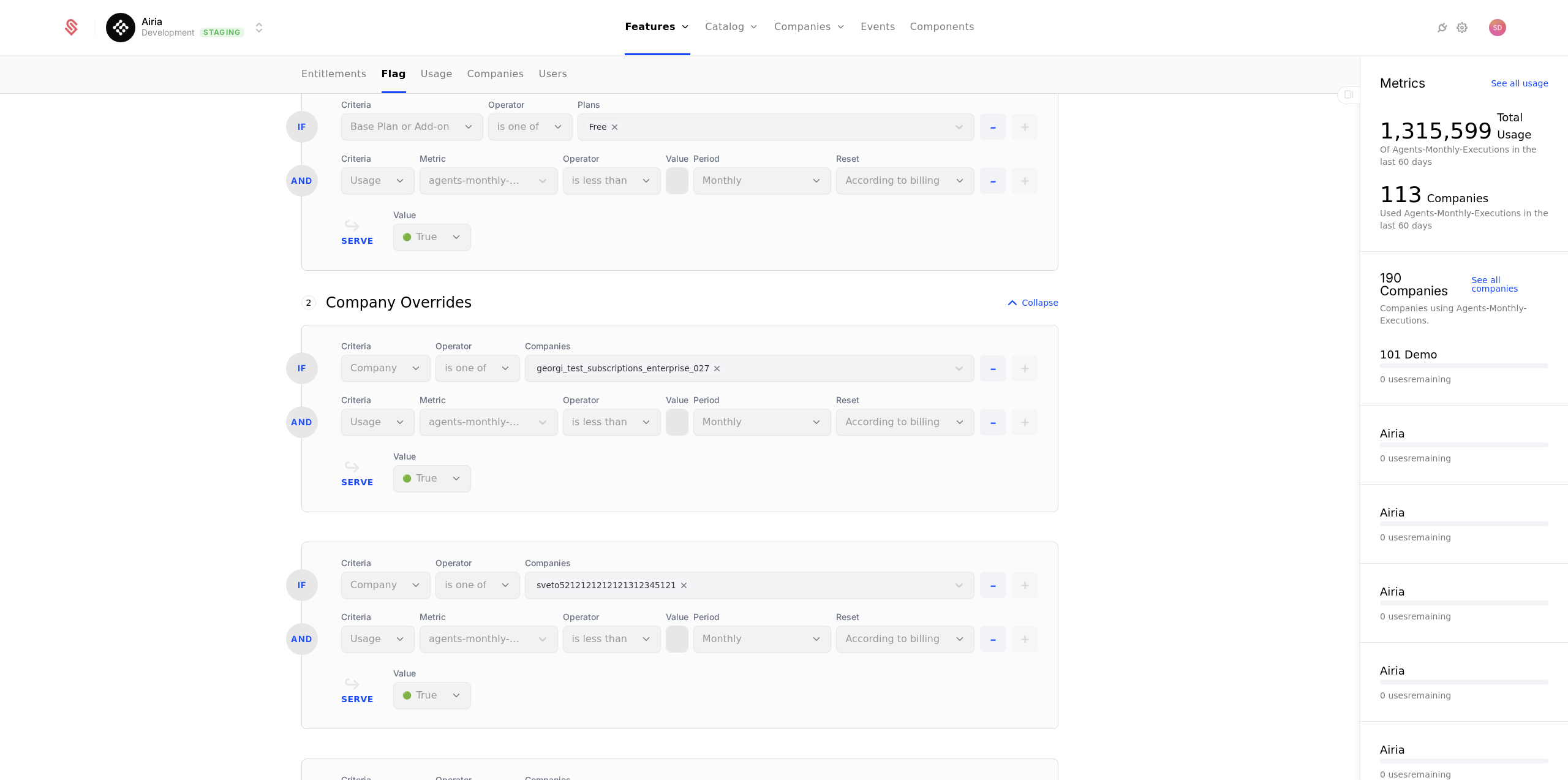
click at [159, 27] on html "Airia Development Staging Features Features Flags Catalog Plans Add Ons Credits…" at bounding box center [784, 390] width 1568 height 780
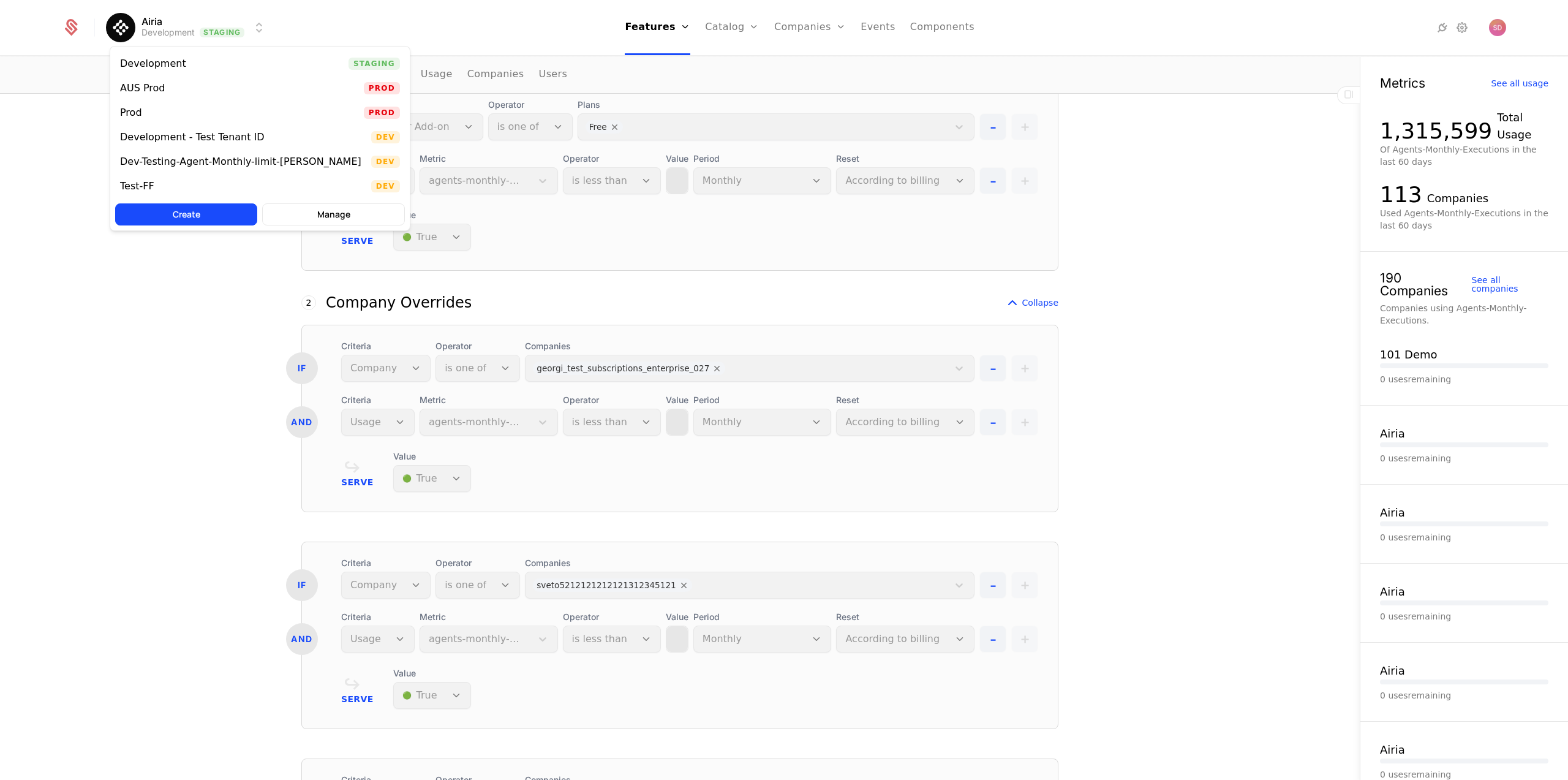
click at [146, 109] on div "Prod" at bounding box center [136, 113] width 32 height 12
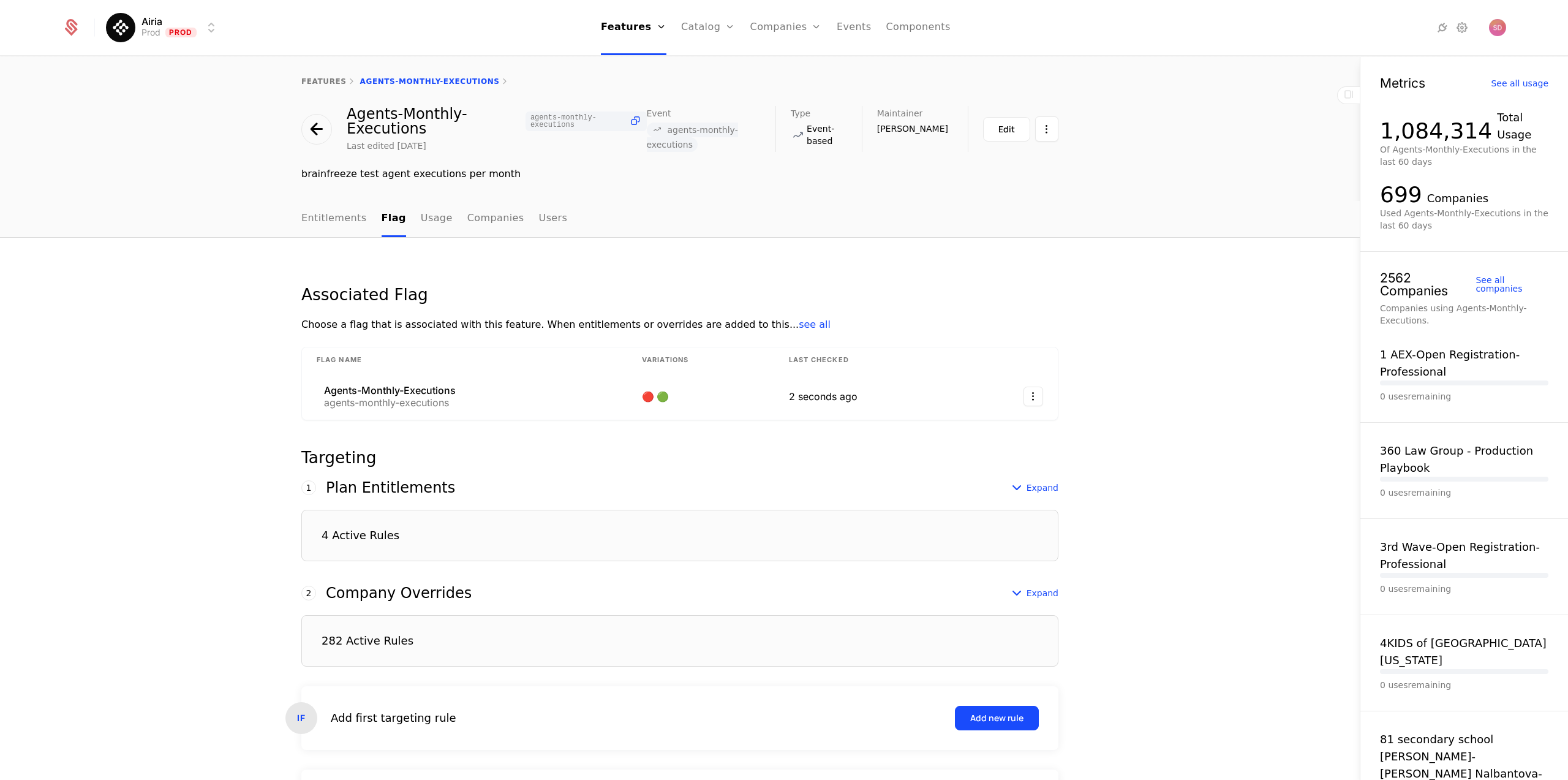
click at [132, 323] on div "Associated Flag Choose a flag that is associated with this feature. When entitl…" at bounding box center [680, 589] width 1360 height 703
click at [95, 323] on div "Associated Flag Choose a flag that is associated with this feature. When entitl…" at bounding box center [680, 589] width 1360 height 703
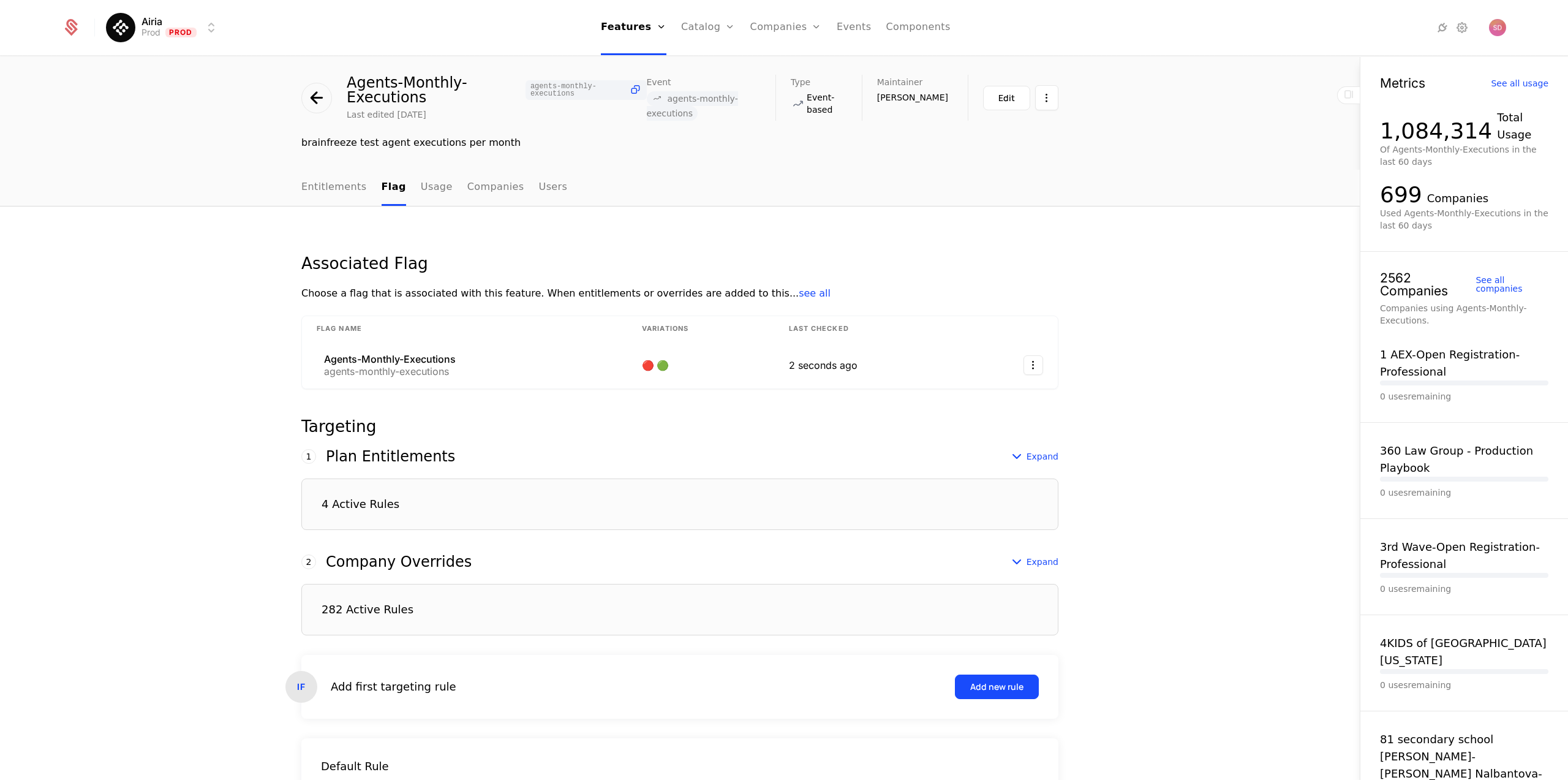
scroll to position [161, 0]
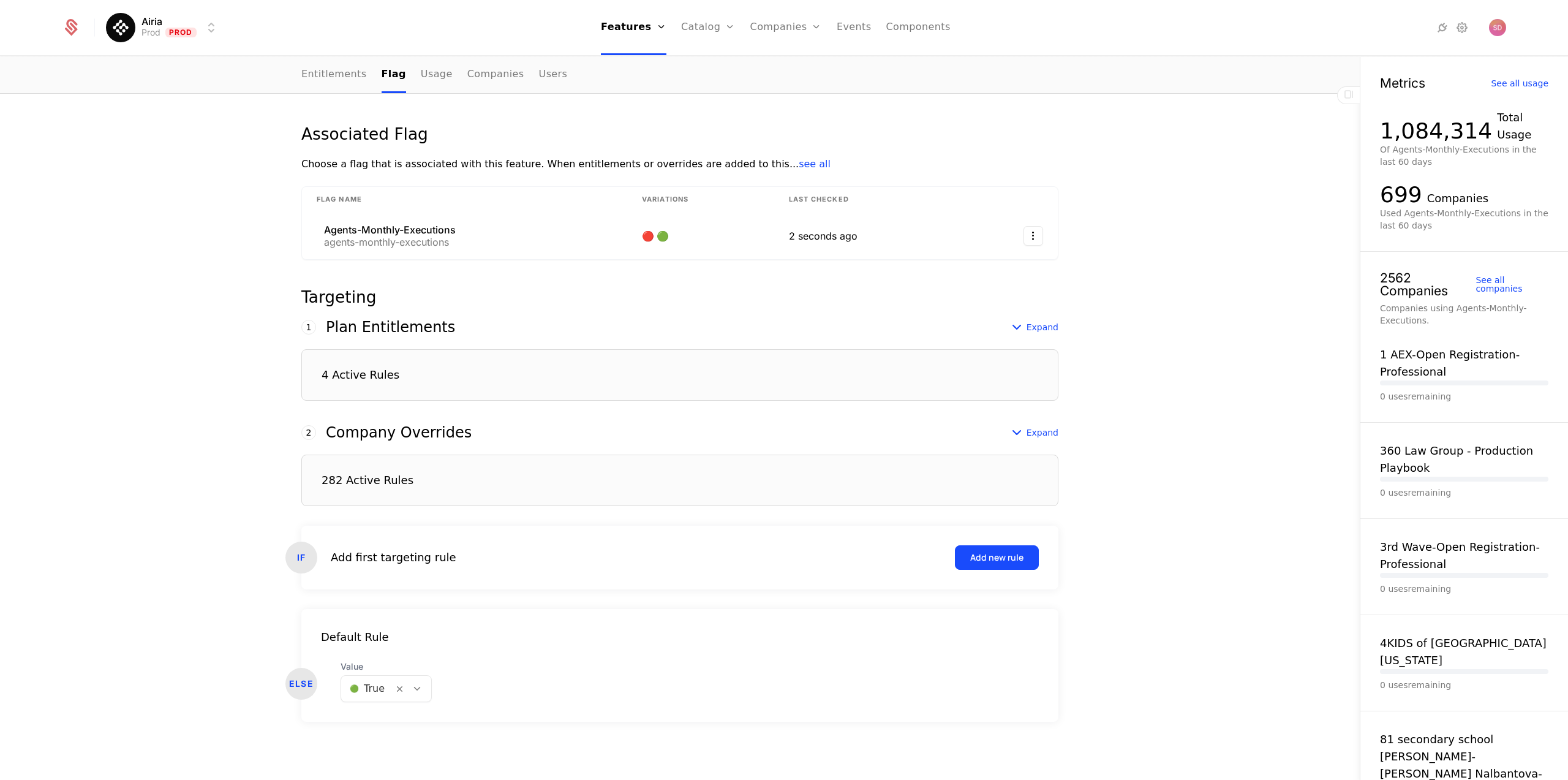
click at [433, 377] on div "4 Active Rules" at bounding box center [680, 375] width 757 height 52
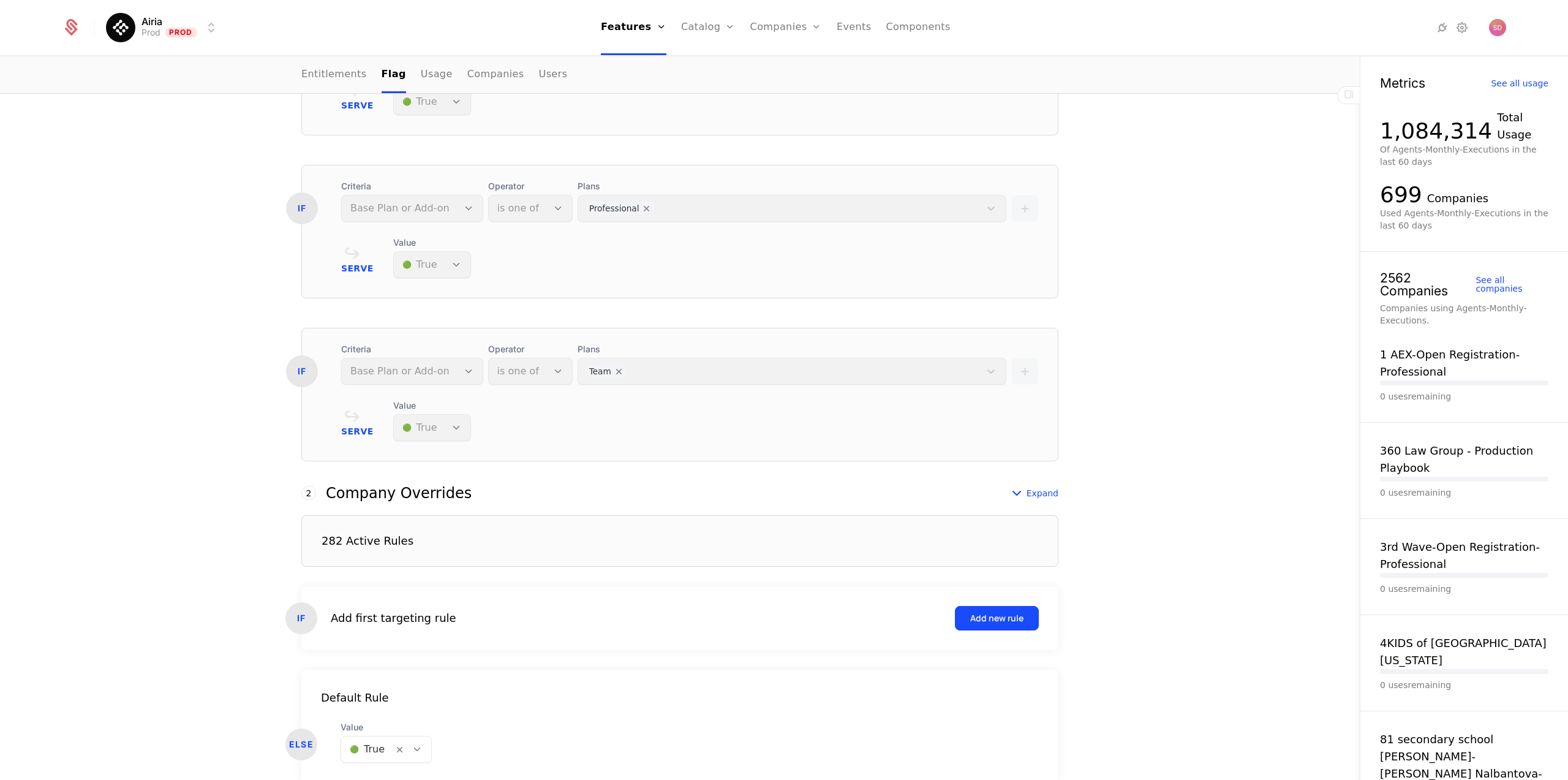
scroll to position [732, 0]
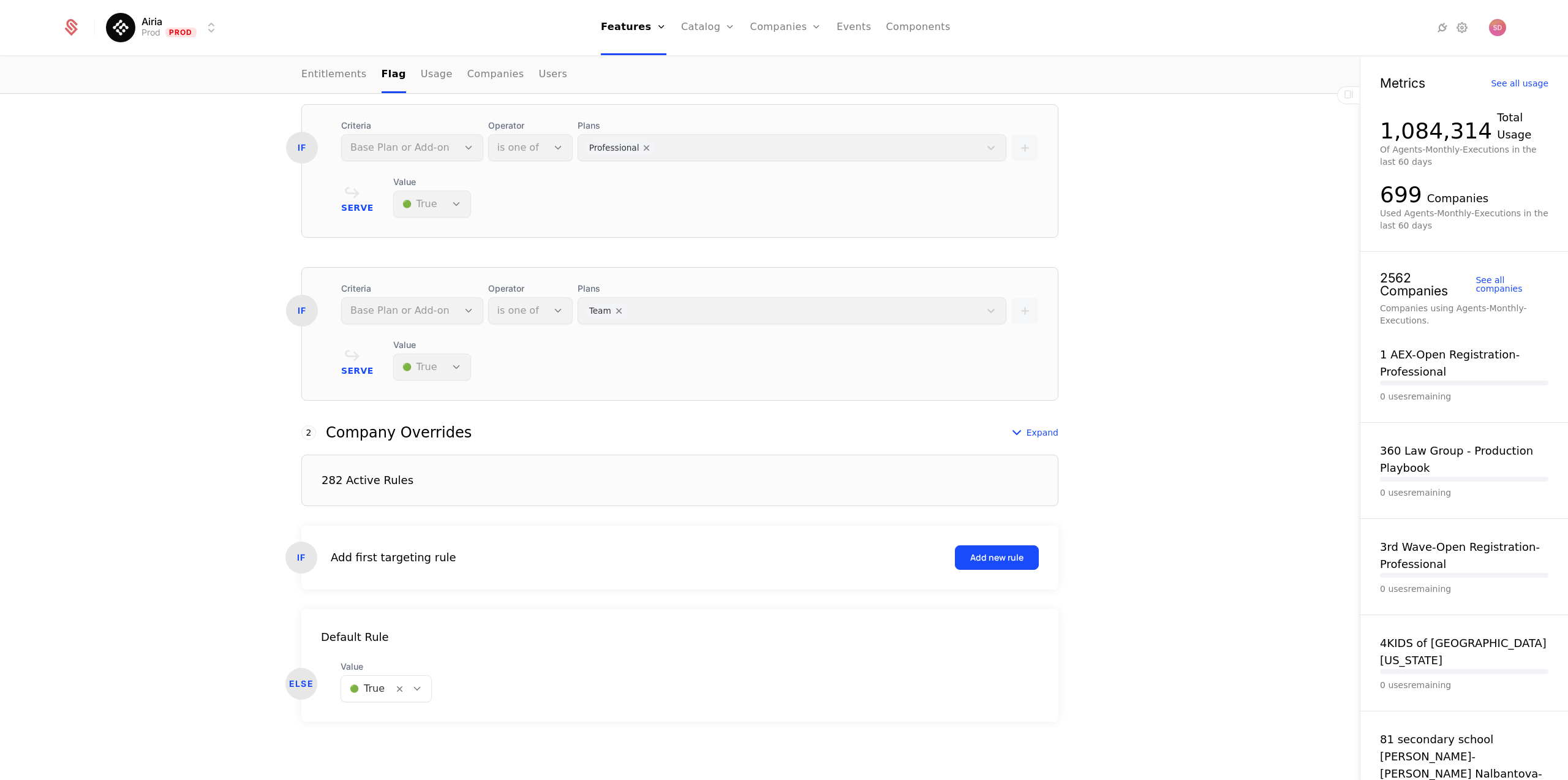
click at [46, 496] on div "Associated Flag Choose a flag that is associated with this feature. When entitl…" at bounding box center [680, 143] width 1360 height 1274
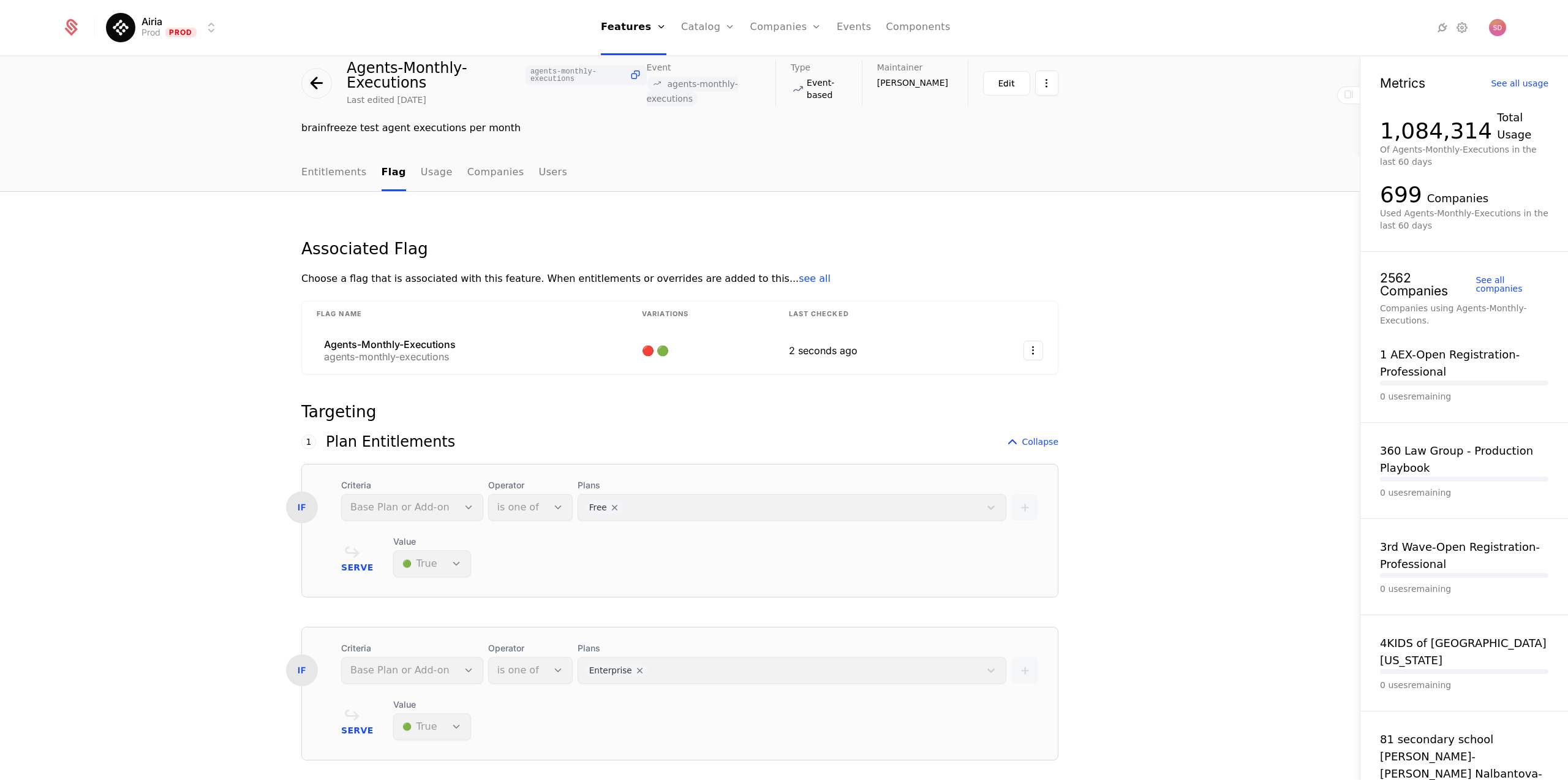
scroll to position [0, 0]
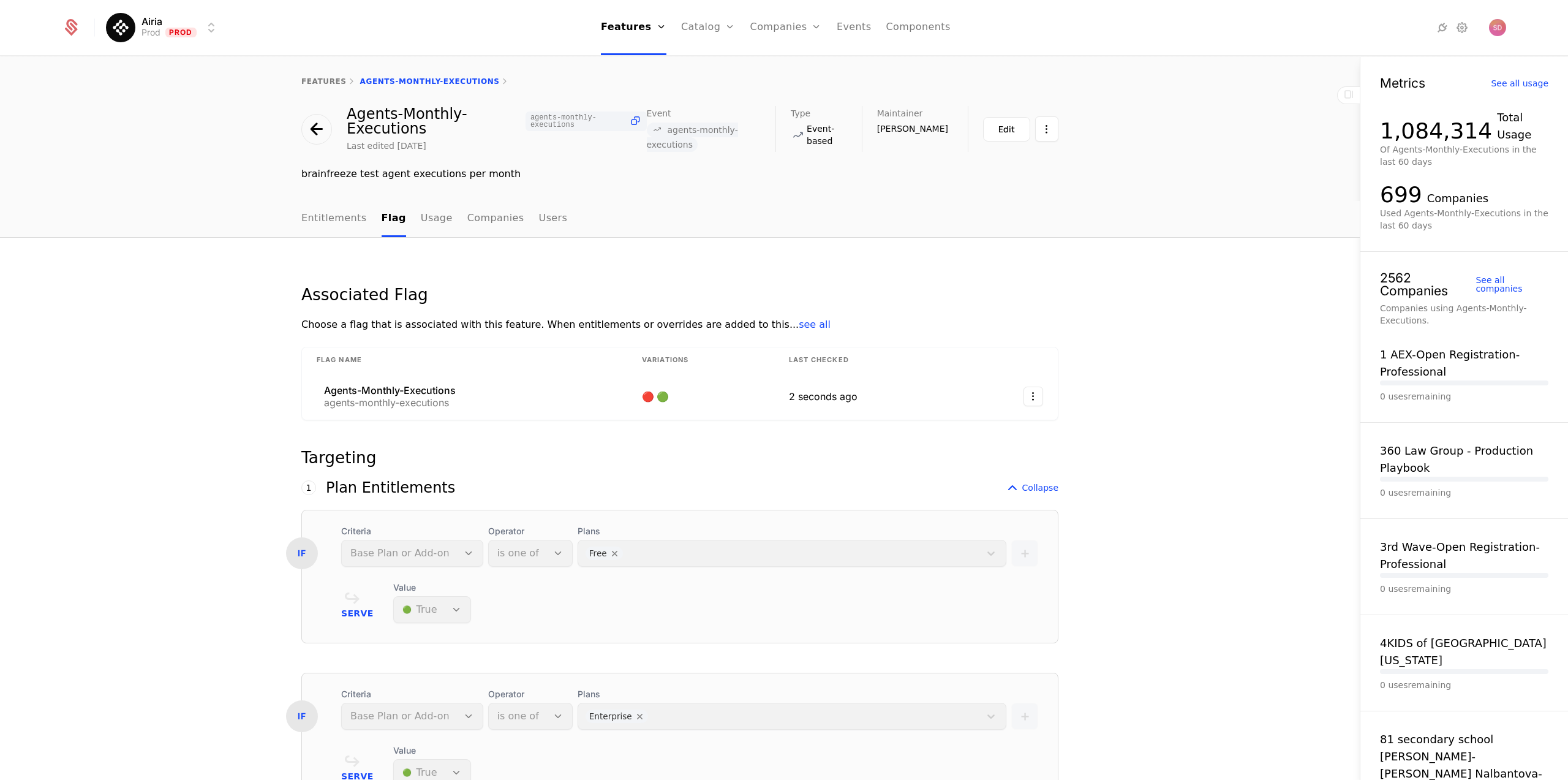
drag, startPoint x: 60, startPoint y: 372, endPoint x: 154, endPoint y: 340, distance: 99.3
